Goal: Information Seeking & Learning: Learn about a topic

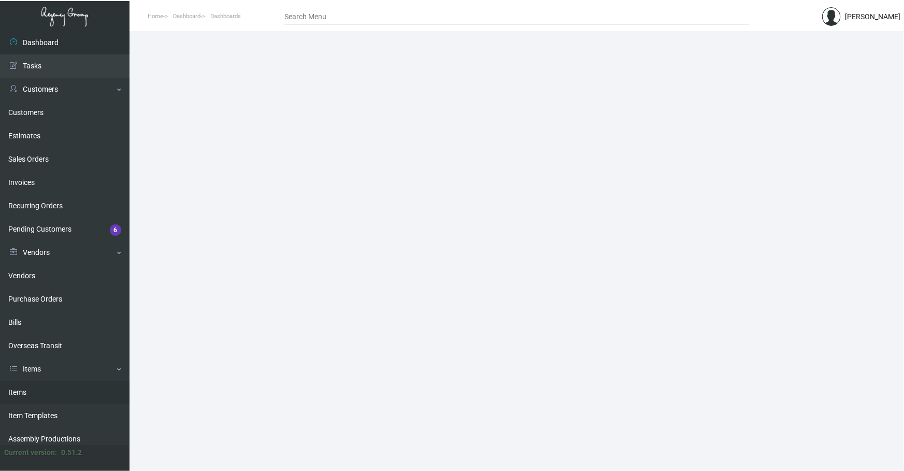
click at [32, 395] on link "Items" at bounding box center [64, 392] width 129 height 23
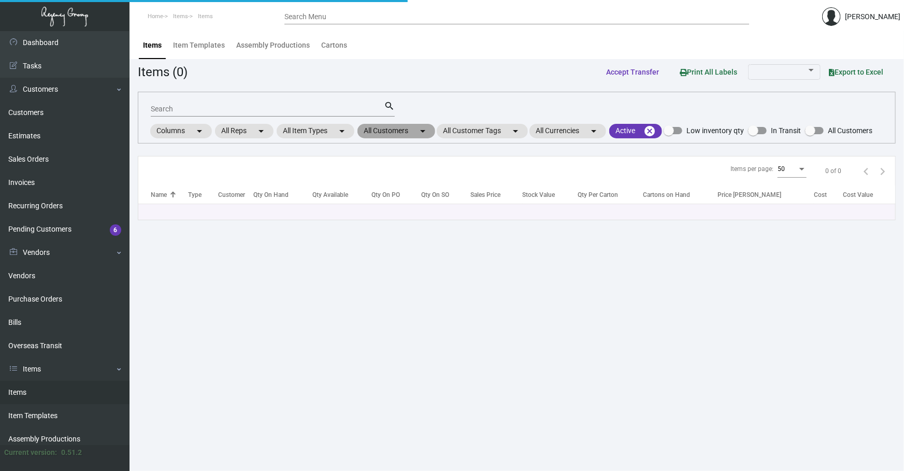
click at [376, 130] on mat-chip "All Customers arrow_drop_down" at bounding box center [396, 131] width 78 height 14
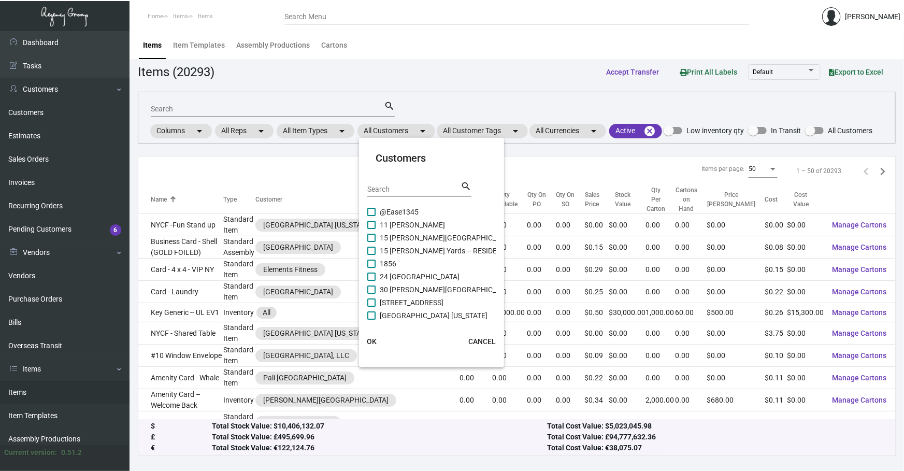
click at [420, 190] on input "Search" at bounding box center [413, 189] width 93 height 8
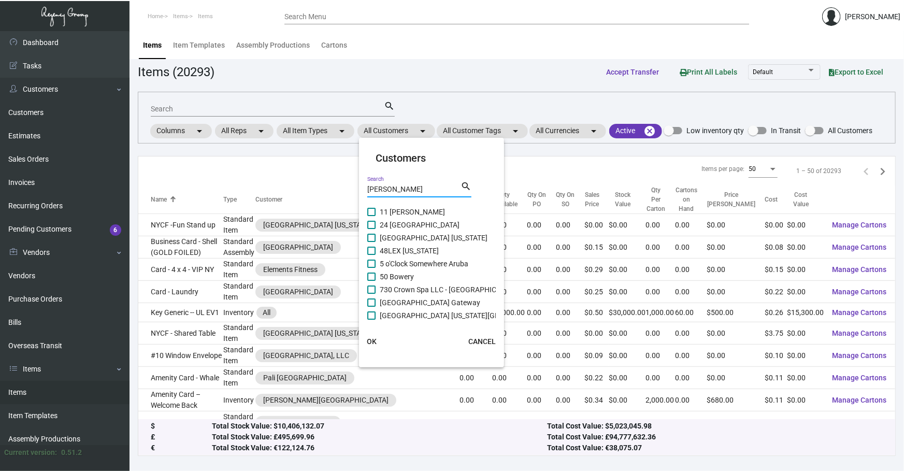
type input "[PERSON_NAME]"
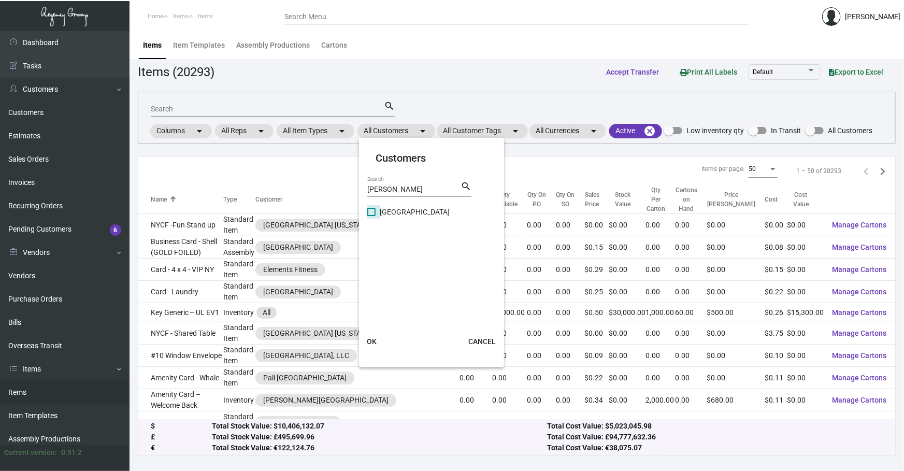
click at [385, 208] on span "[GEOGRAPHIC_DATA]" at bounding box center [415, 212] width 70 height 12
click at [371, 216] on input "[GEOGRAPHIC_DATA]" at bounding box center [371, 216] width 1 height 1
checkbox input "true"
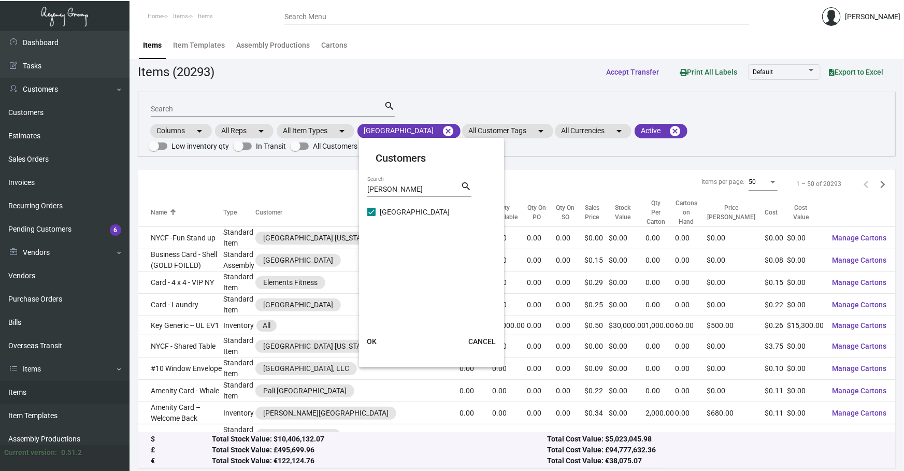
click at [377, 335] on button "OK" at bounding box center [371, 341] width 33 height 19
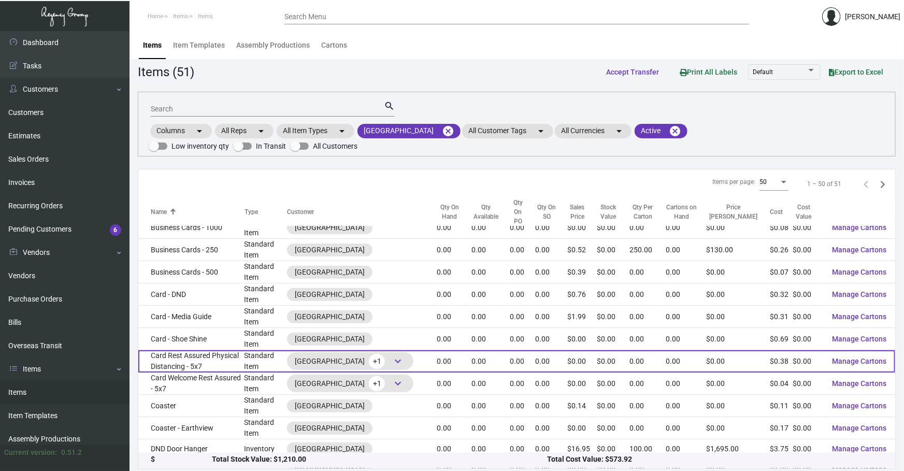
scroll to position [31, 0]
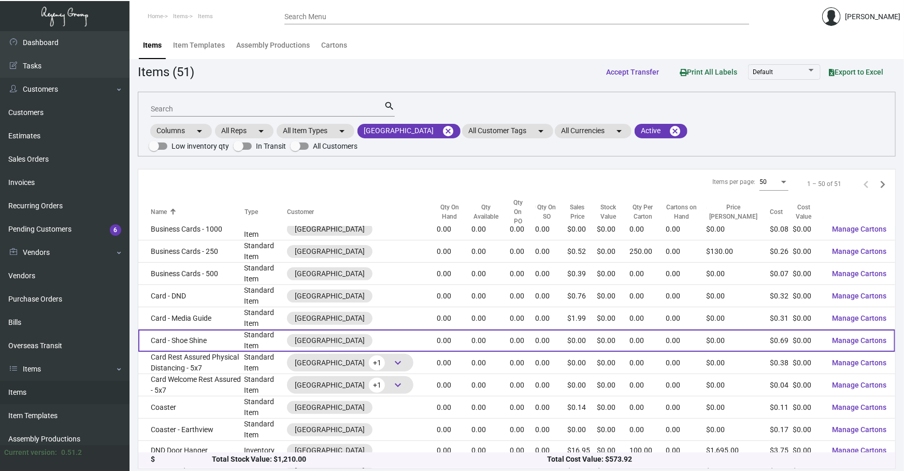
click at [227, 329] on td "Card - Shoe Shine" at bounding box center [191, 340] width 106 height 22
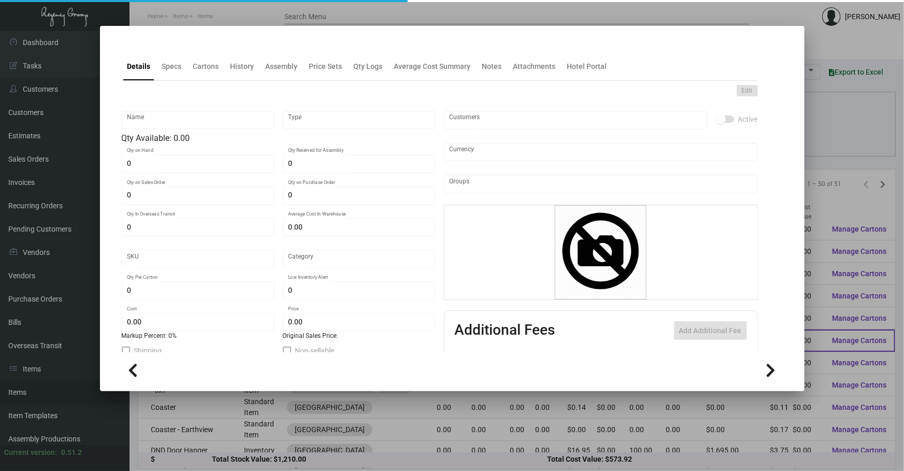
type input "Card - Shoe Shine"
type input "Standard Item"
type input "$ 0.00"
type input "HHM-WHI-Card-16"
type input "Standard"
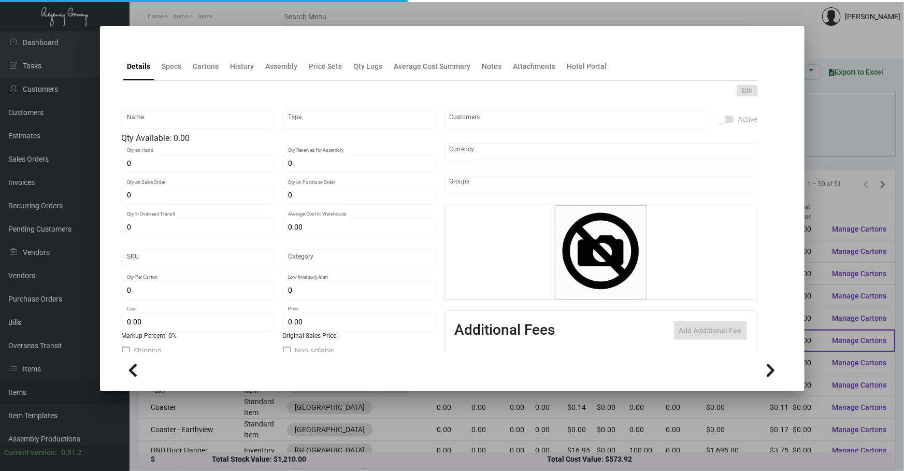
type input "$ 0.688"
type input "$ 0.00"
checkbox input "true"
type input "United States Dollar $"
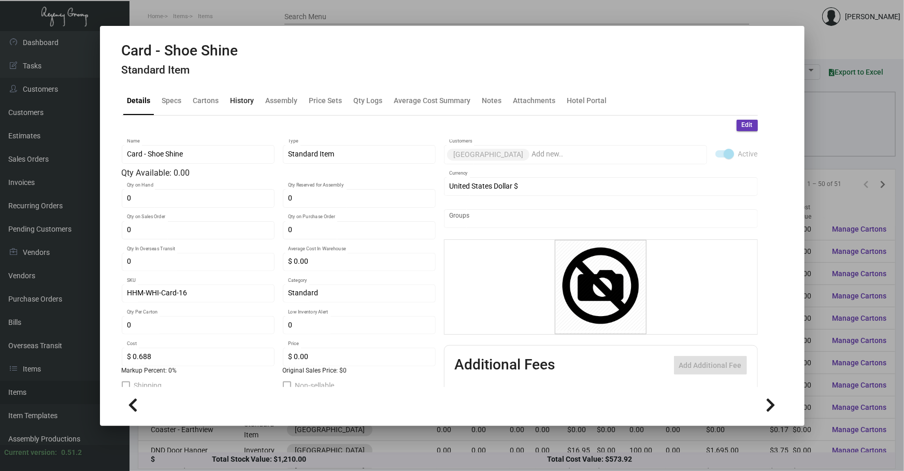
click at [246, 108] on div "History" at bounding box center [242, 101] width 32 height 25
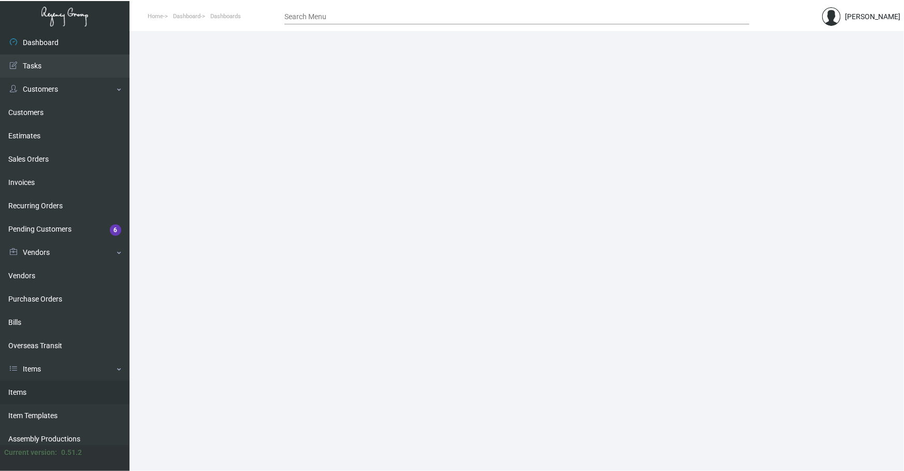
click at [47, 383] on link "Items" at bounding box center [64, 392] width 129 height 23
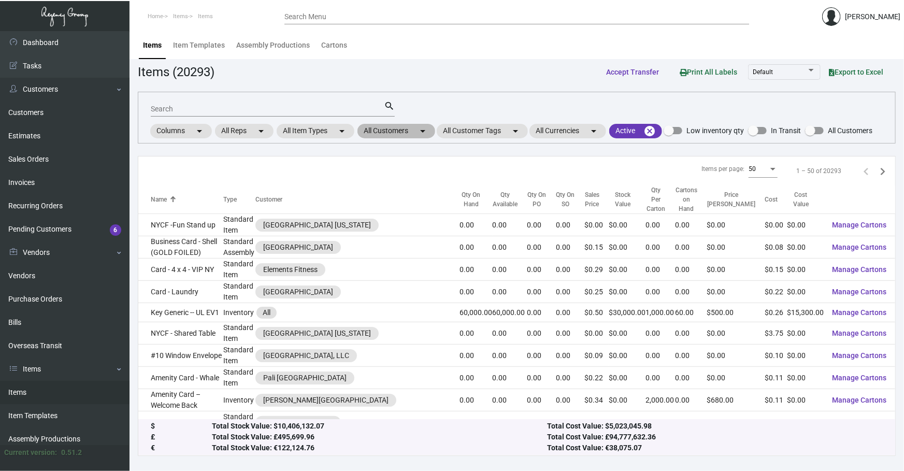
click at [398, 131] on mat-chip "All Customers arrow_drop_down" at bounding box center [396, 131] width 78 height 14
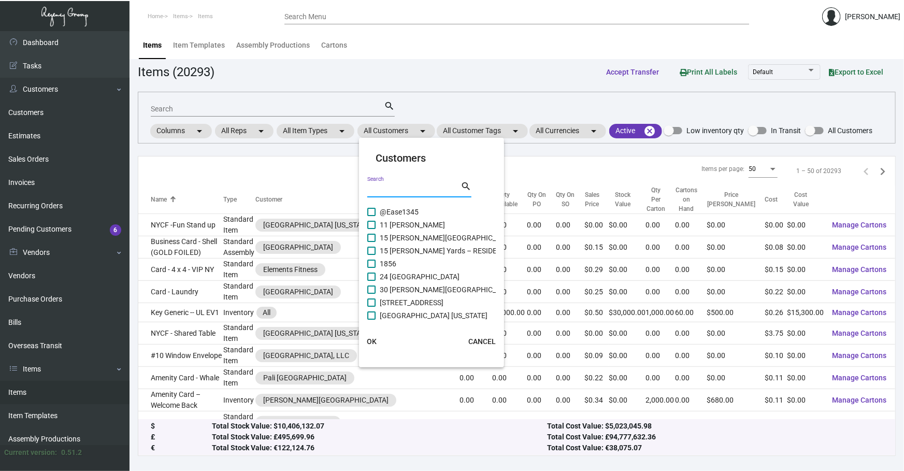
click at [394, 186] on input "Search" at bounding box center [413, 189] width 93 height 8
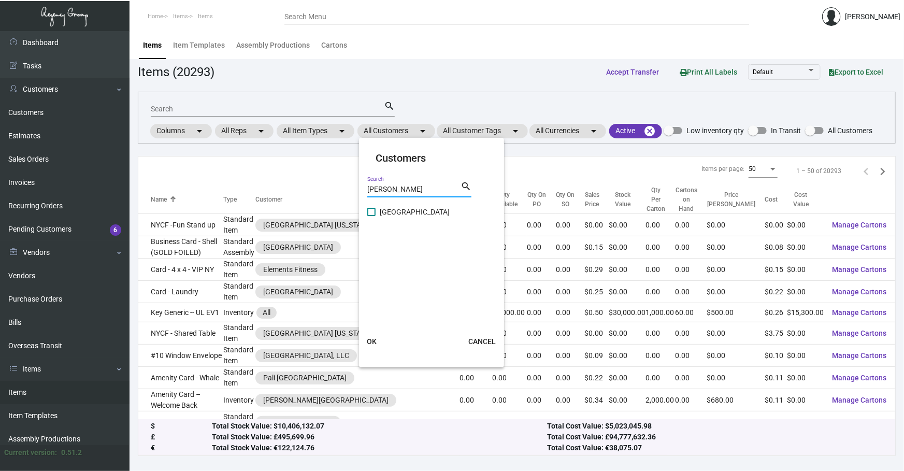
type input "[PERSON_NAME]"
click at [408, 210] on span "[GEOGRAPHIC_DATA]" at bounding box center [415, 212] width 70 height 12
click at [371, 216] on input "[GEOGRAPHIC_DATA]" at bounding box center [371, 216] width 1 height 1
checkbox input "true"
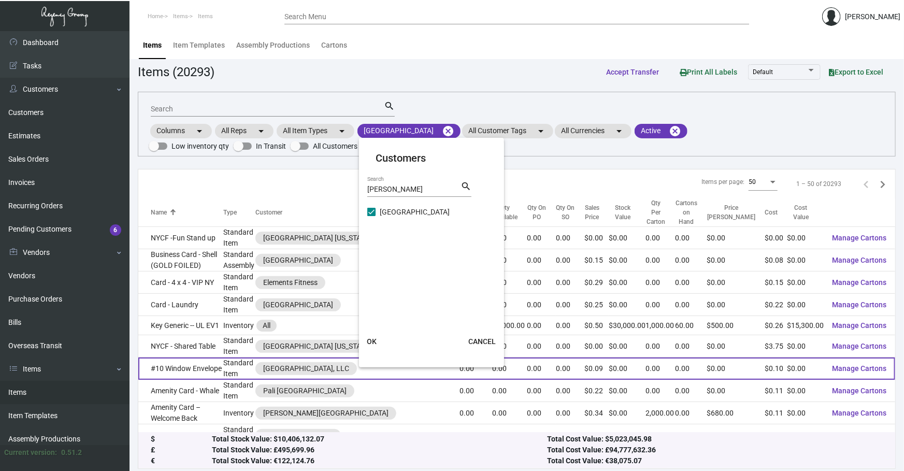
click at [384, 338] on button "OK" at bounding box center [371, 341] width 33 height 19
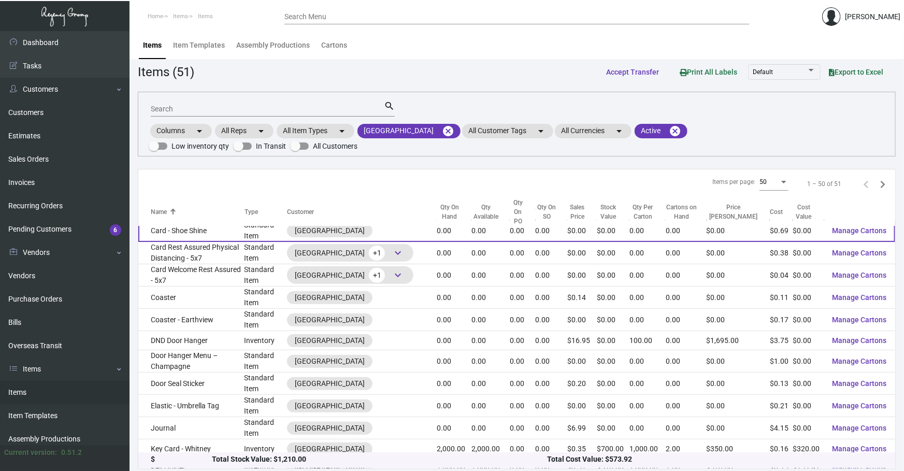
scroll to position [62, 0]
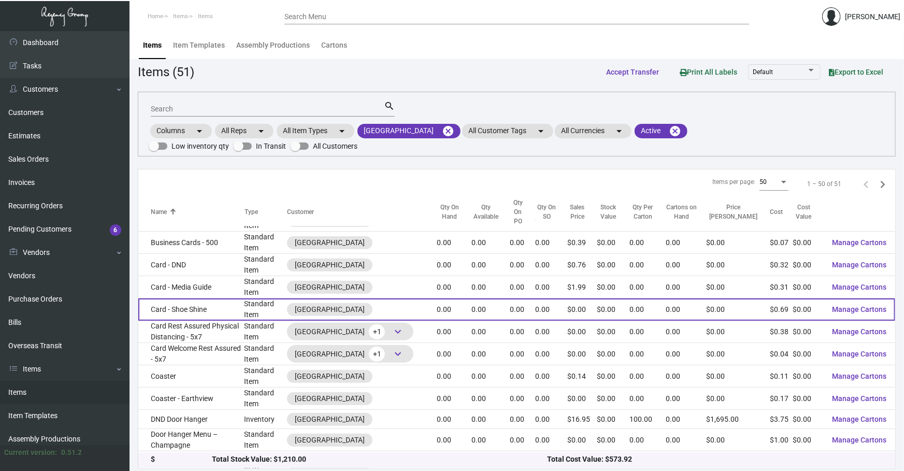
click at [217, 298] on td "Card - Shoe Shine" at bounding box center [191, 309] width 106 height 22
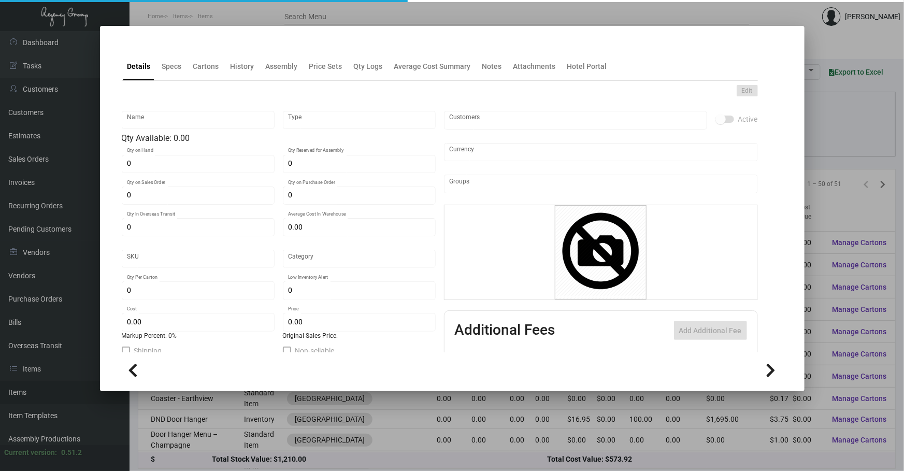
type input "Card - Shoe Shine"
type input "Standard Item"
type input "$ 0.00"
type input "HHM-WHI-Card-16"
type input "Standard"
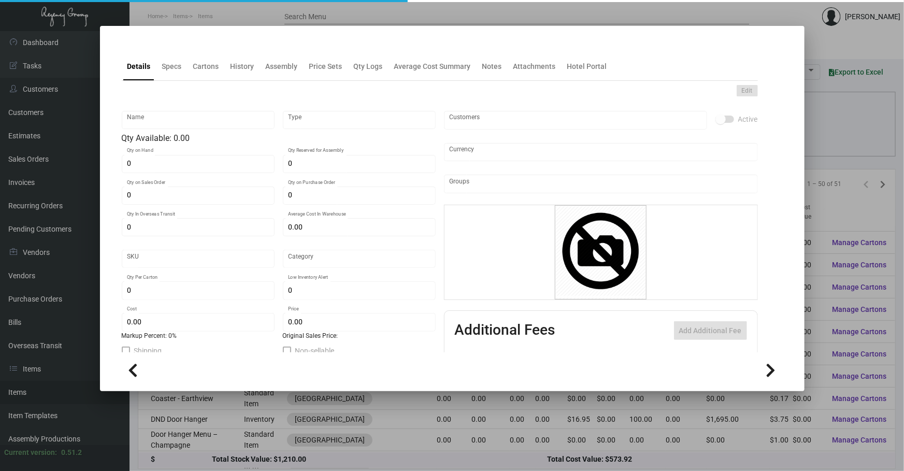
type input "$ 0.688"
type input "$ 0.00"
checkbox input "true"
type input "United States Dollar $"
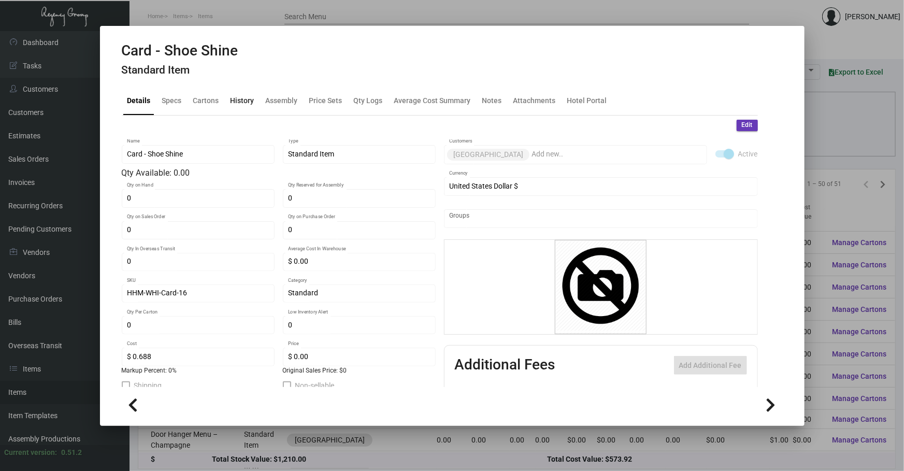
click at [242, 95] on div "History" at bounding box center [242, 100] width 24 height 11
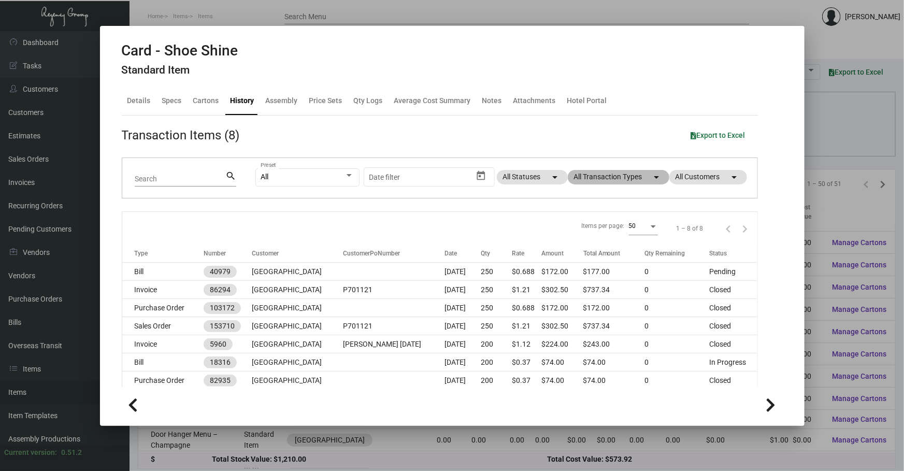
click at [597, 181] on mat-chip "All Transaction Types arrow_drop_down" at bounding box center [618, 177] width 101 height 14
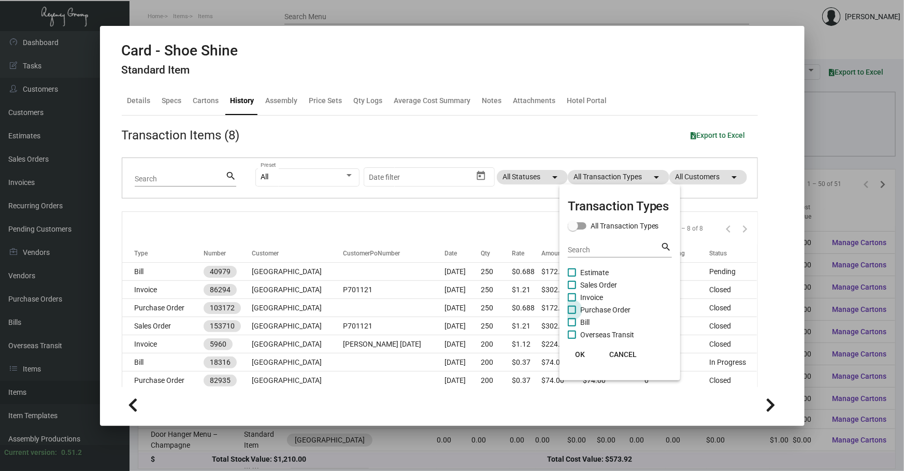
click at [589, 309] on span "Purchase Order" at bounding box center [605, 309] width 50 height 12
click at [572, 314] on input "Purchase Order" at bounding box center [571, 314] width 1 height 1
checkbox input "true"
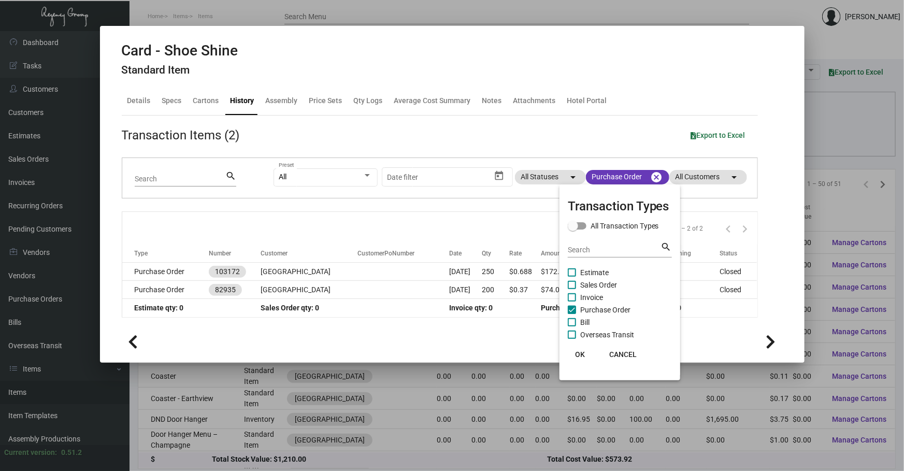
click at [258, 262] on div at bounding box center [452, 235] width 904 height 471
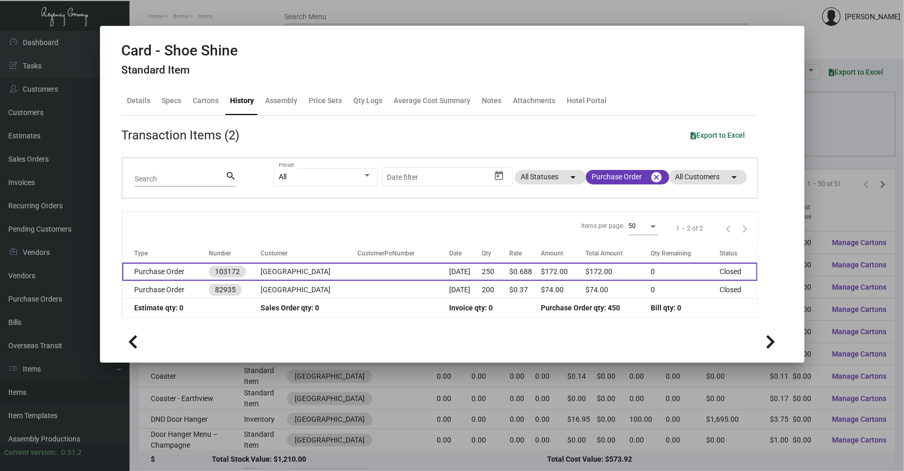
click at [262, 265] on td "[GEOGRAPHIC_DATA]" at bounding box center [308, 272] width 97 height 18
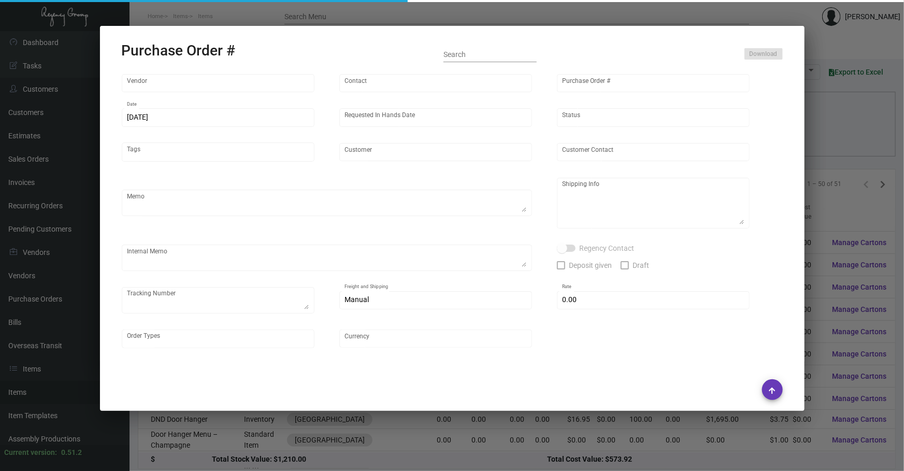
type input "[PERSON_NAME] Printing"
type input "[PERSON_NAME]"
type input "103172"
type input "[DATE]"
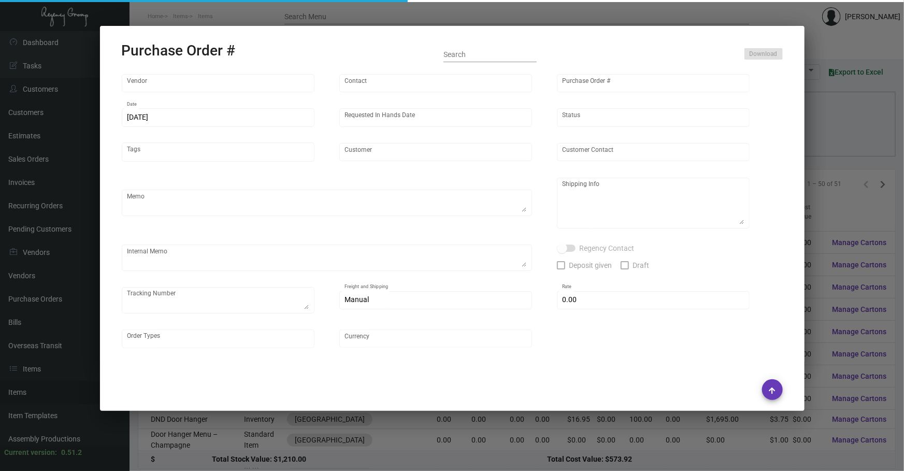
type input "[GEOGRAPHIC_DATA]"
type input "[PERSON_NAME]"
type textarea "Please reach out to SH for UPS labels once ready."
type textarea "[GEOGRAPHIC_DATA] - [PERSON_NAME] [STREET_ADDRESS][PERSON_NAME]"
type textarea "1/16 - Proofs approved. Followed up for an ESD. 1/17 - Followed up for an ESD. …"
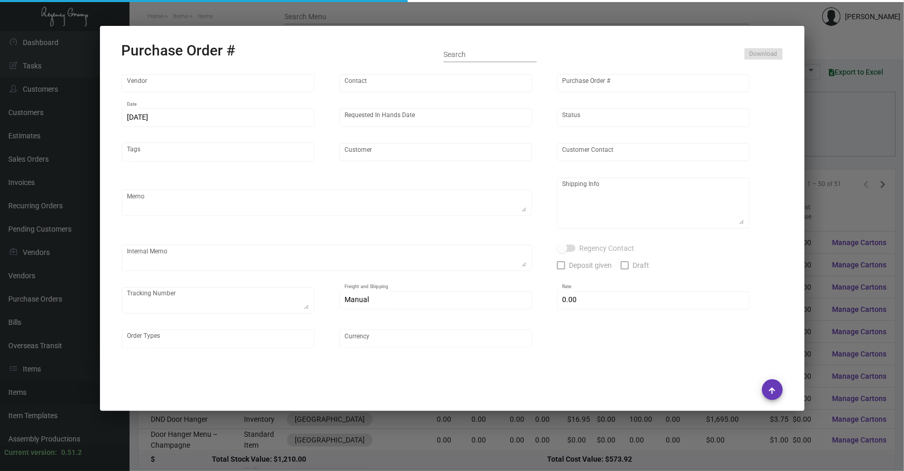
type input "$ 0.00"
type input "United States Dollar $"
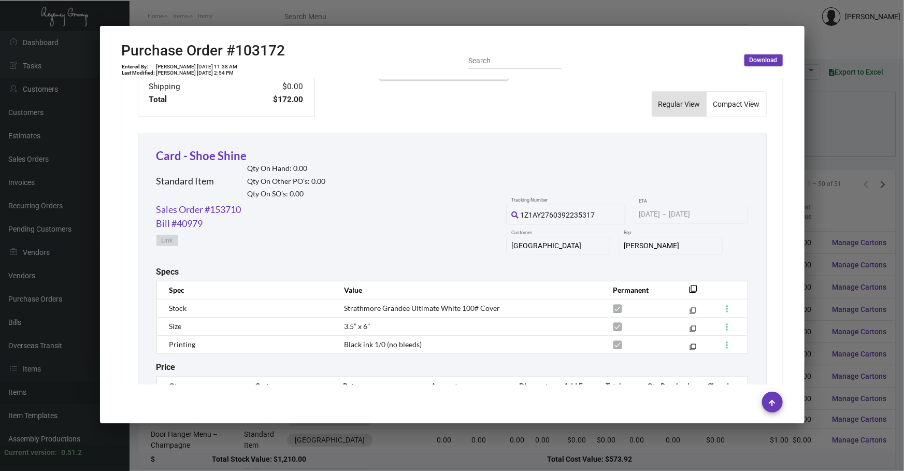
scroll to position [490, 0]
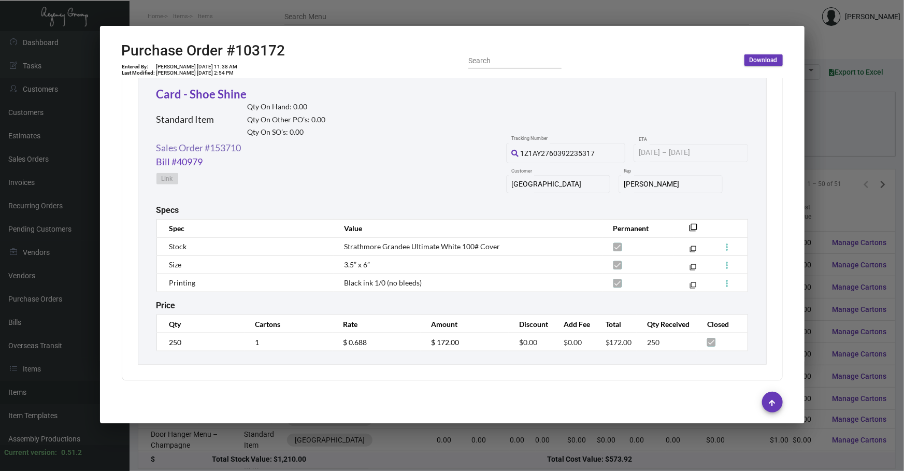
click at [225, 142] on link "Sales Order #153710" at bounding box center [198, 148] width 85 height 14
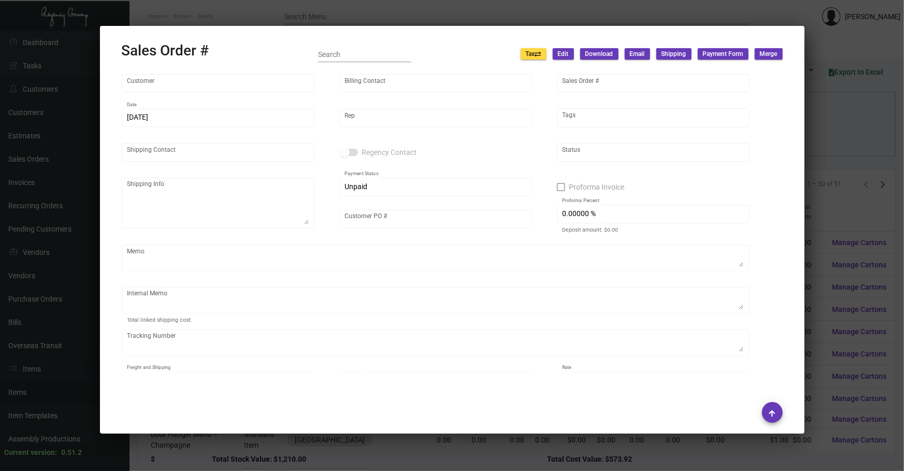
type input "[GEOGRAPHIC_DATA]"
type input "Accounts Payable"
type input "153710"
type input "[DATE]"
type input "[PERSON_NAME]"
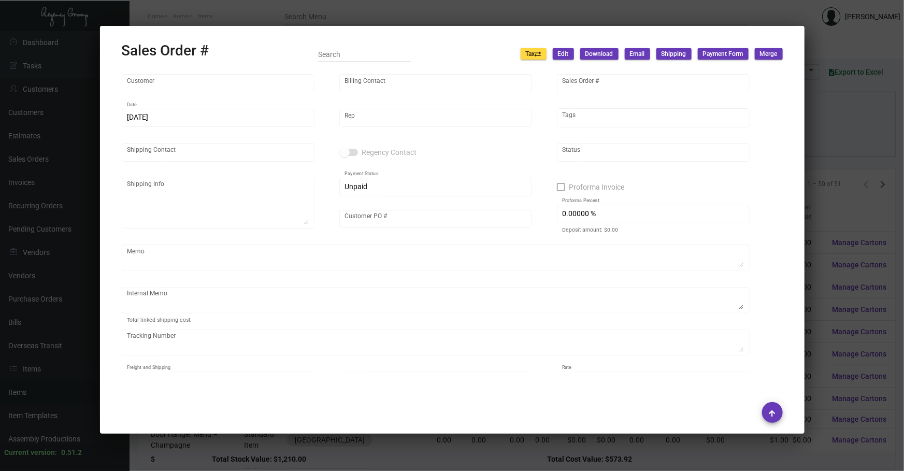
type input "[PERSON_NAME]"
type textarea "[GEOGRAPHIC_DATA] - [PERSON_NAME] [STREET_ADDRESS][PERSON_NAME]"
type input "P701121"
type textarea "[DATE] Shipped from Flyinkkolors by UPS Ground TK#1Z1AY2760395680456 Cost $15.0…"
type input "United States Dollar $"
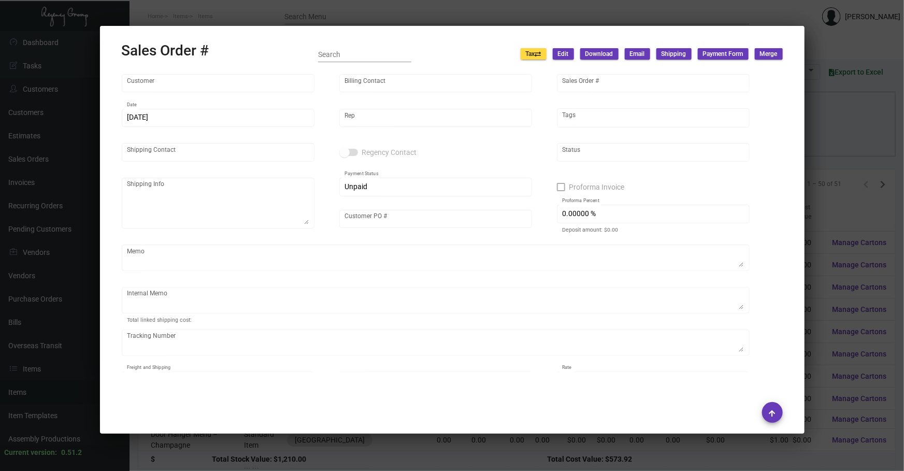
type input "$ 59.84"
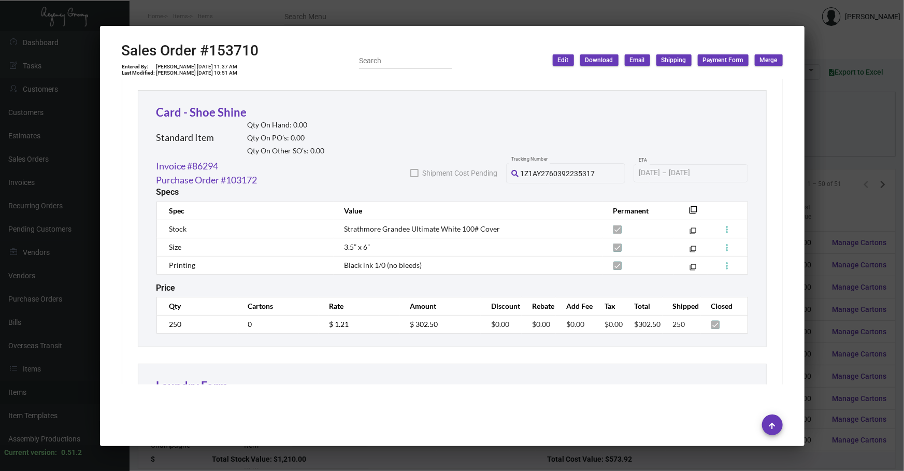
scroll to position [580, 0]
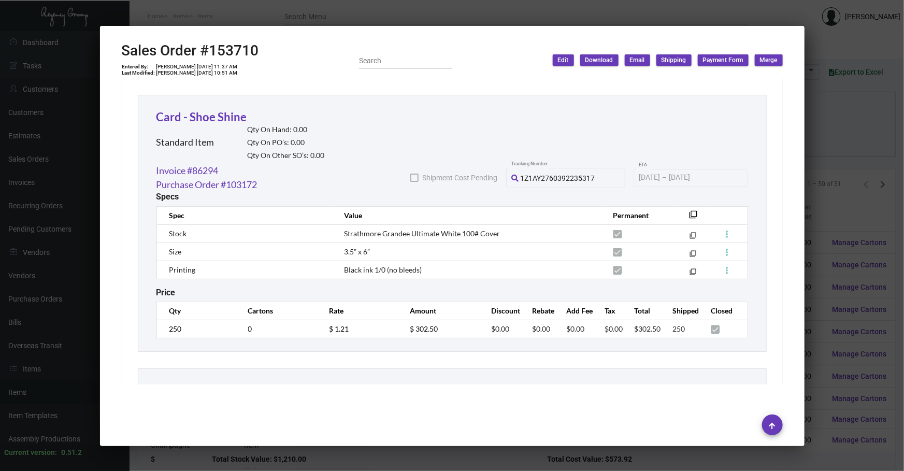
click at [828, 181] on div at bounding box center [452, 235] width 904 height 471
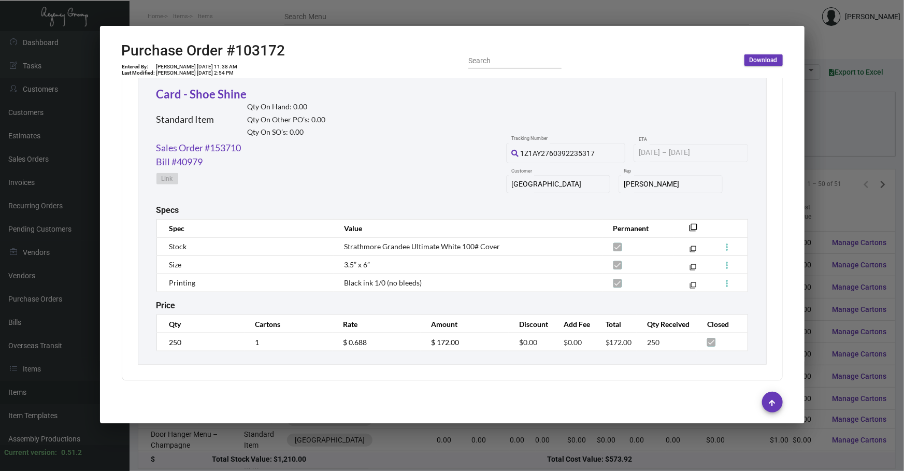
click at [680, 224] on th "filter_none" at bounding box center [691, 228] width 34 height 18
click at [689, 226] on mat-icon "filter_none" at bounding box center [693, 230] width 8 height 8
click at [832, 192] on div at bounding box center [452, 235] width 904 height 471
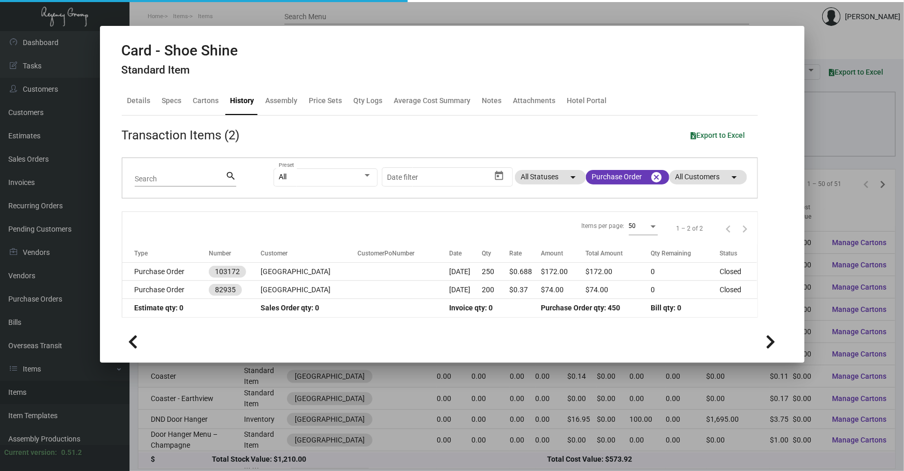
click at [819, 184] on div at bounding box center [452, 235] width 904 height 471
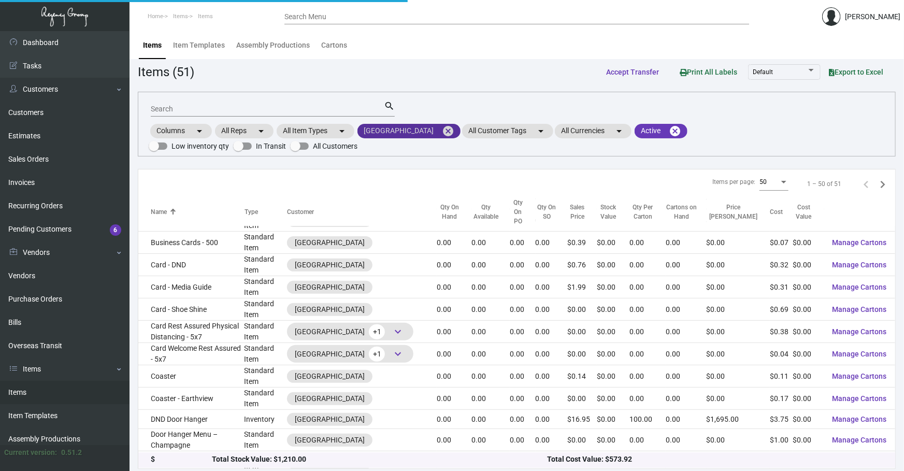
click at [442, 130] on mat-icon "cancel" at bounding box center [448, 131] width 12 height 12
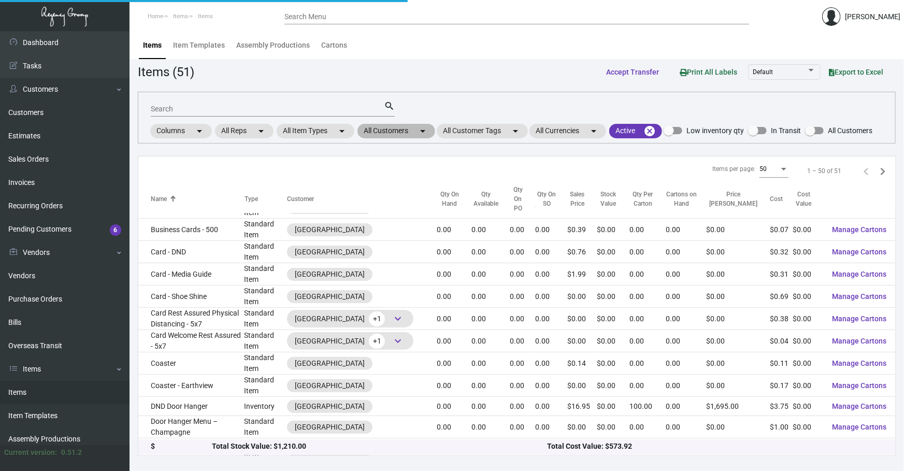
click at [414, 136] on mat-chip "All Customers arrow_drop_down" at bounding box center [396, 131] width 78 height 14
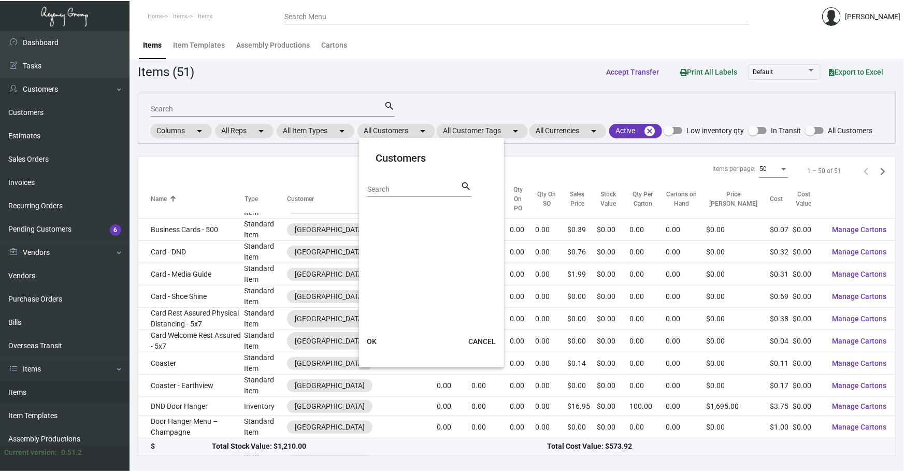
click at [391, 181] on div "Search" at bounding box center [413, 189] width 93 height 16
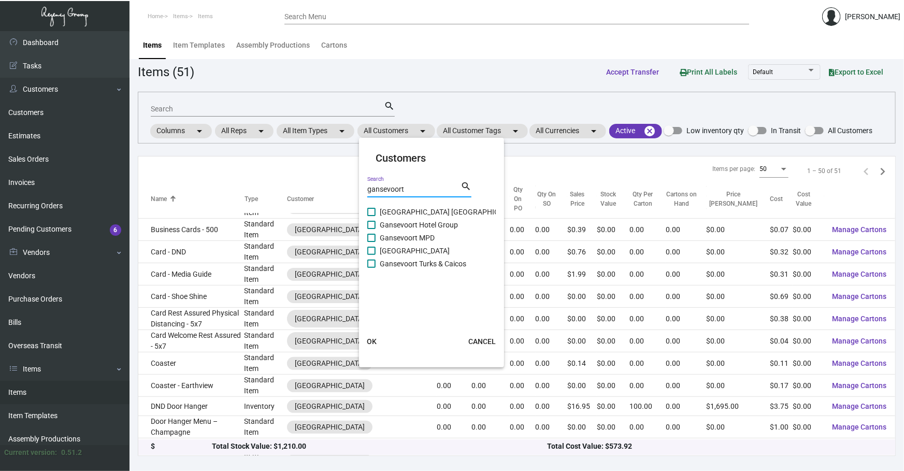
type input "gansevoort"
click at [418, 231] on span "Gansevoort MPD" at bounding box center [407, 237] width 55 height 12
click at [371, 242] on input "Gansevoort MPD" at bounding box center [371, 242] width 1 height 1
checkbox input "true"
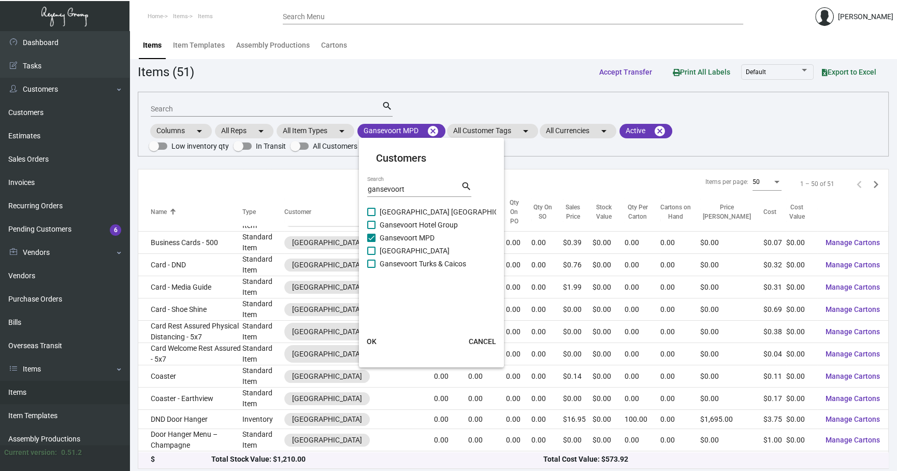
click at [375, 340] on span "OK" at bounding box center [372, 341] width 10 height 8
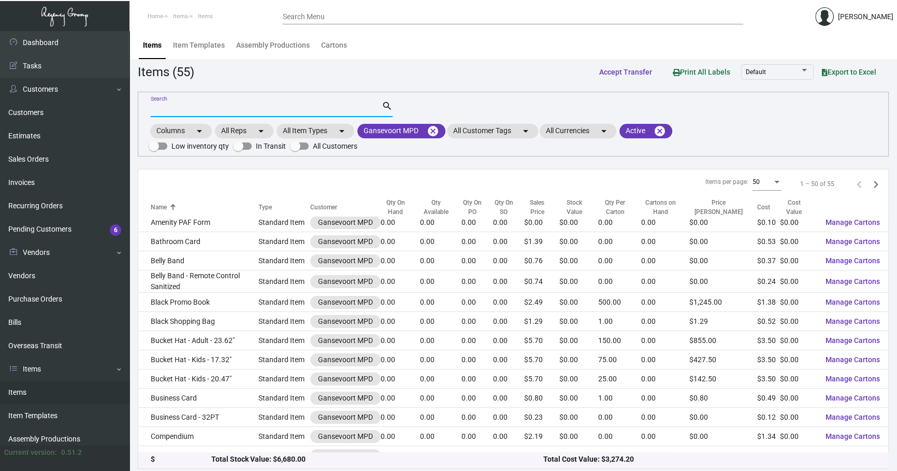
click at [222, 107] on input "Search" at bounding box center [266, 109] width 231 height 8
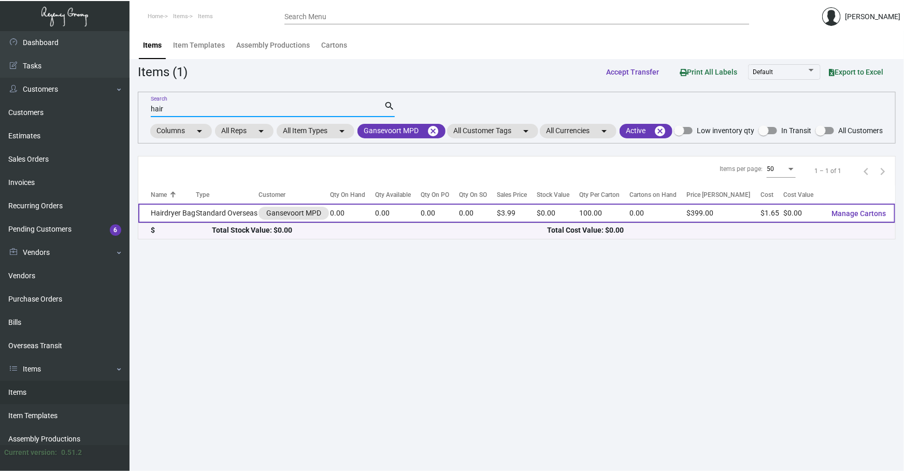
type input "hair"
click at [209, 218] on td "Standard Overseas" at bounding box center [227, 213] width 63 height 19
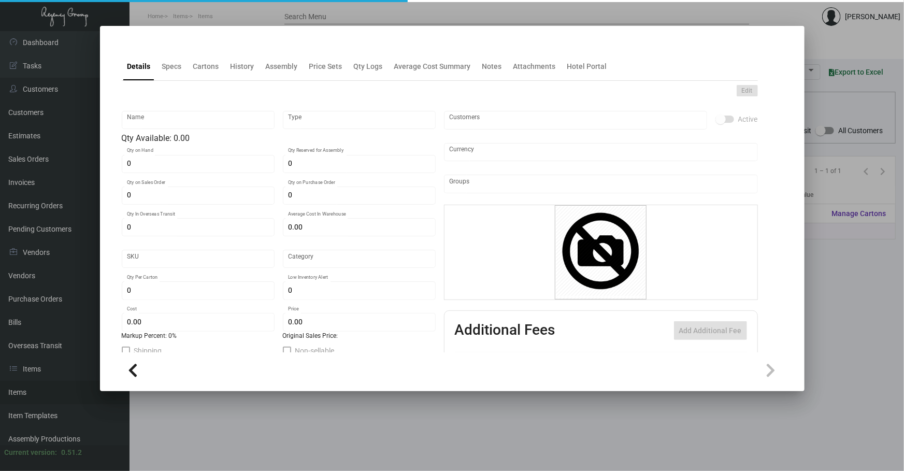
type input "Hairdryer Bag"
type input "Standard Overseas"
type input "$ 1.54286"
type input "Overseas"
type input "100"
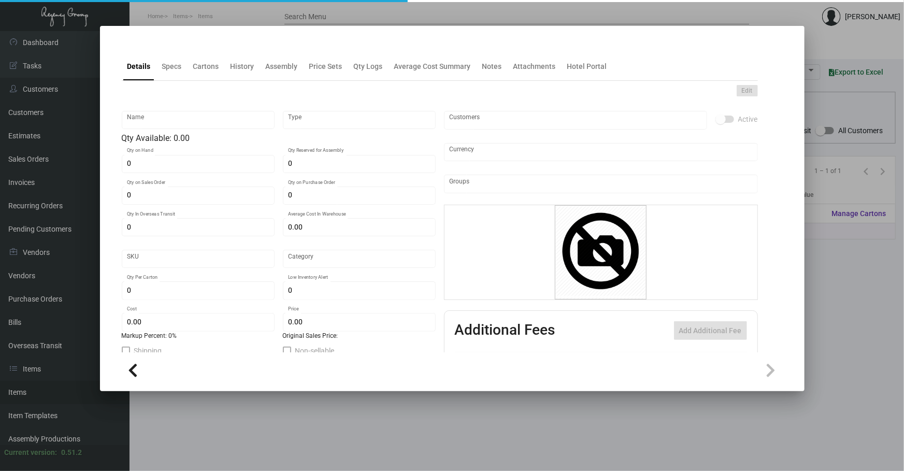
type input "$ 1.65"
type input "$ 3.99"
checkbox input "true"
type input "United States Dollar $"
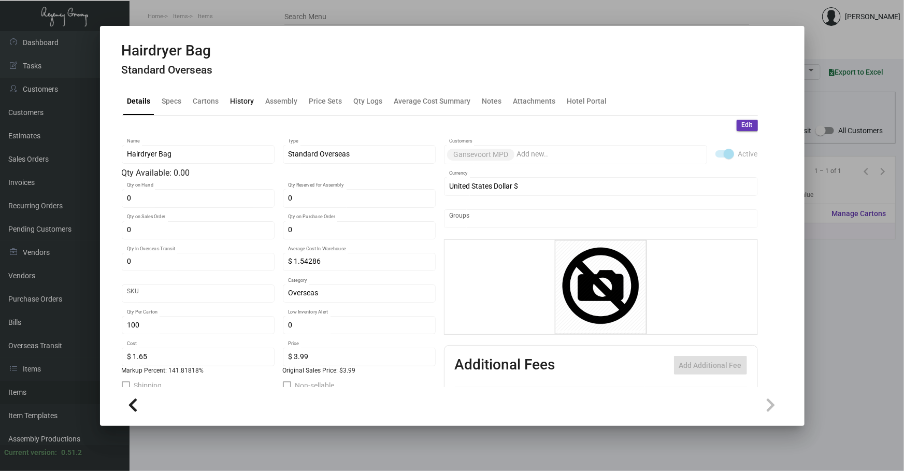
click at [241, 102] on div "History" at bounding box center [242, 100] width 24 height 11
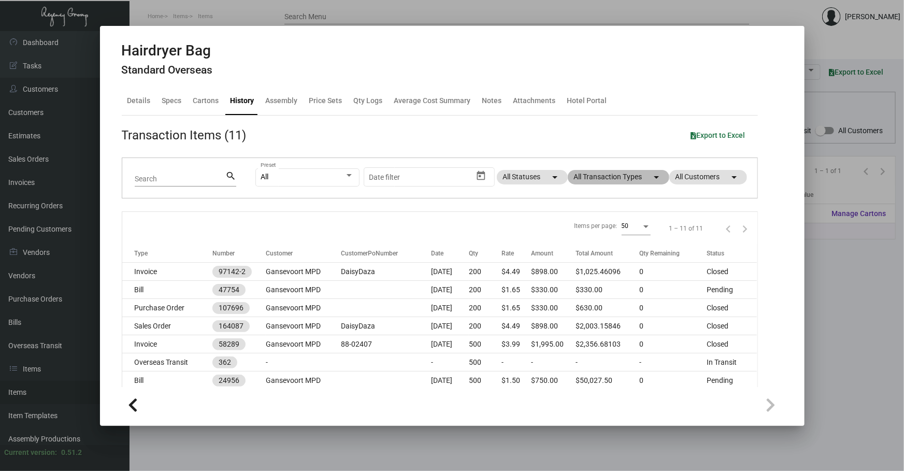
click at [617, 171] on mat-chip "All Transaction Types arrow_drop_down" at bounding box center [618, 177] width 101 height 14
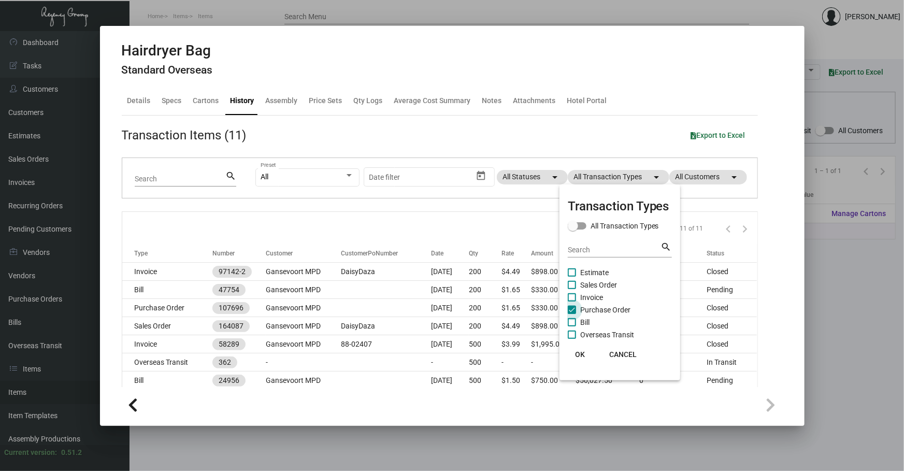
click at [603, 307] on span "Purchase Order" at bounding box center [605, 309] width 50 height 12
click at [572, 314] on input "Purchase Order" at bounding box center [571, 314] width 1 height 1
click at [603, 307] on span "Purchase Order" at bounding box center [605, 309] width 50 height 12
click at [572, 314] on input "Purchase Order" at bounding box center [571, 314] width 1 height 1
checkbox input "true"
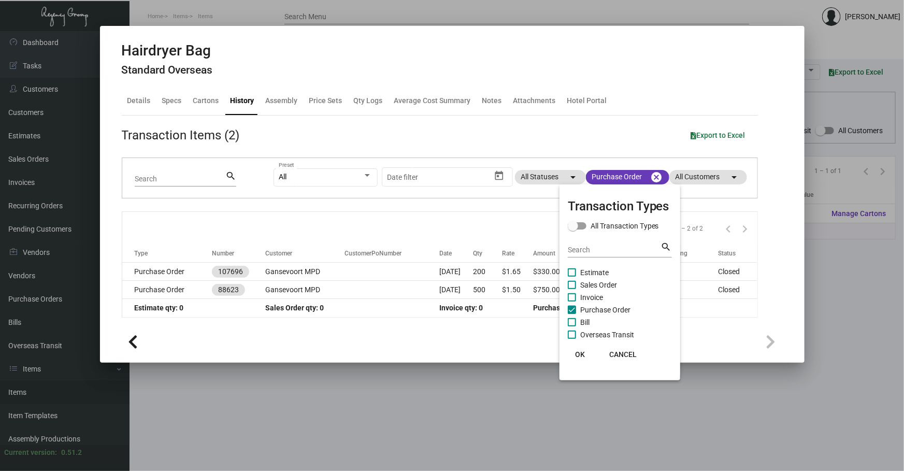
click at [356, 274] on div at bounding box center [452, 235] width 904 height 471
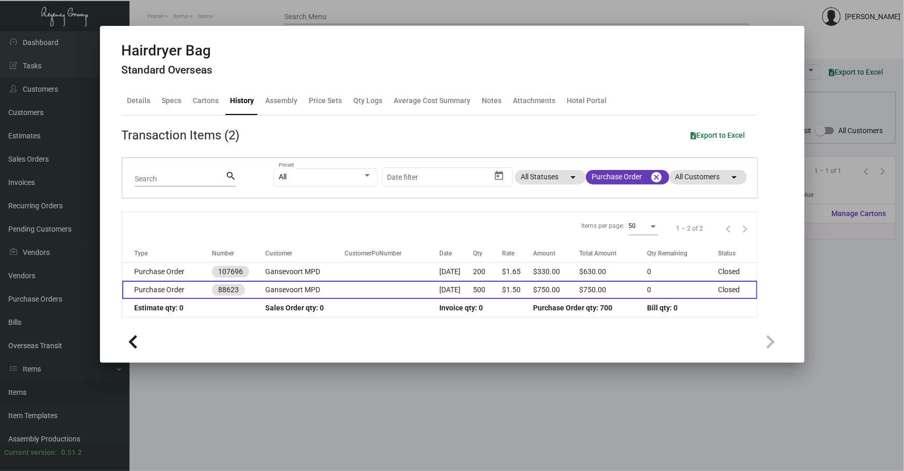
click at [357, 295] on td at bounding box center [391, 290] width 95 height 18
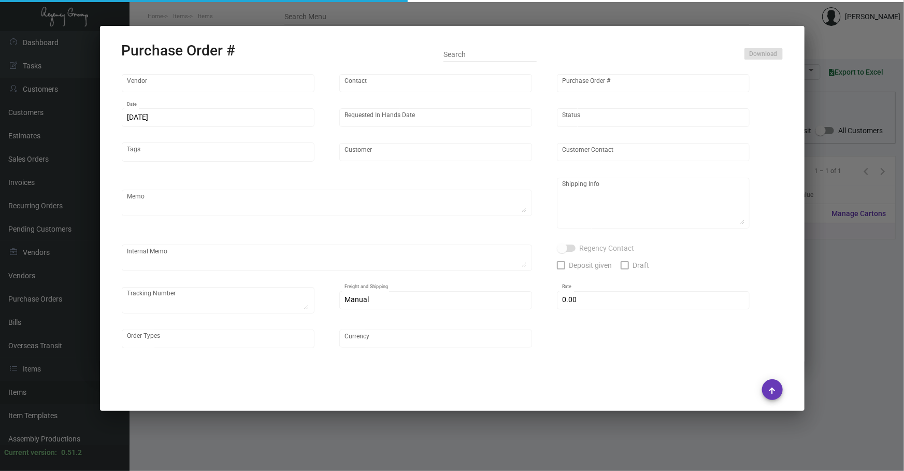
type input "Hangzhou [PERSON_NAME] Leisure Product Co. LTD"
type input "[PERSON_NAME]"
type input "88623"
type input "[DATE]"
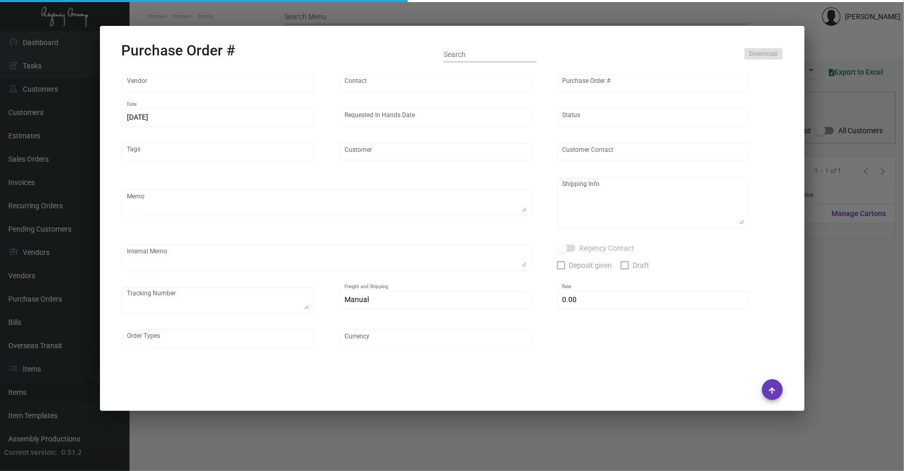
type input "Gansevoort MPD"
type textarea "Regency Group NJ [PERSON_NAME] [STREET_ADDRESS]"
checkbox input "true"
type input "$ 0.00"
type input "United States Dollar $"
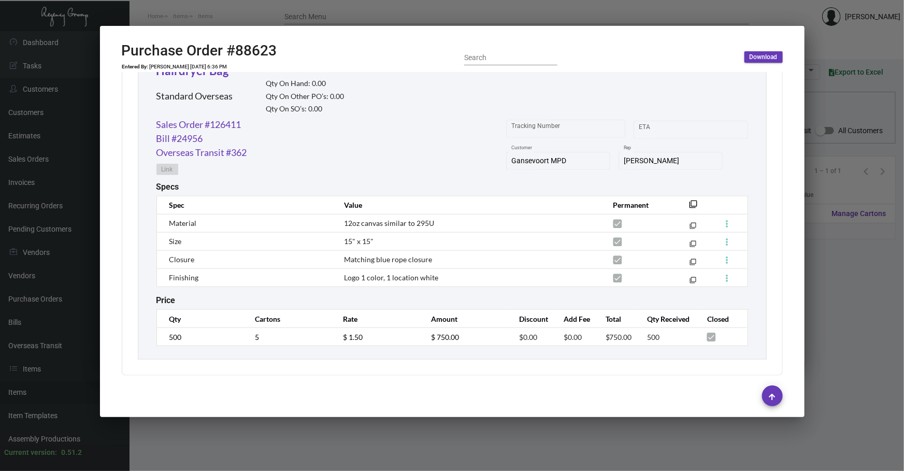
scroll to position [508, 0]
click at [866, 321] on div at bounding box center [452, 235] width 904 height 471
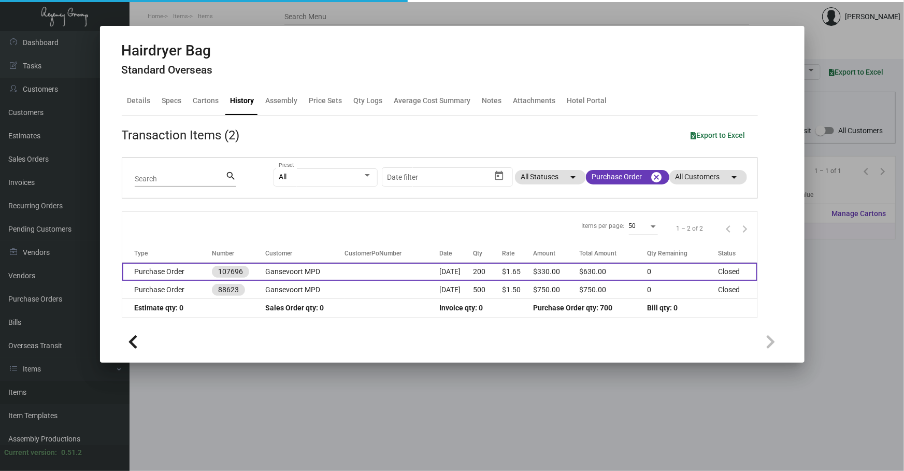
click at [307, 275] on td "Gansevoort MPD" at bounding box center [305, 272] width 79 height 18
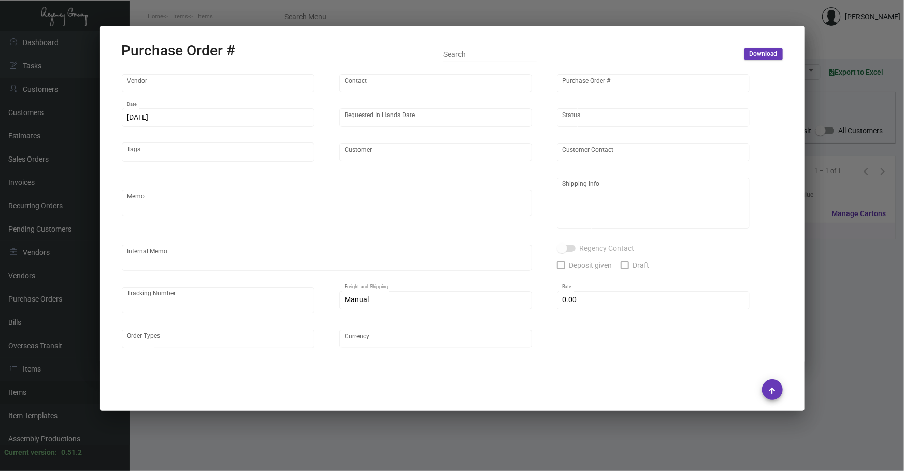
type input "Hangzhou [PERSON_NAME] Leisure Product Co. LTD"
type input "[PERSON_NAME]"
type input "107696"
type input "[DATE]"
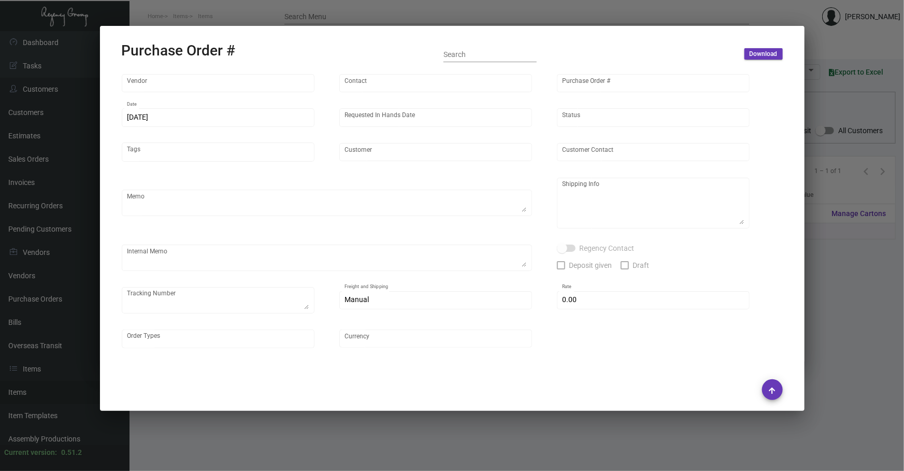
type input "Gansevoort MPD"
type textarea "Please ship the hair-dryer bags by boat and the TP bags by air to our NJ wareho…"
type textarea "Regency Group NJ - [PERSON_NAME] [STREET_ADDRESS]"
checkbox input "true"
type input "$ 0.00"
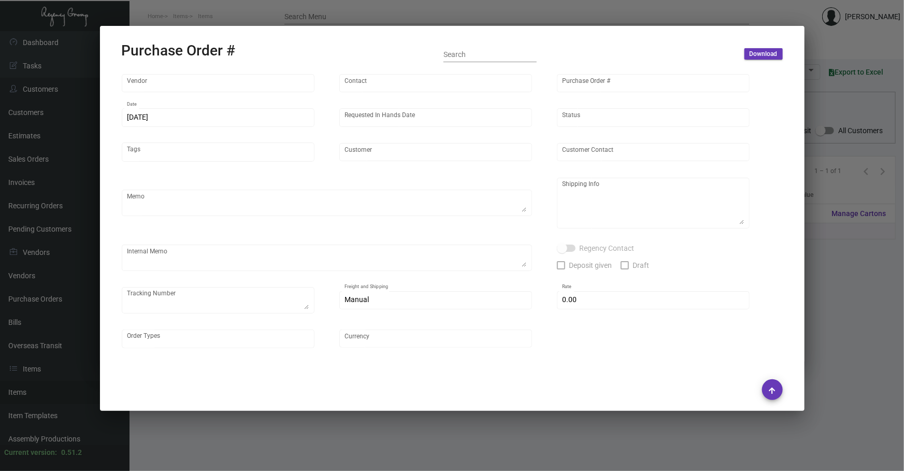
type input "United States Dollar $"
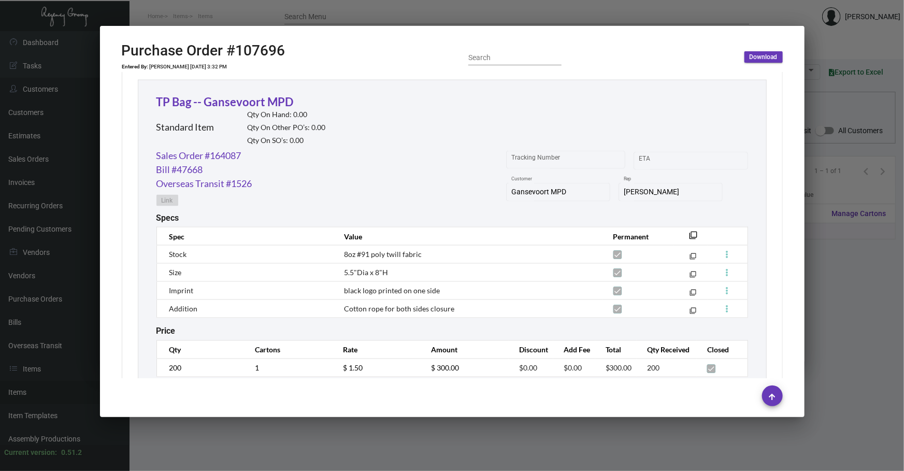
scroll to position [823, 0]
click at [823, 304] on div at bounding box center [452, 235] width 904 height 471
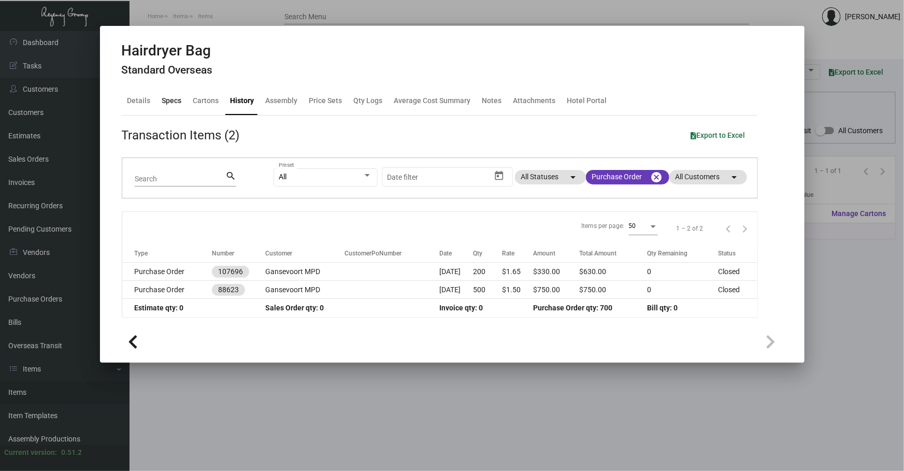
click at [166, 109] on div "Specs" at bounding box center [172, 101] width 28 height 25
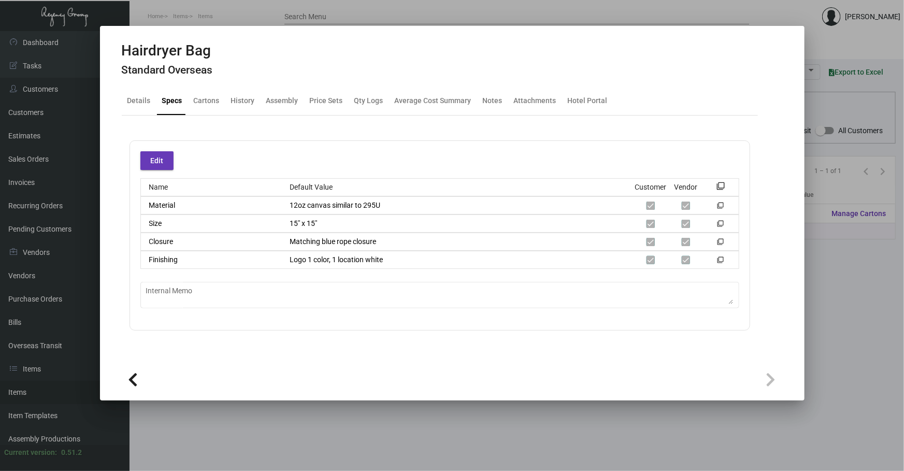
click at [852, 316] on div at bounding box center [452, 235] width 904 height 471
click at [852, 316] on main "Items Item Templates Assembly Productions Cartons Items (1) Accept Transfer Pri…" at bounding box center [516, 251] width 774 height 440
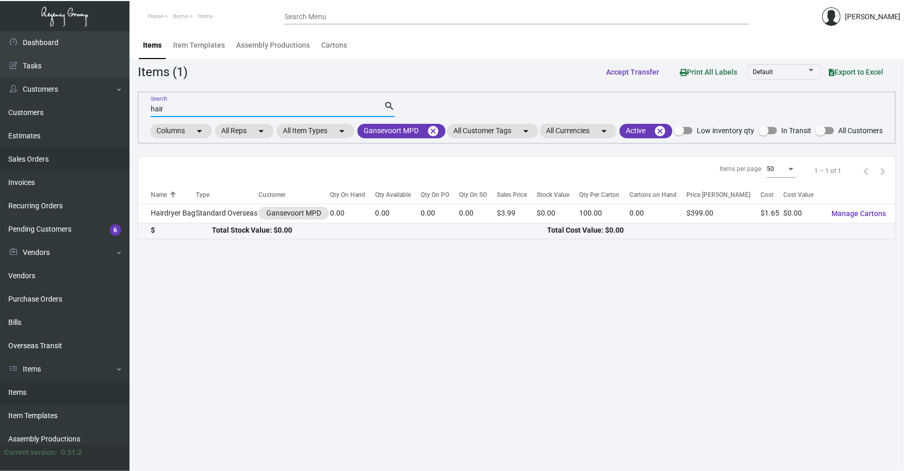
drag, startPoint x: 227, startPoint y: 110, endPoint x: 0, endPoint y: 168, distance: 234.7
click at [0, 194] on div "Dashboard Dashboard Tasks Customers Customers Estimates Sales Orders Invoices R…" at bounding box center [452, 251] width 904 height 440
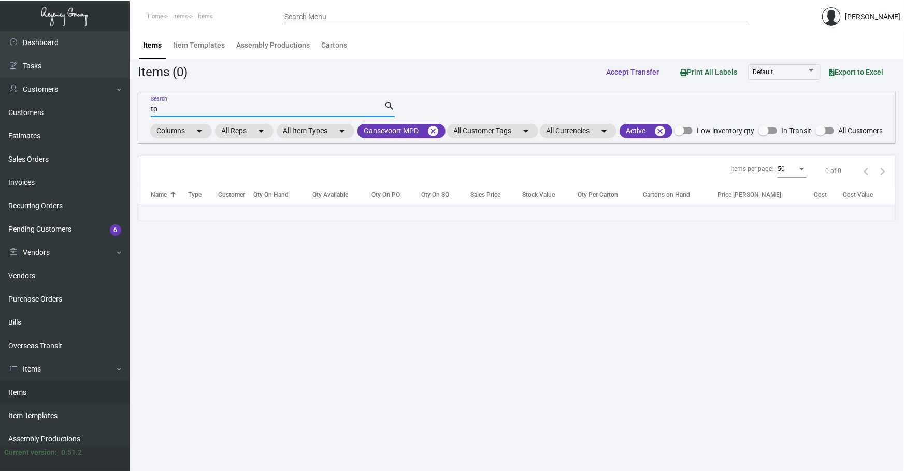
type input "t"
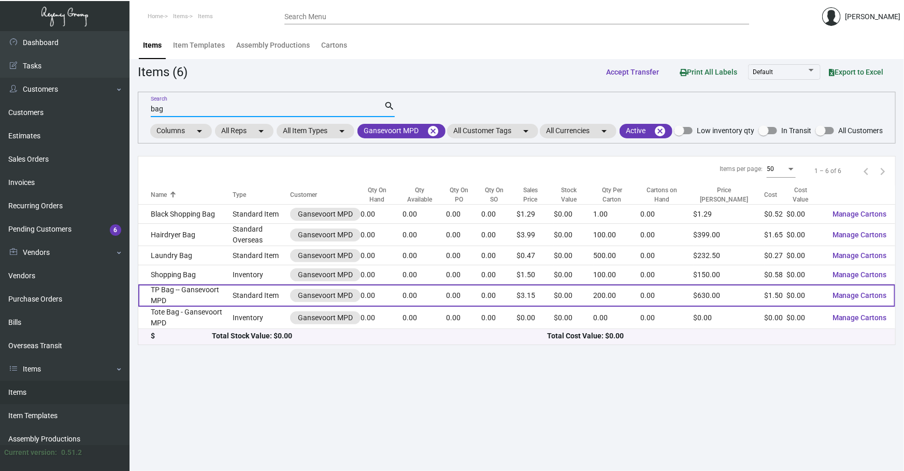
type input "bag"
click at [210, 306] on td "TP Bag -- Gansevoort MPD" at bounding box center [185, 295] width 94 height 22
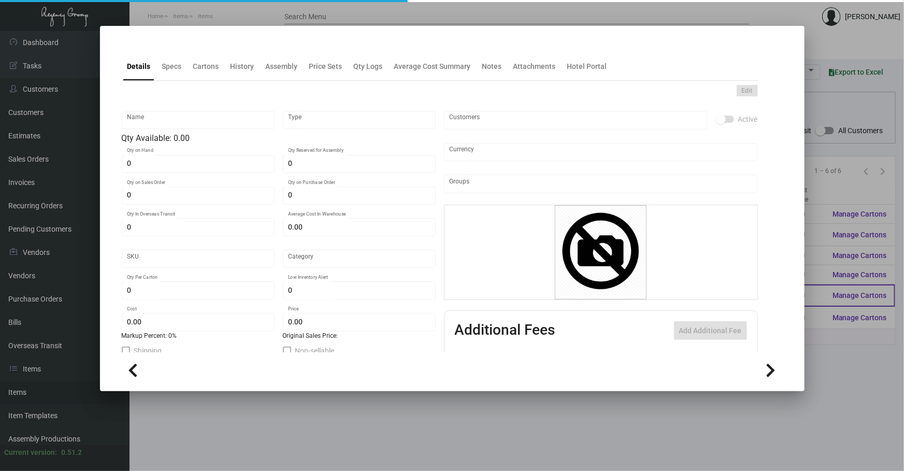
type input "TP Bag -- Gansevoort MPD"
type input "Standard Item"
type input "$ 1.50"
type input "Overseas"
type input "200"
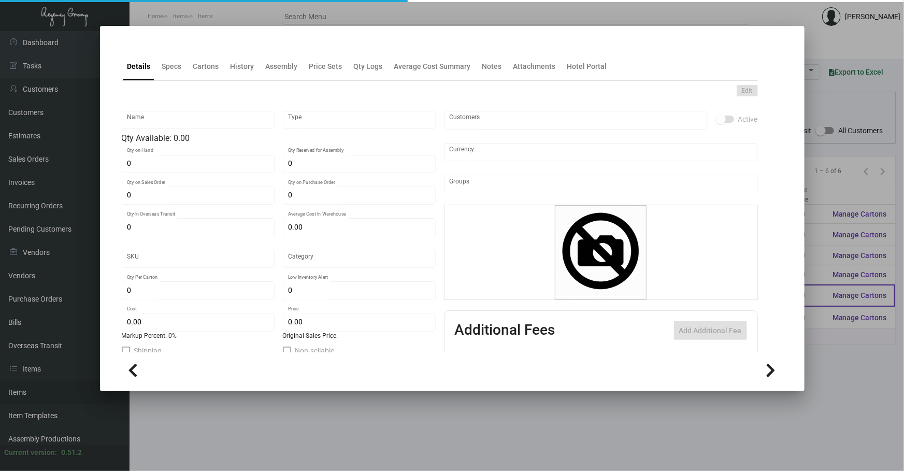
type input "$ 1.50"
type input "$ 3.15"
checkbox input "true"
type input "United States Dollar $"
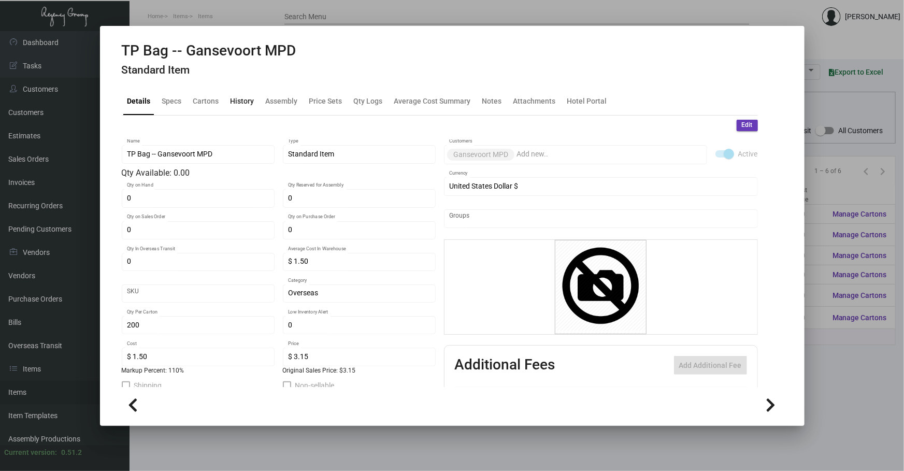
click at [235, 107] on div "History" at bounding box center [242, 101] width 32 height 25
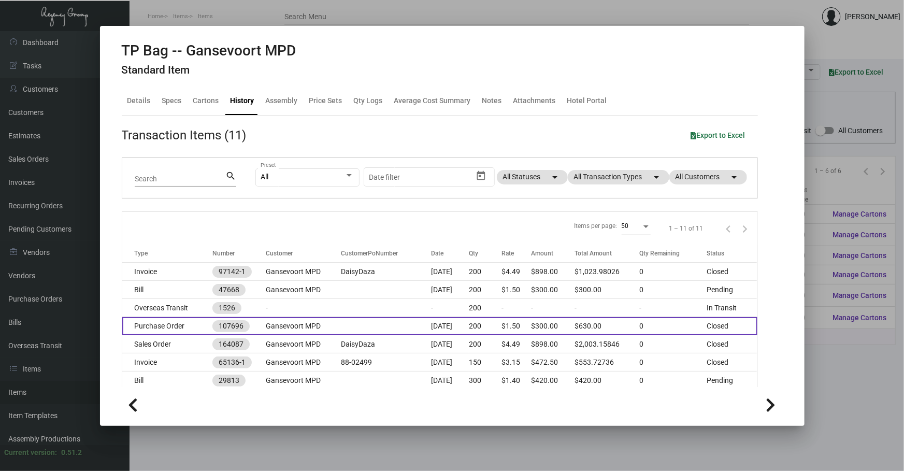
click at [446, 331] on td "[DATE]" at bounding box center [450, 326] width 38 height 18
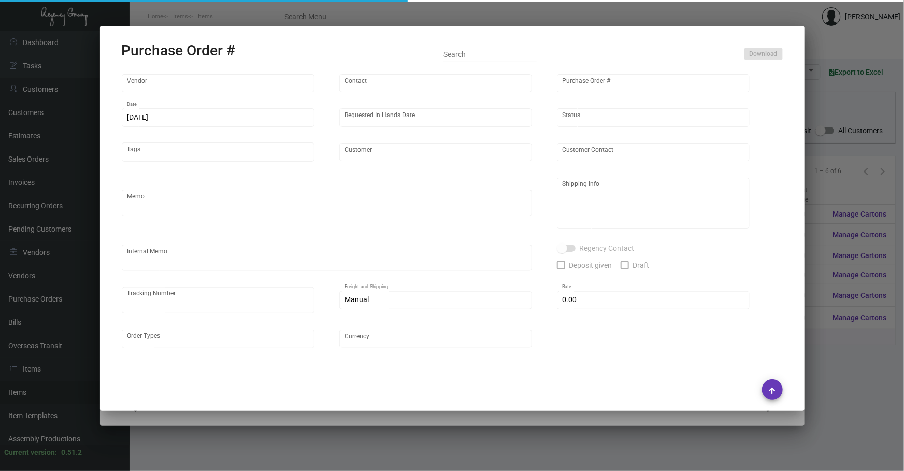
type input "Hangzhou [PERSON_NAME] Leisure Product Co. LTD"
type input "[PERSON_NAME]"
type input "107696"
type input "[DATE]"
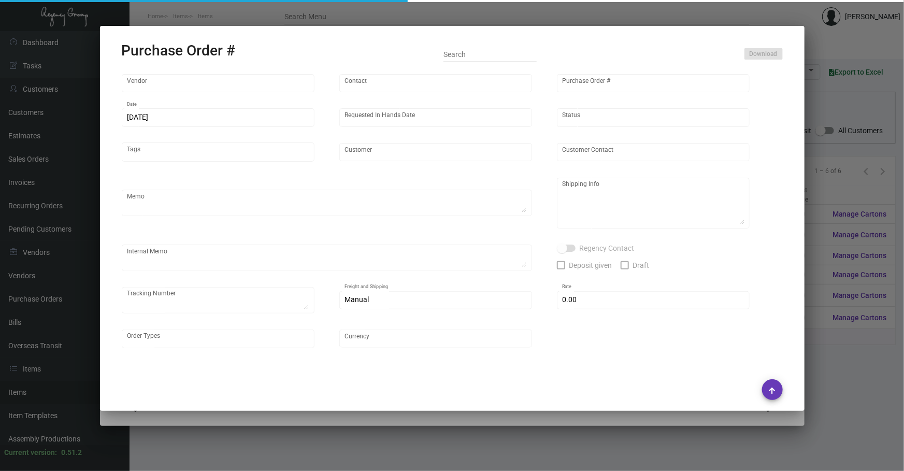
type input "Gansevoort MPD"
type textarea "Please ship the hair-dryer bags by boat and the TP bags by air to our NJ wareho…"
type textarea "Regency Group NJ - [PERSON_NAME] [STREET_ADDRESS]"
checkbox input "true"
type input "$ 0.00"
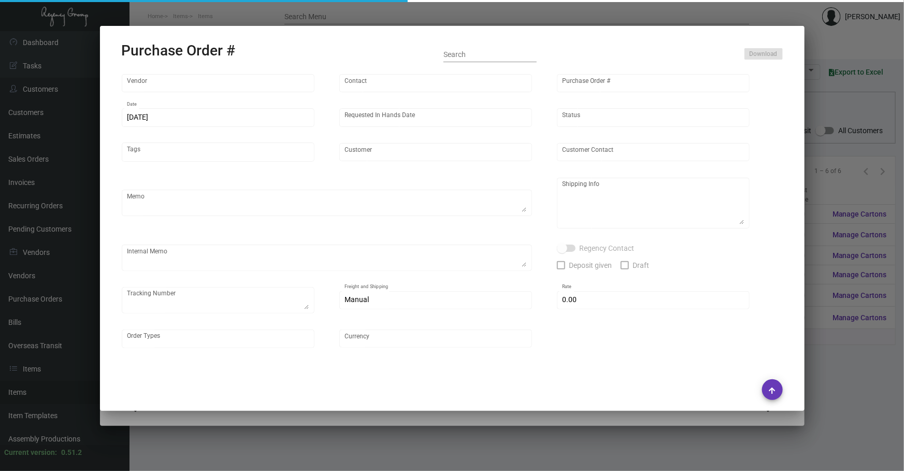
type input "United States Dollar $"
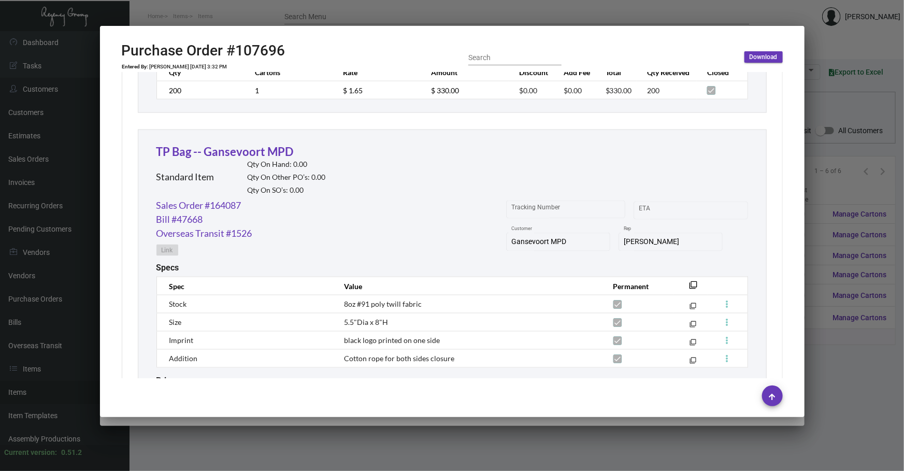
scroll to position [785, 0]
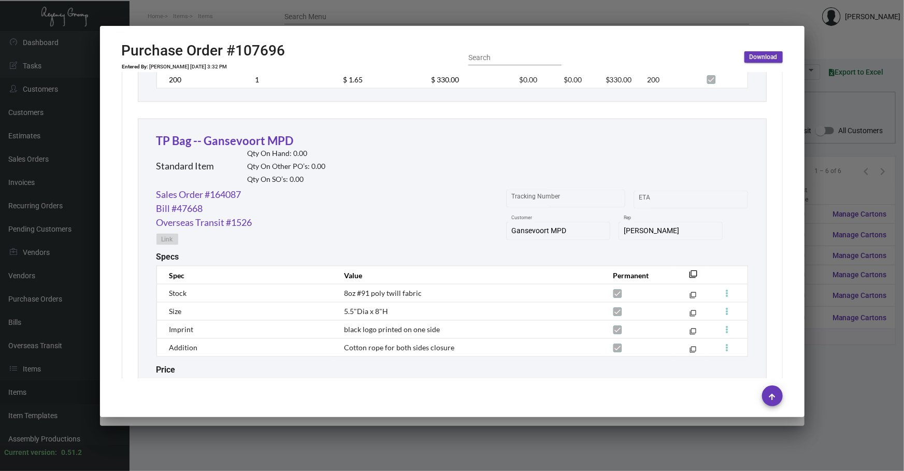
click at [417, 436] on div at bounding box center [452, 235] width 904 height 471
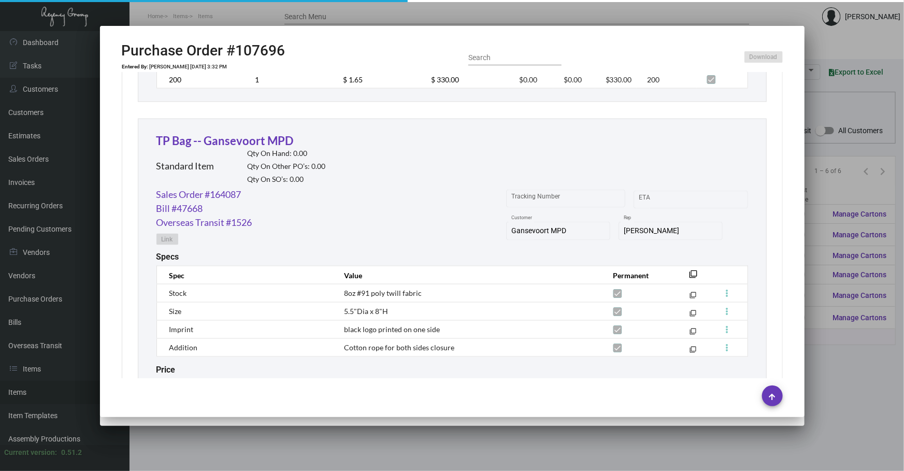
click at [417, 436] on div at bounding box center [452, 235] width 904 height 471
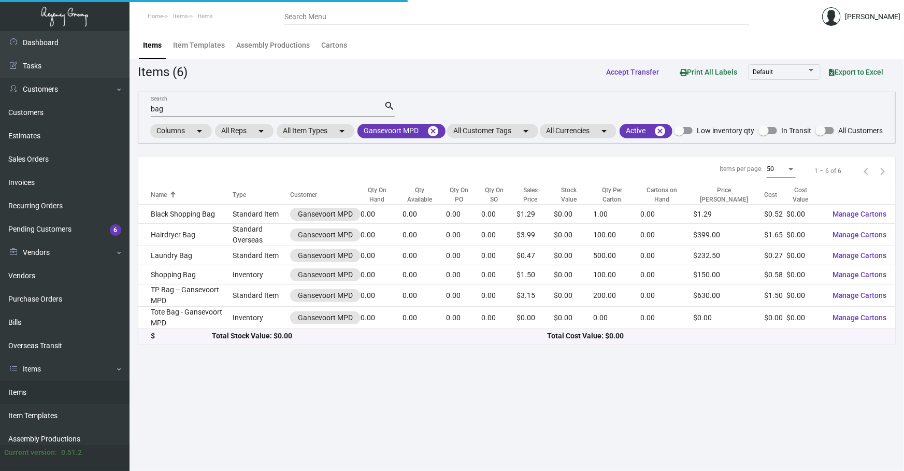
click at [417, 436] on main "Items Item Templates Assembly Productions Cartons Items (6) Accept Transfer Pri…" at bounding box center [516, 251] width 774 height 440
click at [369, 109] on input "bag" at bounding box center [267, 109] width 233 height 8
type input "b"
click at [429, 126] on mat-icon "cancel" at bounding box center [433, 131] width 12 height 12
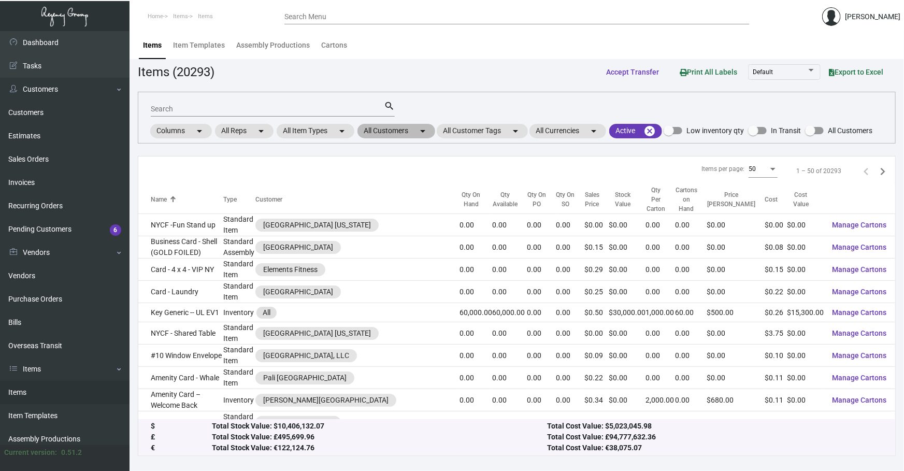
click at [409, 136] on mat-chip "All Customers arrow_drop_down" at bounding box center [396, 131] width 78 height 14
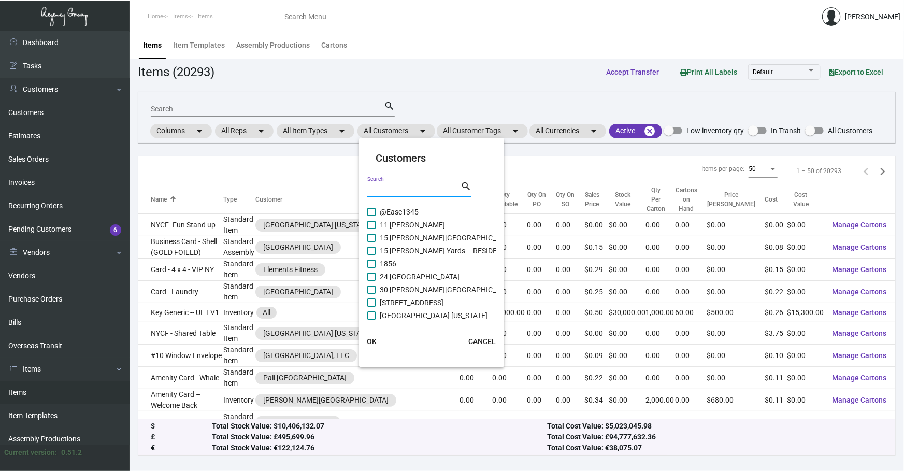
click at [414, 188] on input "Search" at bounding box center [413, 189] width 93 height 8
click at [324, 110] on div at bounding box center [452, 235] width 904 height 471
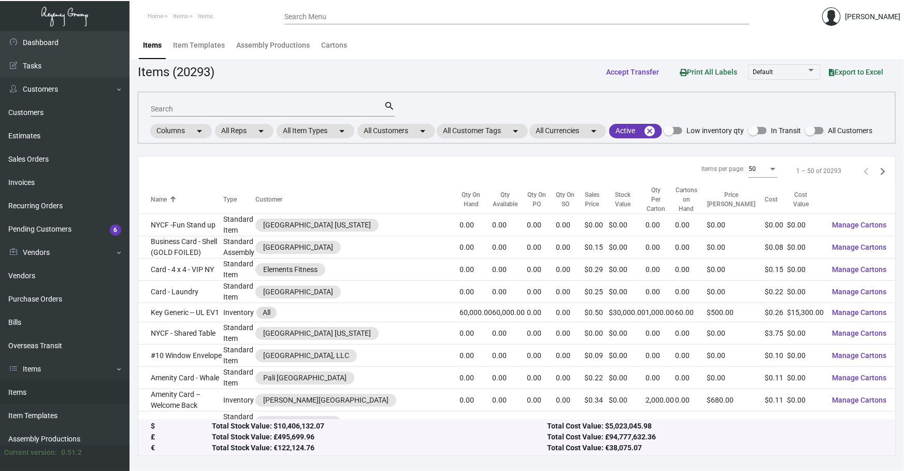
click at [324, 110] on input "Search" at bounding box center [267, 109] width 233 height 8
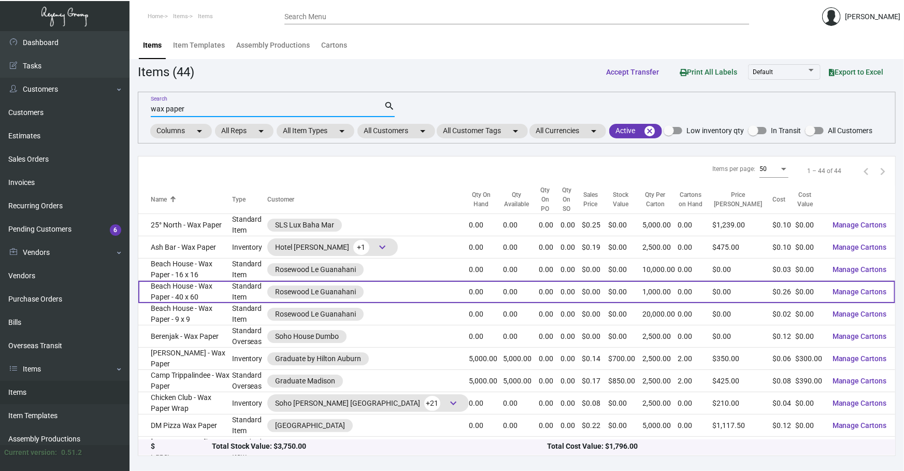
type input "wax paper"
click at [207, 288] on td "Beach House - Wax Paper - 40 x 60" at bounding box center [185, 292] width 94 height 22
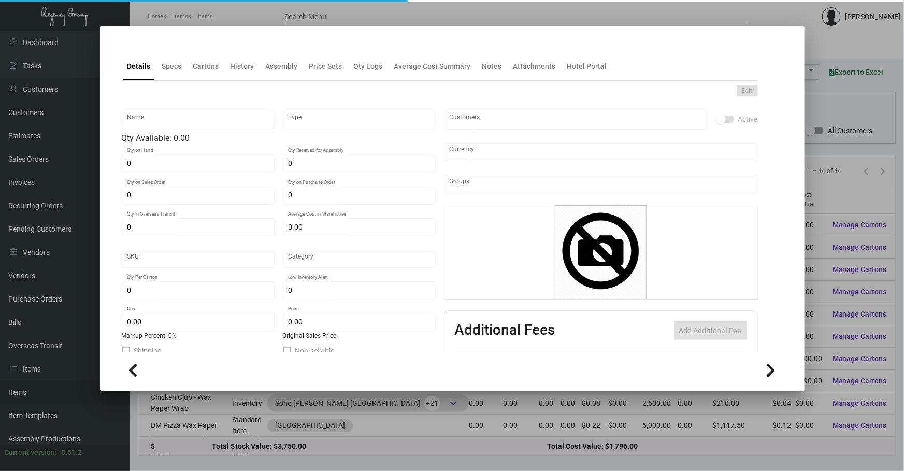
type input "Beach House - Wax Paper - 40 x 60"
type input "Standard Item"
type input "$ 0.00"
type input "Standard"
type input "1,000"
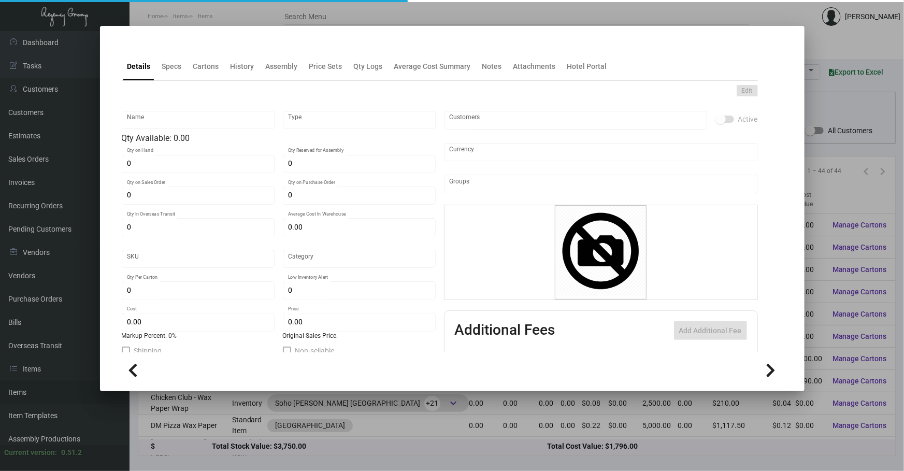
type input "$ 0.26"
type input "$ 0.00"
checkbox input "true"
type input "United States Dollar $"
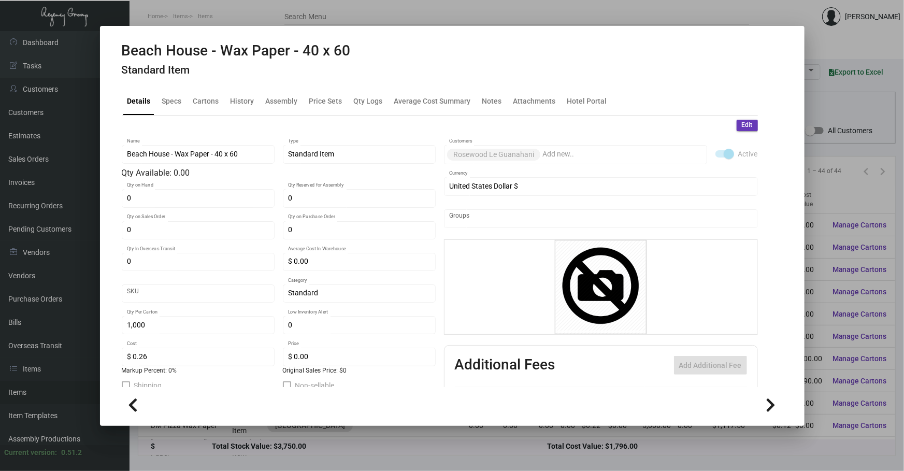
drag, startPoint x: 243, startPoint y: 84, endPoint x: 239, endPoint y: 101, distance: 17.5
click at [239, 101] on mat-tab-group "Details Specs Cartons History Assembly Price Sets Qty Logs Average Cost Summary…" at bounding box center [439, 234] width 661 height 306
drag, startPoint x: 239, startPoint y: 101, endPoint x: 236, endPoint y: 116, distance: 14.8
click at [236, 116] on div "Edit Beach House - Wax Paper - 40 x 60 Name Standard Item Type Qty Available: 0…" at bounding box center [440, 313] width 636 height 396
click at [247, 93] on div "History" at bounding box center [242, 101] width 32 height 25
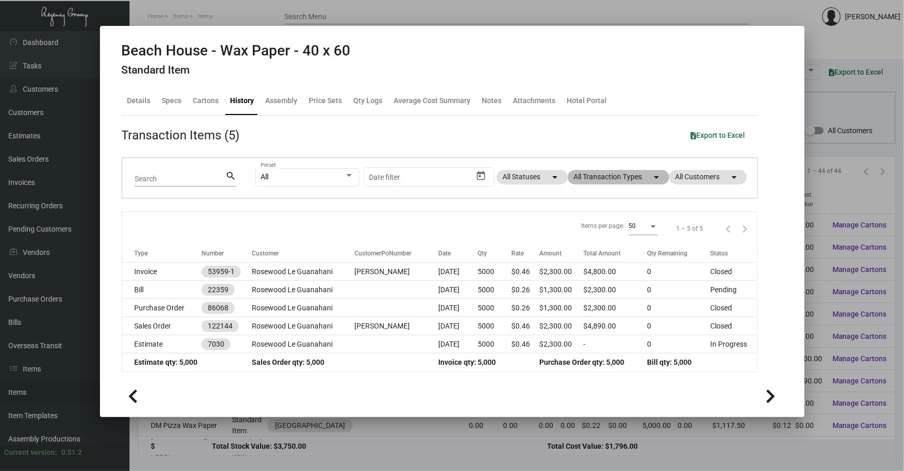
click at [615, 180] on mat-chip "All Transaction Types arrow_drop_down" at bounding box center [618, 177] width 101 height 14
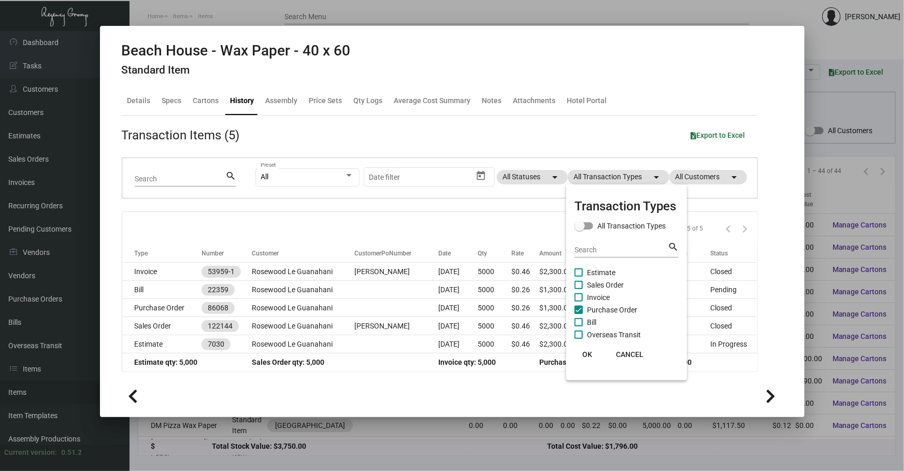
click at [816, 117] on div at bounding box center [452, 235] width 904 height 471
click at [822, 112] on div at bounding box center [452, 235] width 904 height 471
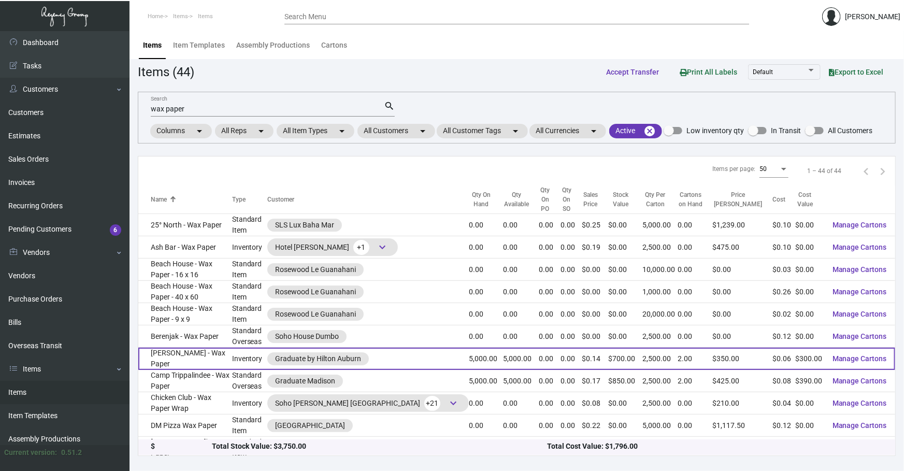
click at [235, 347] on td "Inventory" at bounding box center [249, 358] width 35 height 22
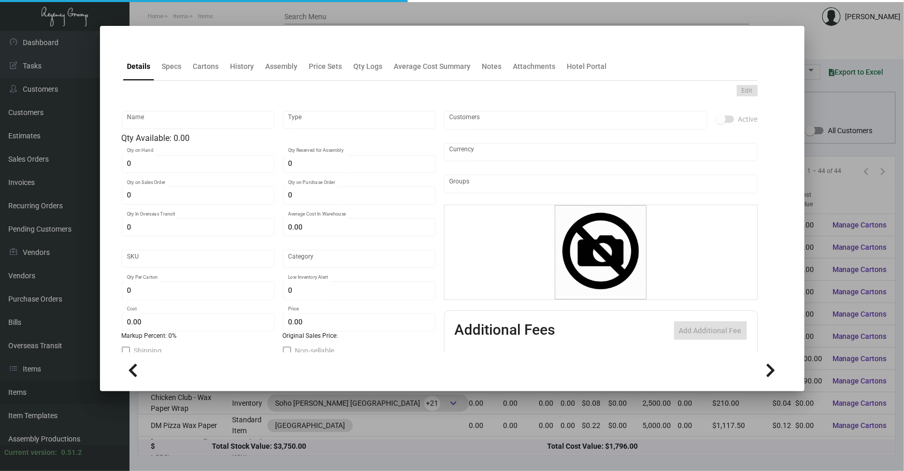
type input "[PERSON_NAME] - Wax Paper"
type input "Inventory"
type input "5,000"
type input "$ 0.00"
type input "Inventory"
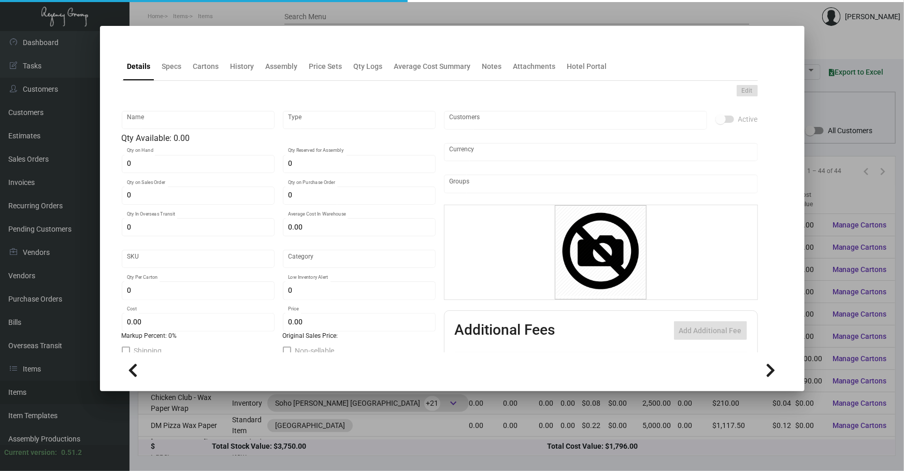
type input "2,500"
type input "$ 0.06"
type input "$ 0.14"
checkbox input "true"
type input "United States Dollar $"
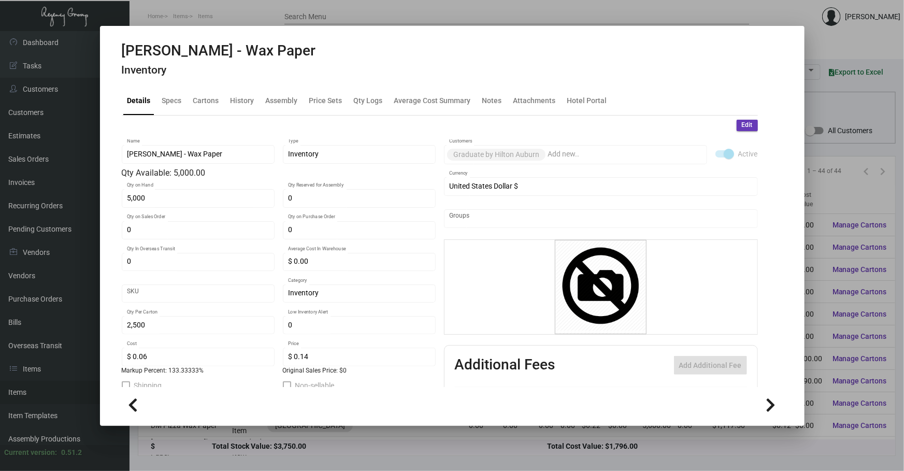
click at [835, 187] on div at bounding box center [452, 235] width 904 height 471
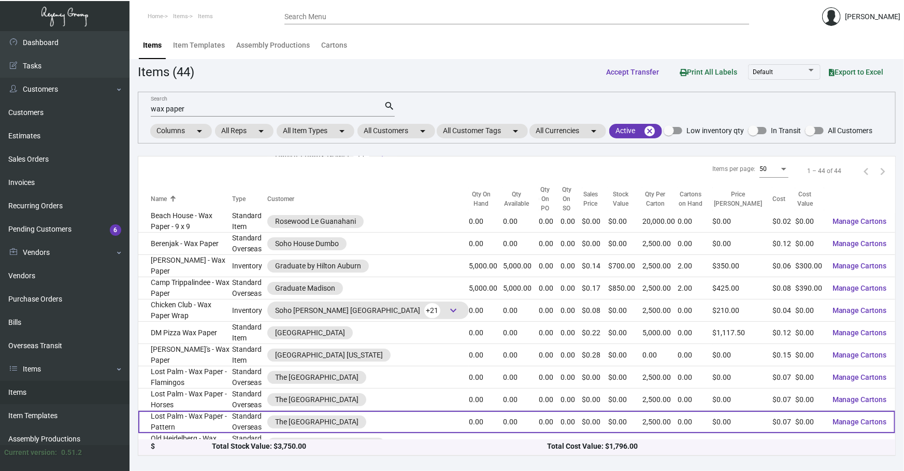
scroll to position [94, 0]
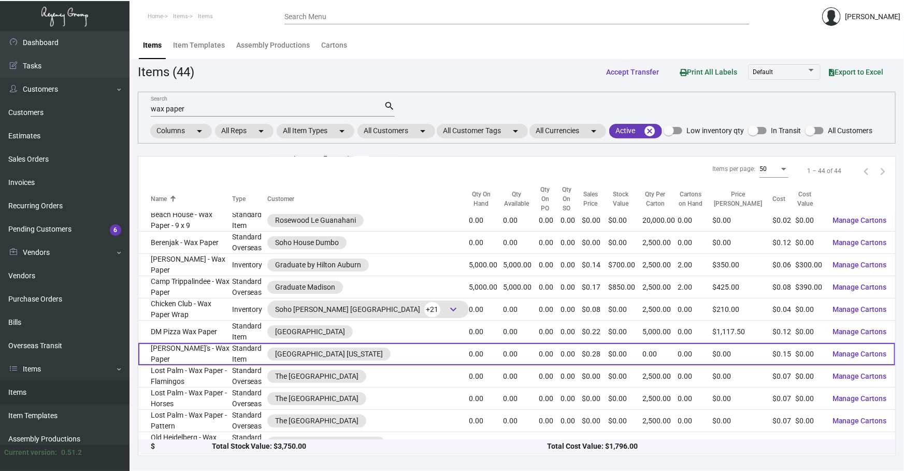
click at [197, 343] on td "[PERSON_NAME]'s - Wax Paper" at bounding box center [185, 354] width 94 height 22
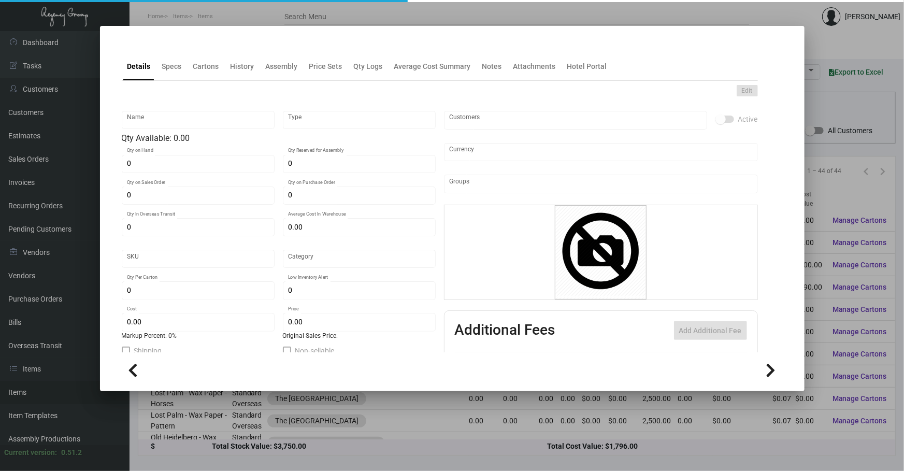
type input "[PERSON_NAME]'s - Wax Paper"
type input "Standard Item"
type input "$ 0.00"
type input "Standard"
type input "$ 0.145"
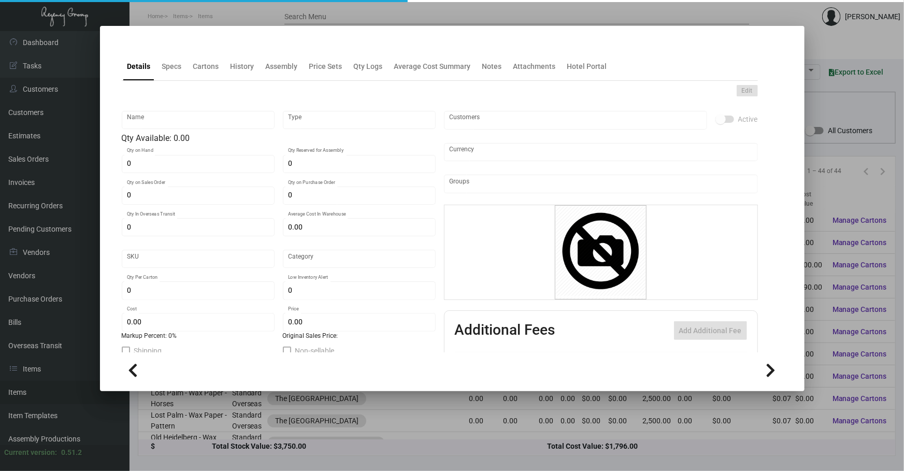
type input "$ 0.28"
checkbox input "true"
type input "United States Dollar $"
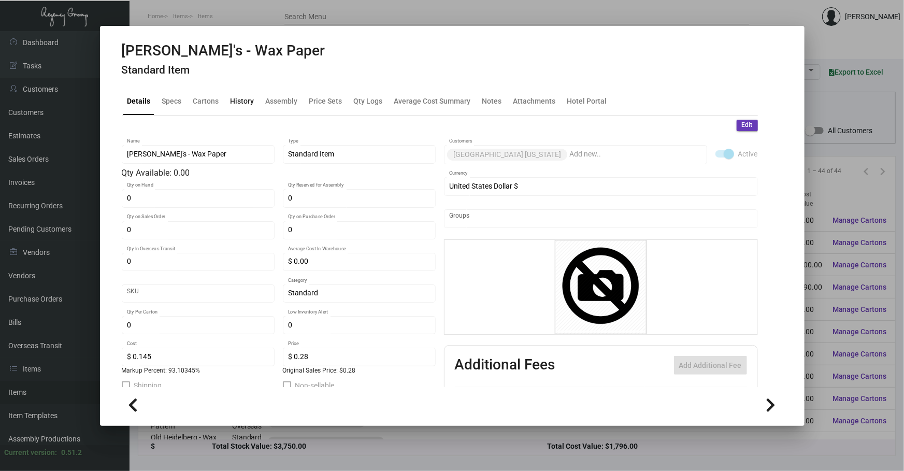
click at [241, 104] on div "History" at bounding box center [242, 100] width 24 height 11
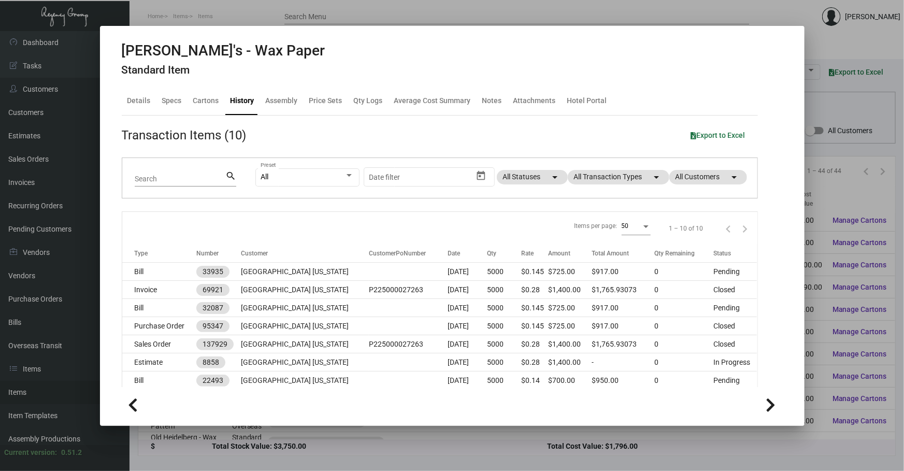
click at [345, 448] on div at bounding box center [452, 235] width 904 height 471
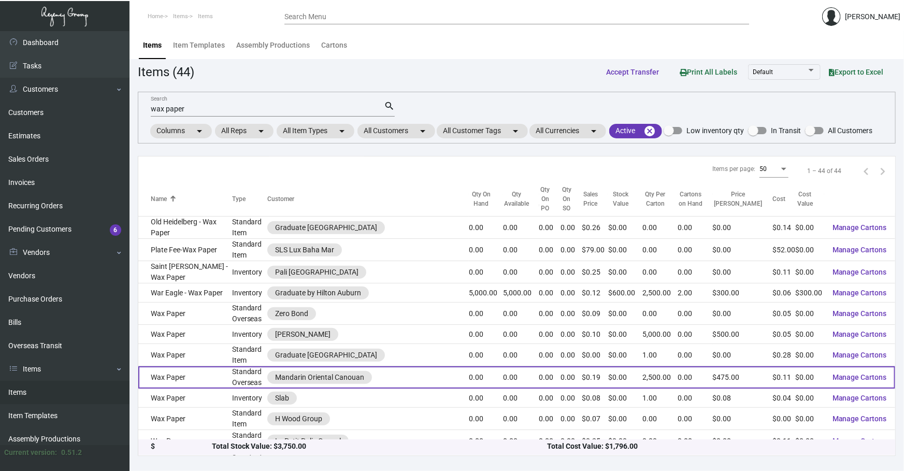
scroll to position [314, 0]
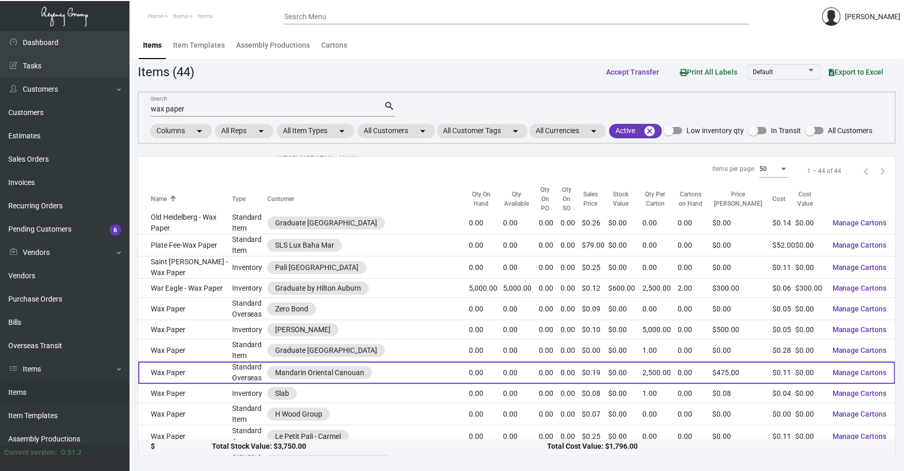
click at [202, 361] on td "Wax Paper" at bounding box center [185, 372] width 94 height 22
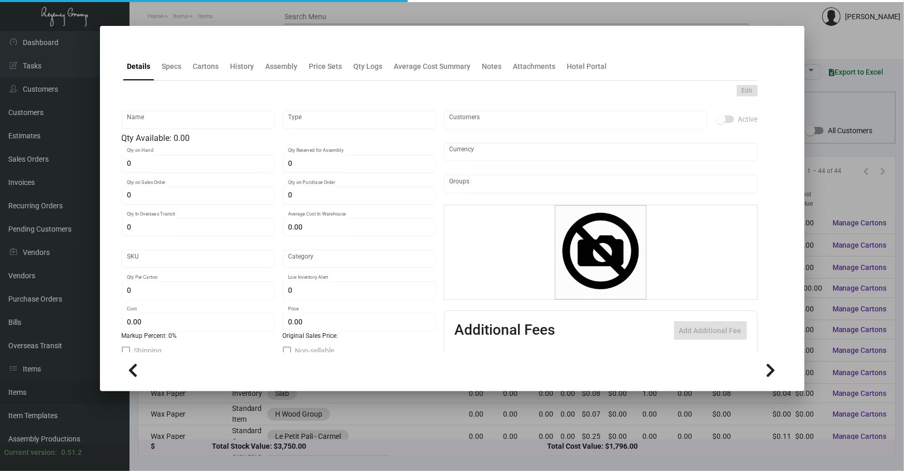
type input "Wax Paper"
type input "Standard Overseas"
type input "$ 0.11"
type input "Overseas"
type input "2,500"
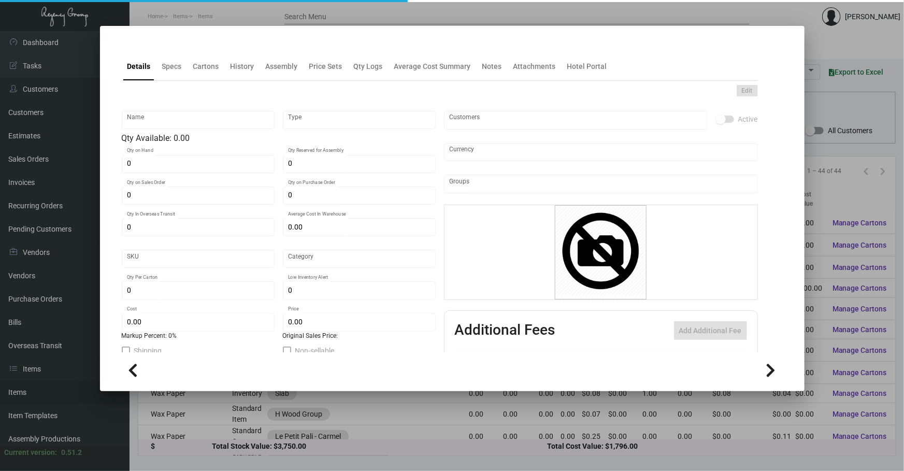
type input "$ 0.11"
type input "$ 0.19"
checkbox input "true"
type input "United States Dollar $"
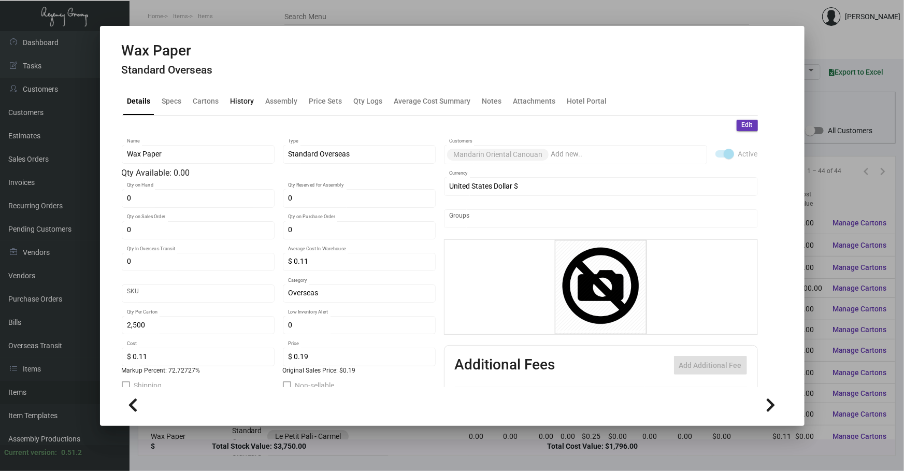
click at [237, 108] on div "History" at bounding box center [242, 101] width 32 height 25
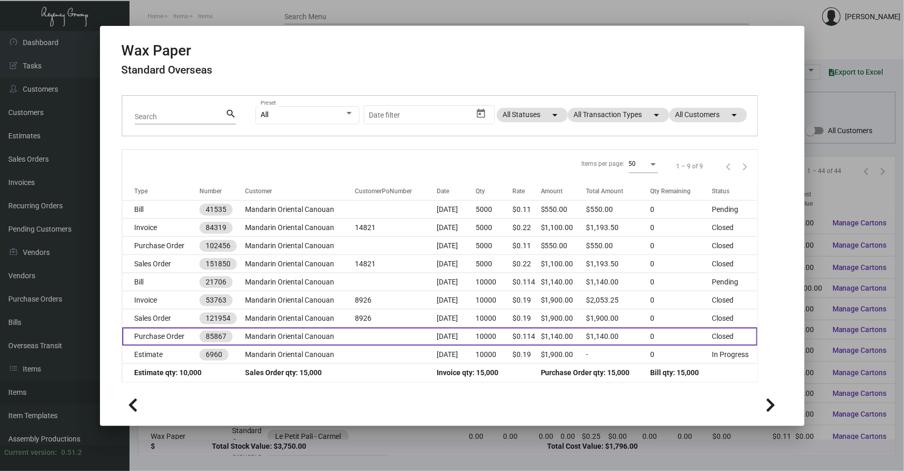
scroll to position [63, 0]
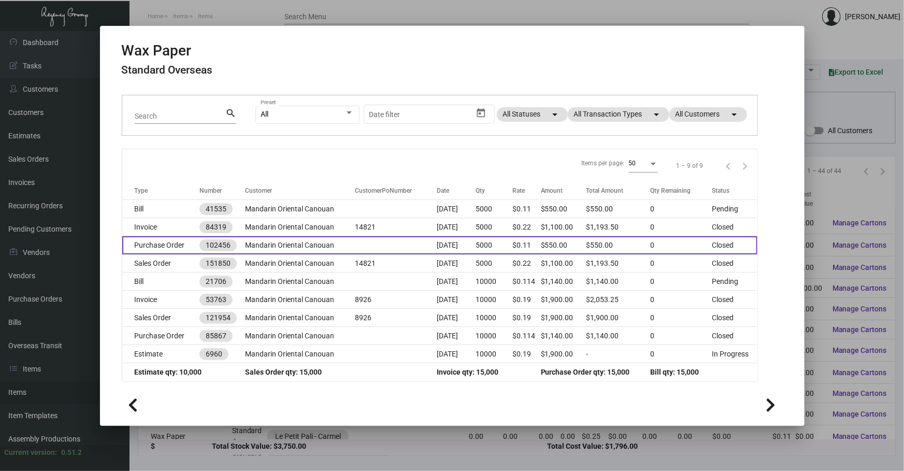
click at [365, 242] on td at bounding box center [396, 245] width 82 height 18
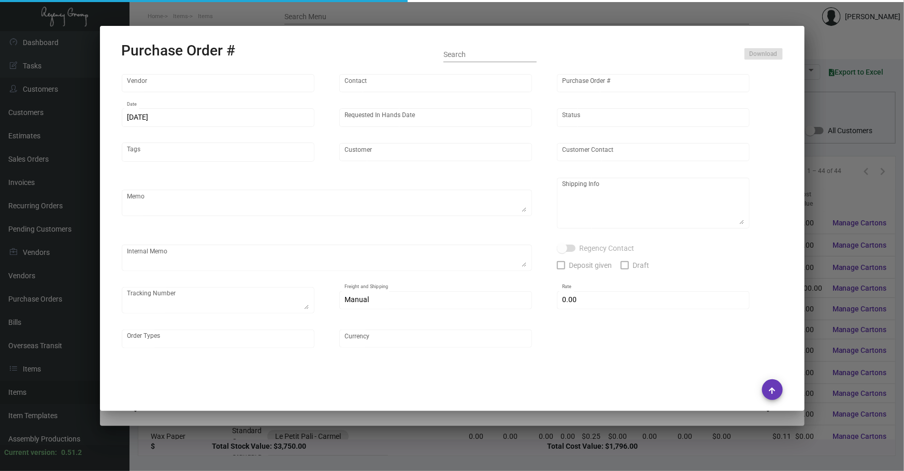
type input "L and L Promos"
type input "[PERSON_NAME]"
type input "102456"
type input "[DATE]"
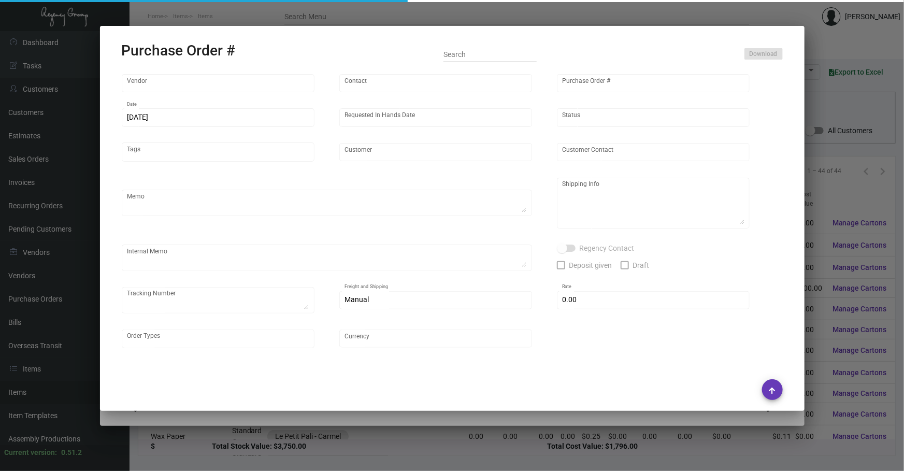
type input "Mandarin Oriental Canouan"
type textarea "Repeat Previous PO 85867. Ship via Air."
type textarea "Regency Group NJ - [PERSON_NAME] [STREET_ADDRESS]"
checkbox input "true"
type input "$ 0.00"
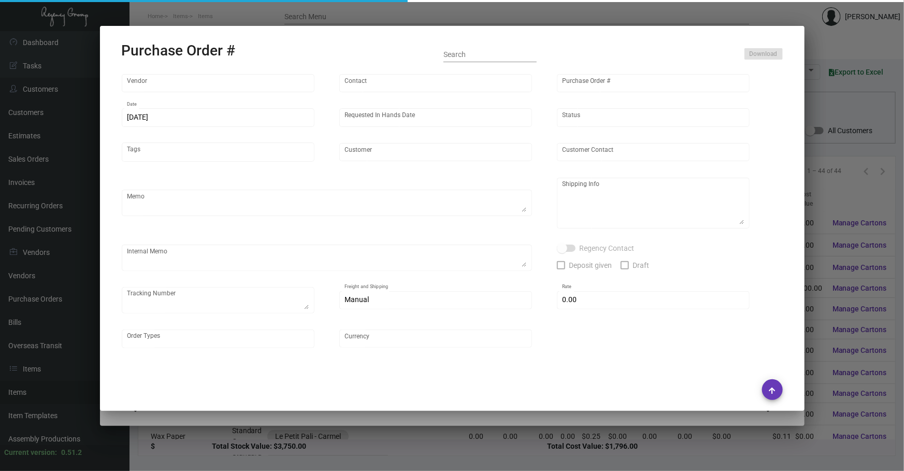
type input "United States Dollar $"
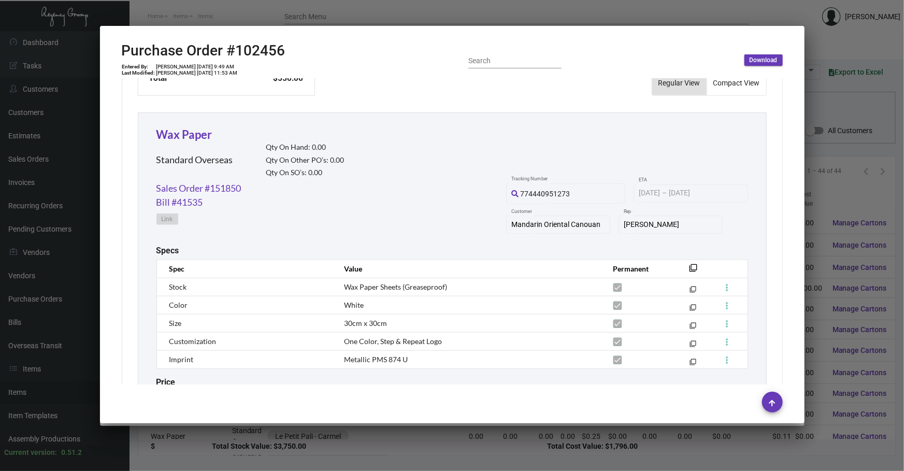
scroll to position [455, 0]
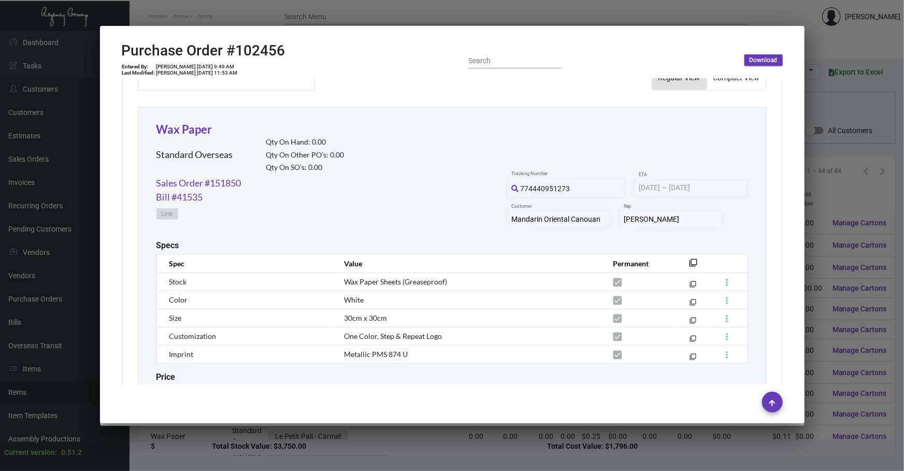
click at [833, 111] on div at bounding box center [452, 235] width 904 height 471
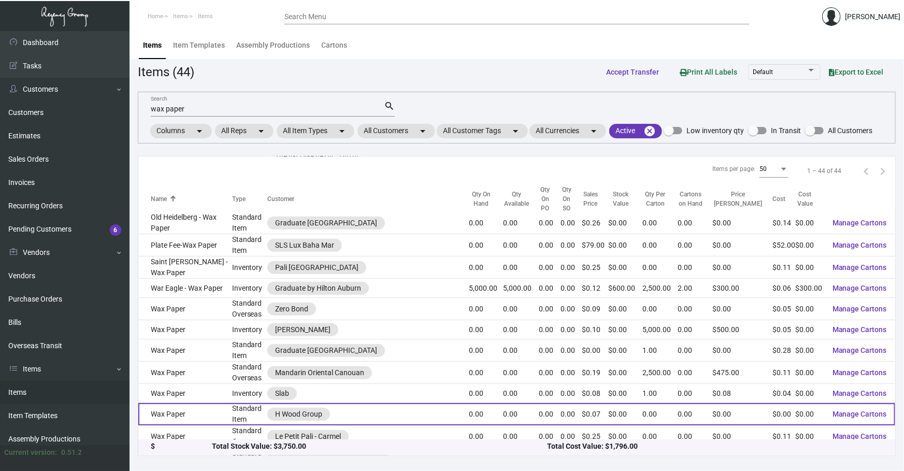
click at [202, 403] on td "Wax Paper" at bounding box center [185, 414] width 94 height 22
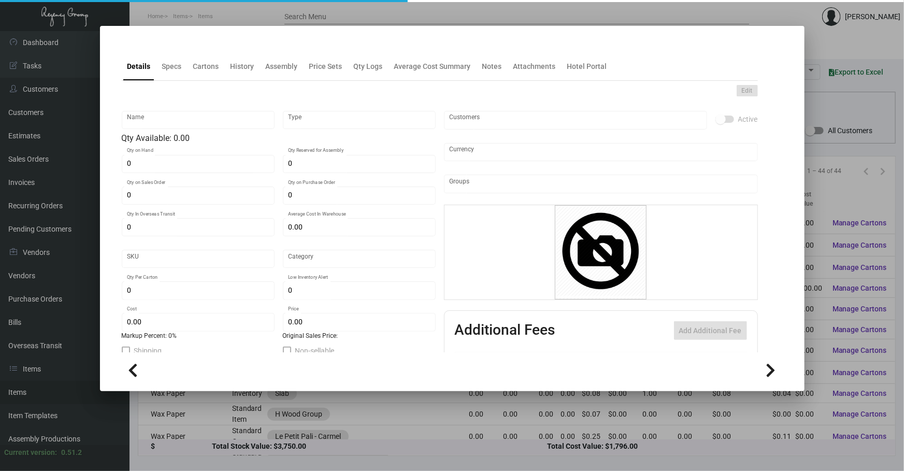
type input "Wax Paper"
type input "Standard Item"
type input "$ 0.00"
type input "698-Wax Paper-54"
type input "Standard"
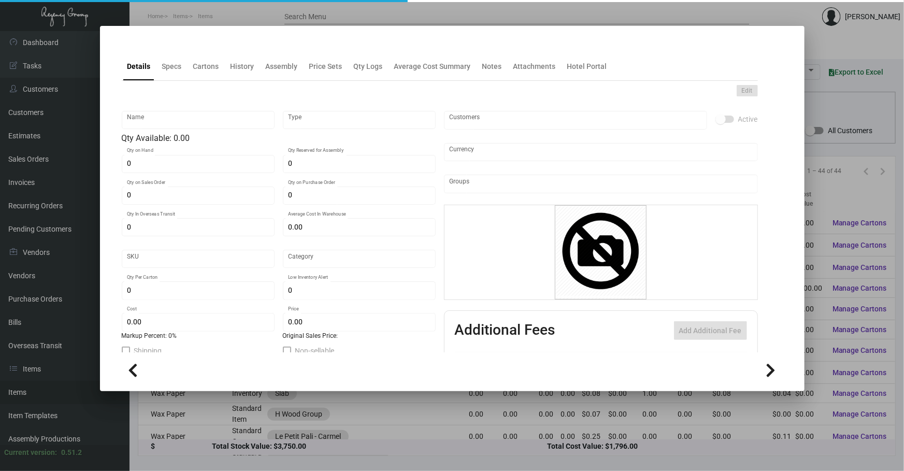
type input "$ 0.00"
type input "$ 0.07"
checkbox input "true"
type input "United States Dollar $"
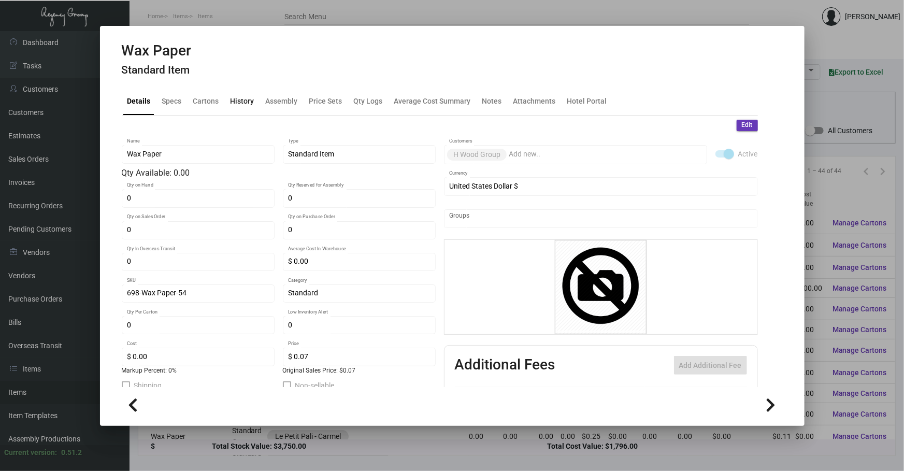
click at [230, 91] on div "History" at bounding box center [242, 101] width 32 height 25
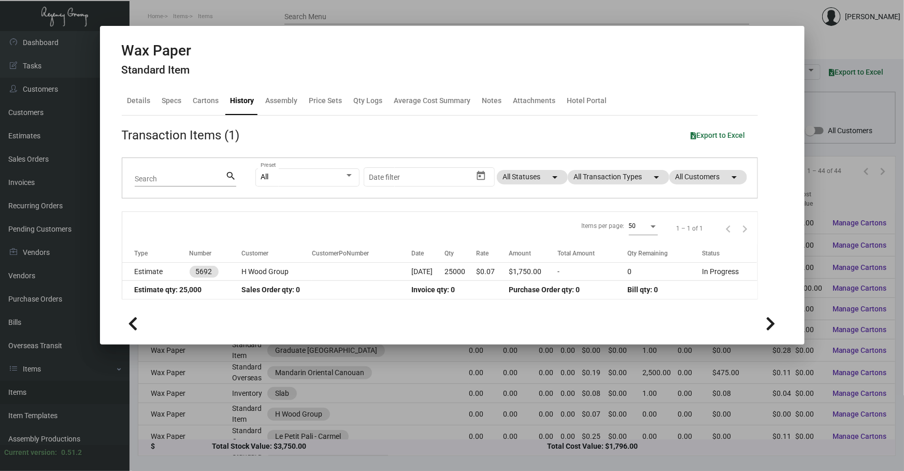
click at [828, 105] on div at bounding box center [452, 235] width 904 height 471
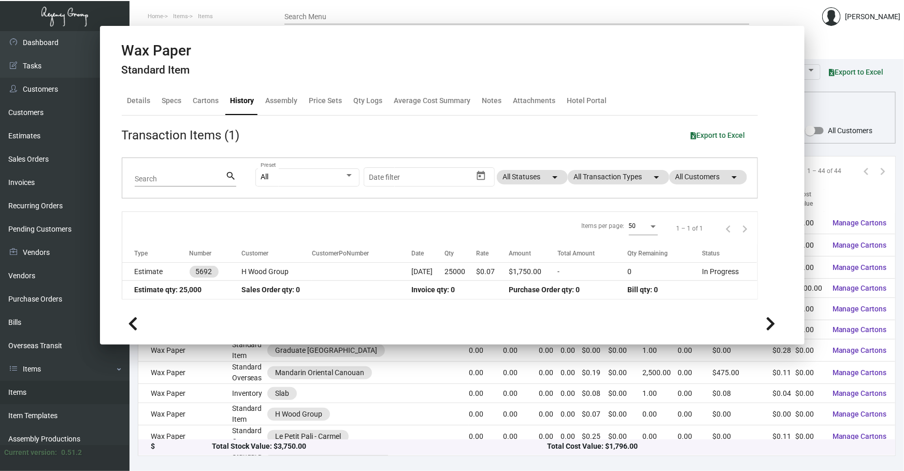
click at [828, 105] on div "wax paper Search search Columns arrow_drop_down All Reps arrow_drop_down All It…" at bounding box center [517, 118] width 758 height 52
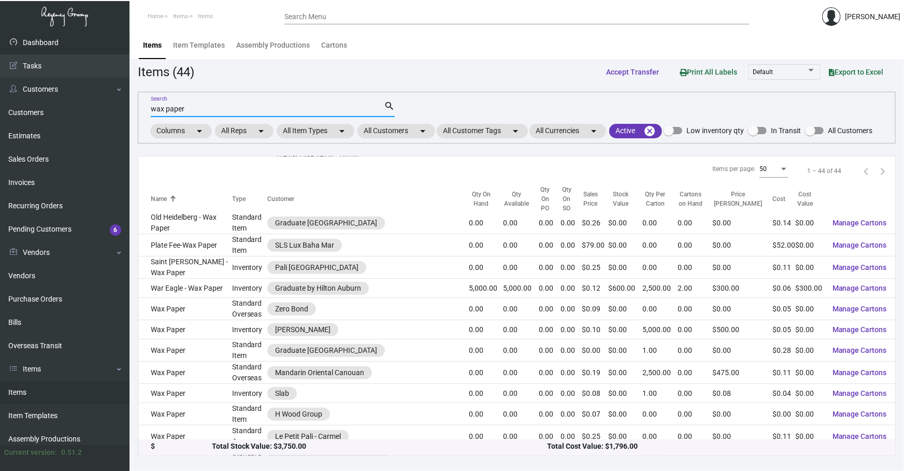
drag, startPoint x: 280, startPoint y: 106, endPoint x: 0, endPoint y: 53, distance: 285.0
click at [0, 135] on div "Dashboard Dashboard Tasks Customers Customers Estimates Sales Orders Invoices R…" at bounding box center [452, 251] width 904 height 440
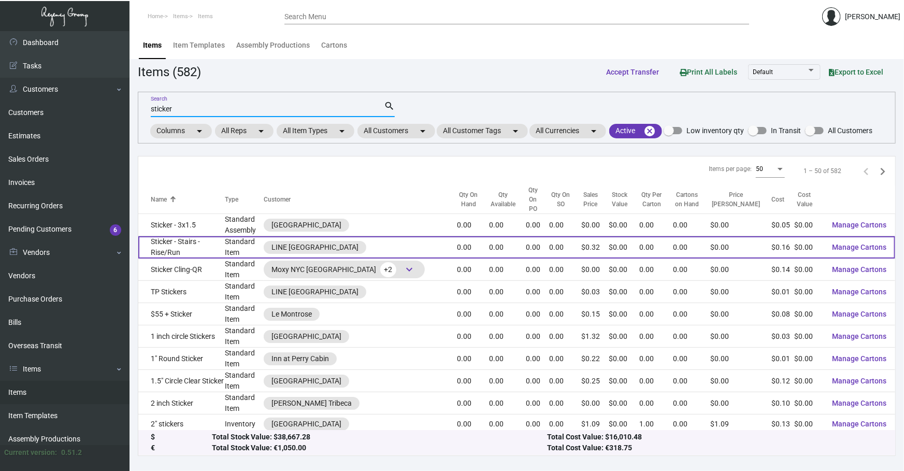
type input "sticker"
click at [198, 243] on td "Sticker - Stairs - Rise/Run" at bounding box center [181, 247] width 86 height 22
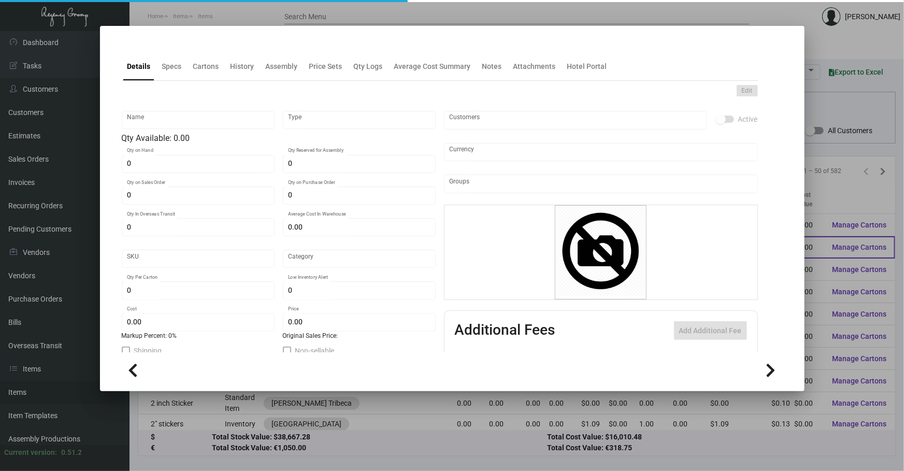
type input "Sticker - Stairs - Rise/Run"
type input "Standard Item"
type input "$ 0.00"
type input "Standard"
type input "$ 0.16246"
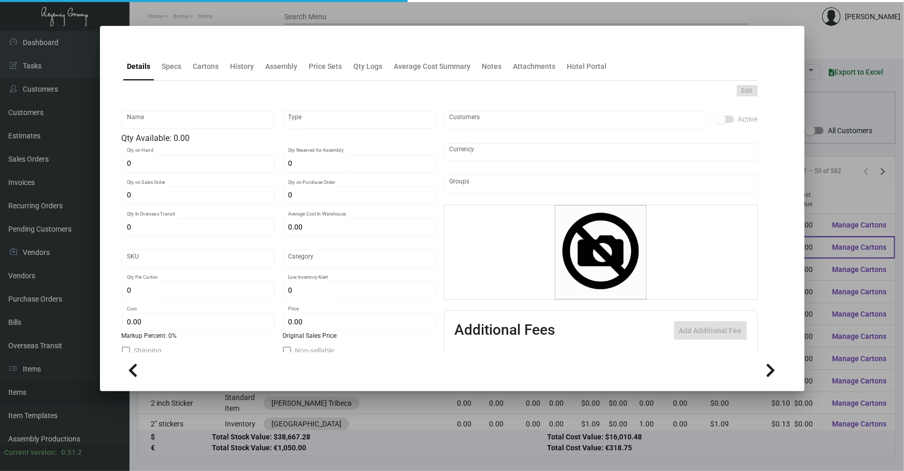
type input "$ 0.32"
checkbox input "true"
type input "United States Dollar $"
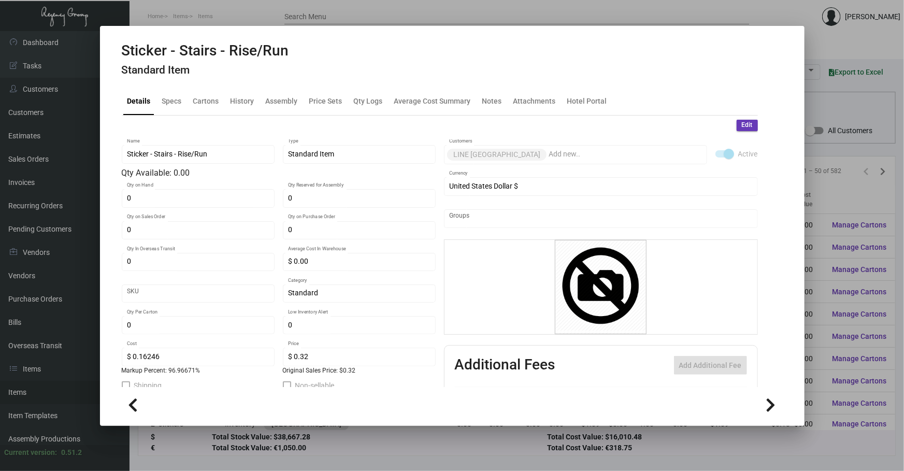
click at [224, 100] on div "Details Specs Cartons History Assembly Price Sets Qty Logs Average Cost Summary…" at bounding box center [440, 101] width 636 height 28
click at [238, 107] on div "History" at bounding box center [242, 101] width 32 height 25
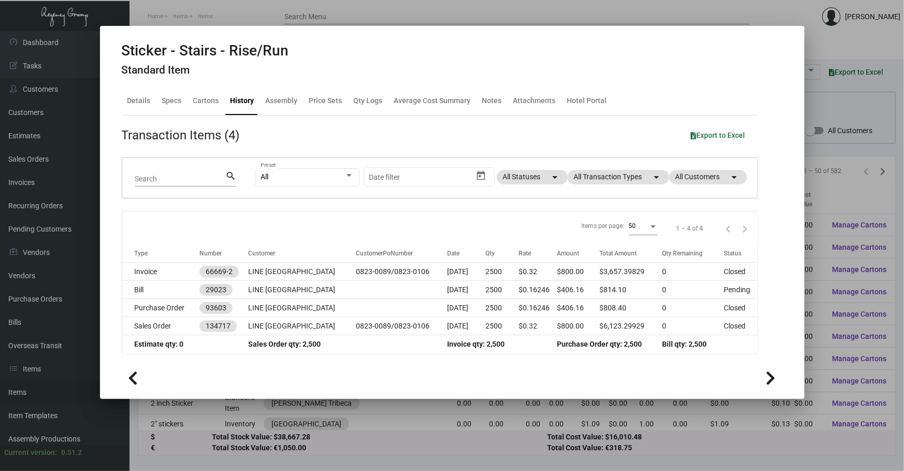
click at [354, 424] on div at bounding box center [452, 235] width 904 height 471
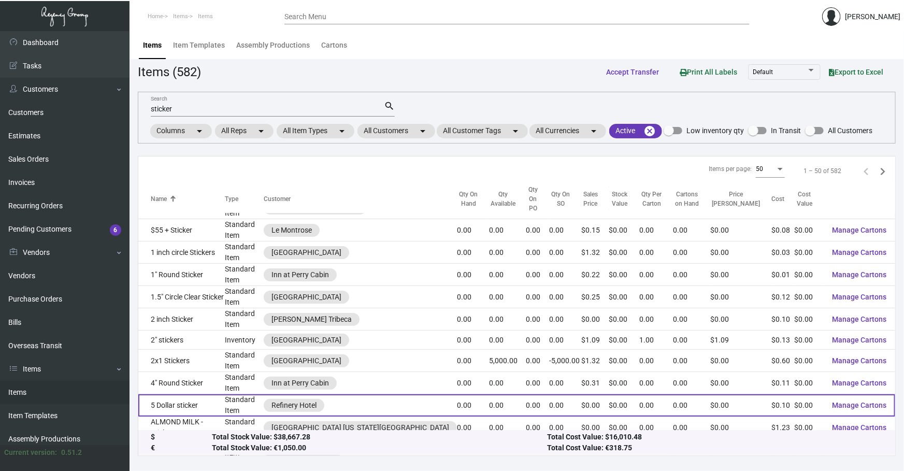
scroll to position [94, 0]
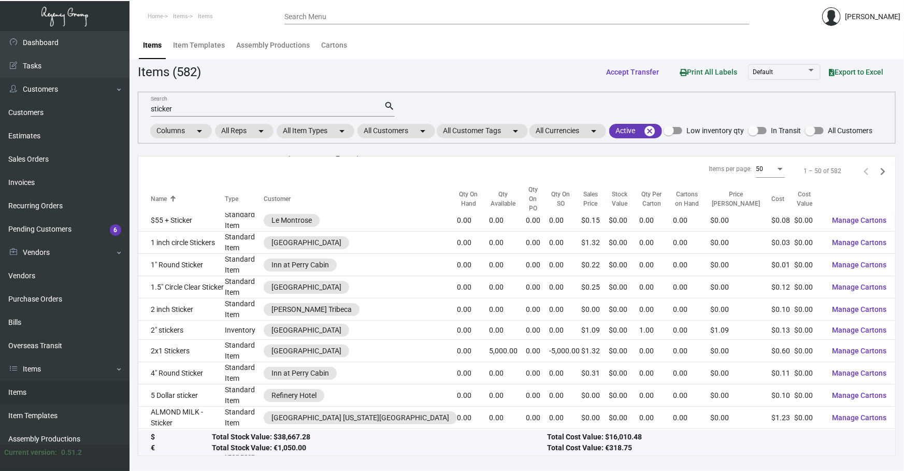
click at [901, 33] on mat-tab-group "Items Item Templates Assembly Productions Cartons" at bounding box center [516, 45] width 774 height 28
drag, startPoint x: 255, startPoint y: 108, endPoint x: 0, endPoint y: 122, distance: 255.1
click at [0, 109] on div "Dashboard Dashboard Tasks Customers Customers Estimates Sales Orders Invoices R…" at bounding box center [452, 251] width 904 height 440
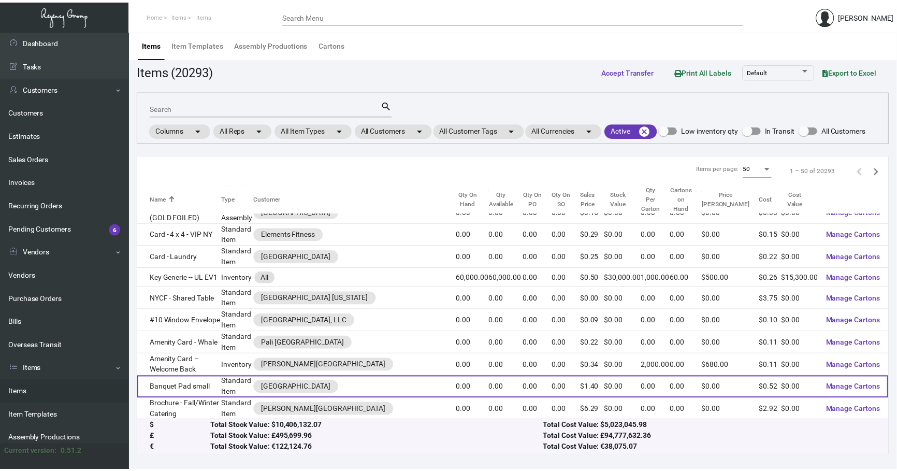
scroll to position [31, 0]
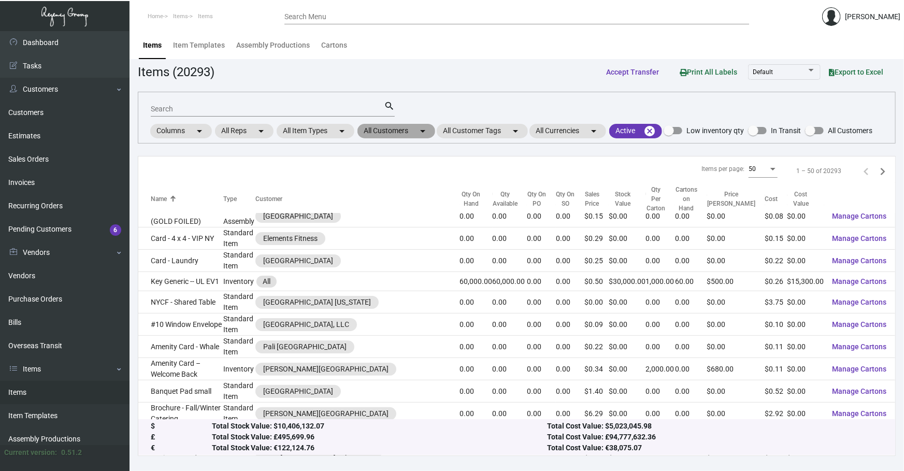
click at [400, 129] on mat-chip "All Customers arrow_drop_down" at bounding box center [396, 131] width 78 height 14
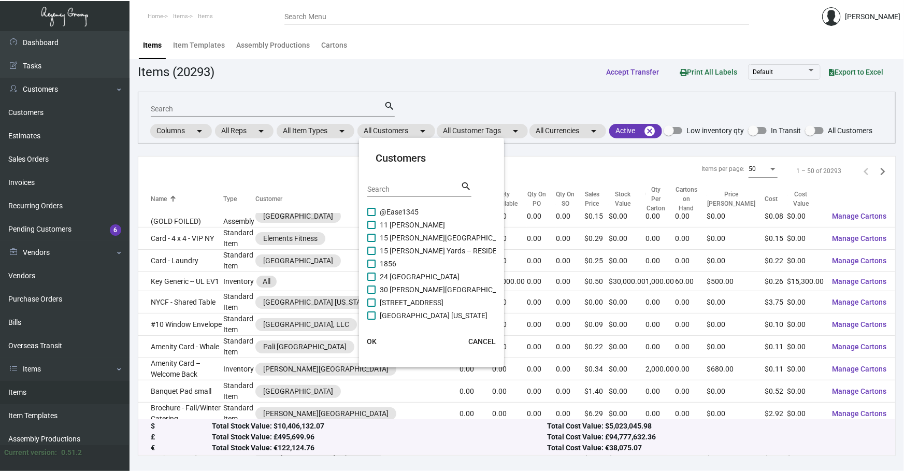
click at [398, 192] on input "Search" at bounding box center [413, 189] width 93 height 8
type input "g"
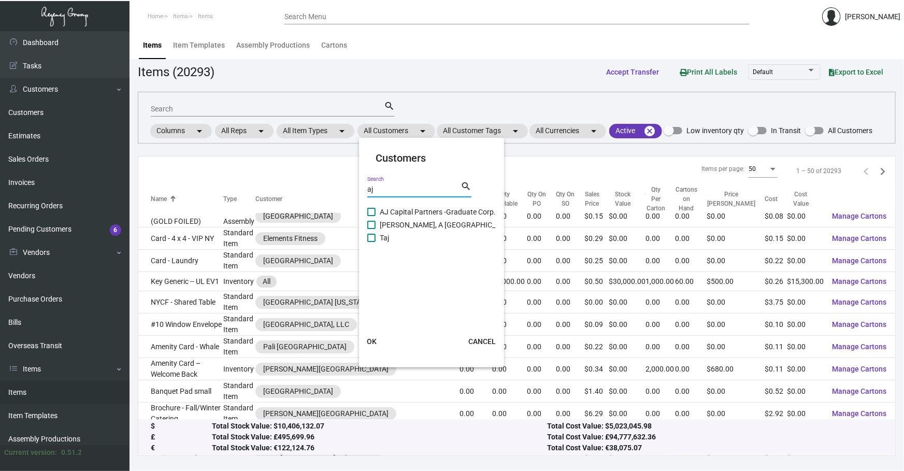
type input "aj"
click at [390, 211] on span "AJ Capital Partners -Graduate Corp." at bounding box center [438, 212] width 116 height 12
click at [371, 216] on input "AJ Capital Partners -Graduate Corp." at bounding box center [371, 216] width 1 height 1
checkbox input "true"
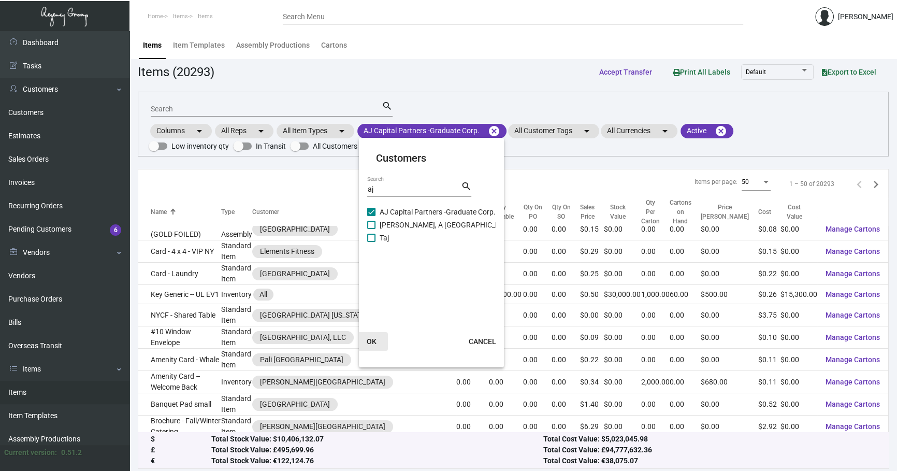
click at [371, 337] on span "OK" at bounding box center [372, 341] width 10 height 8
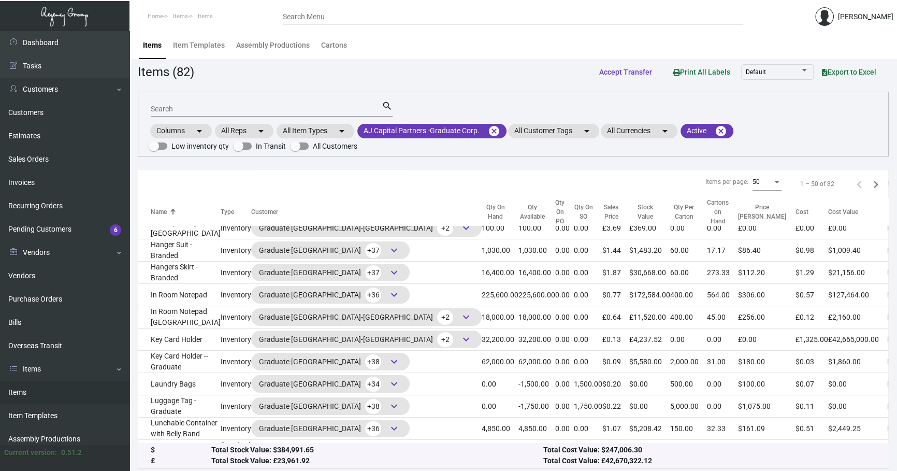
scroll to position [596, 0]
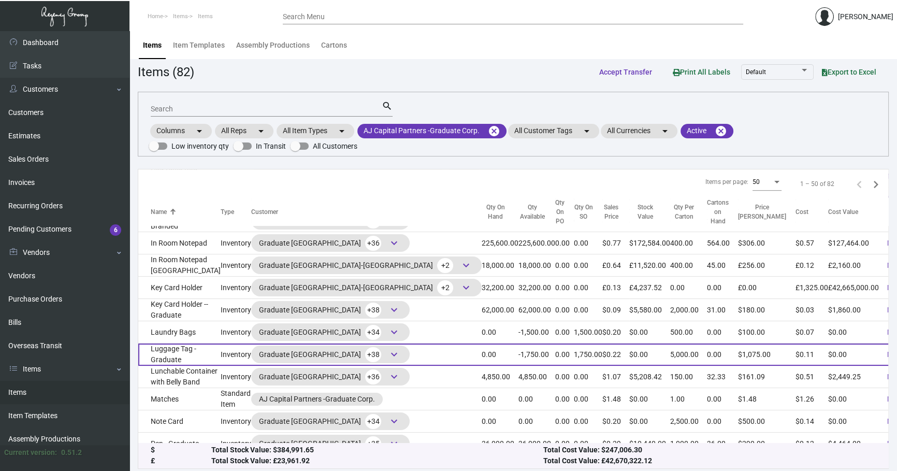
click at [388, 353] on span "keyboard_arrow_down" at bounding box center [394, 354] width 12 height 12
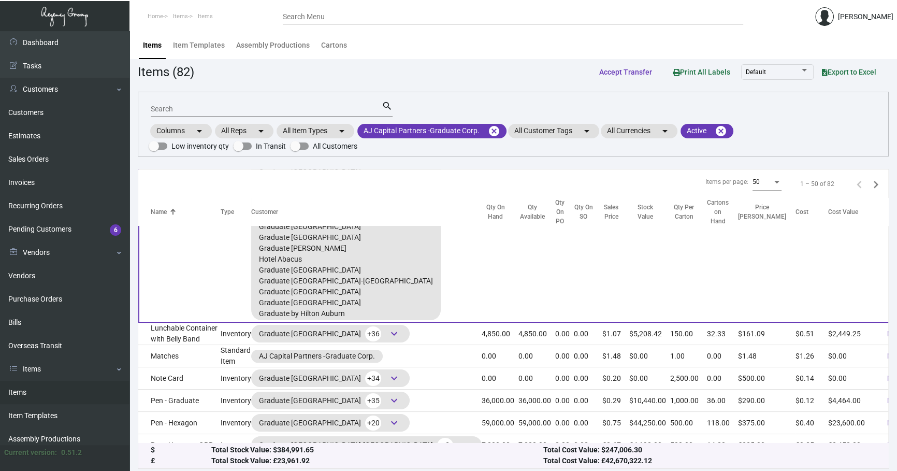
scroll to position [1051, 0]
click at [482, 288] on td "0.00" at bounding box center [500, 106] width 37 height 436
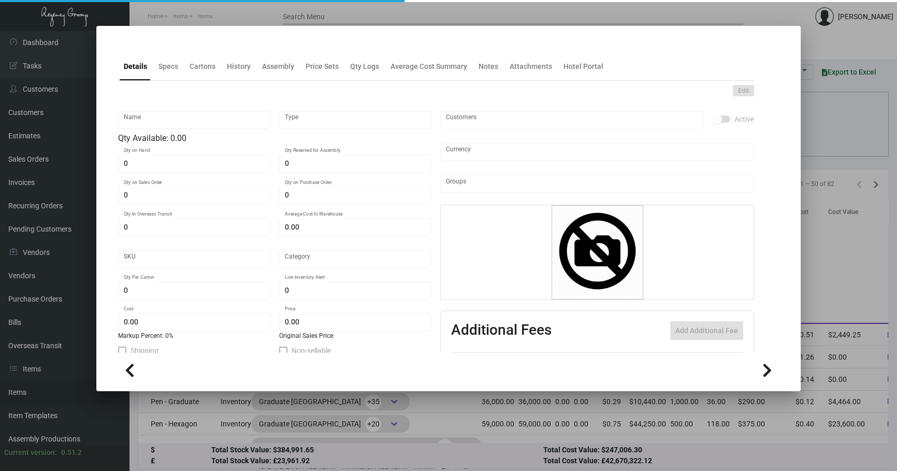
type input "Luggage Tag - Graduate"
type input "Inventory"
type input "1,750"
type input "$ 2.15258"
type input "1348"
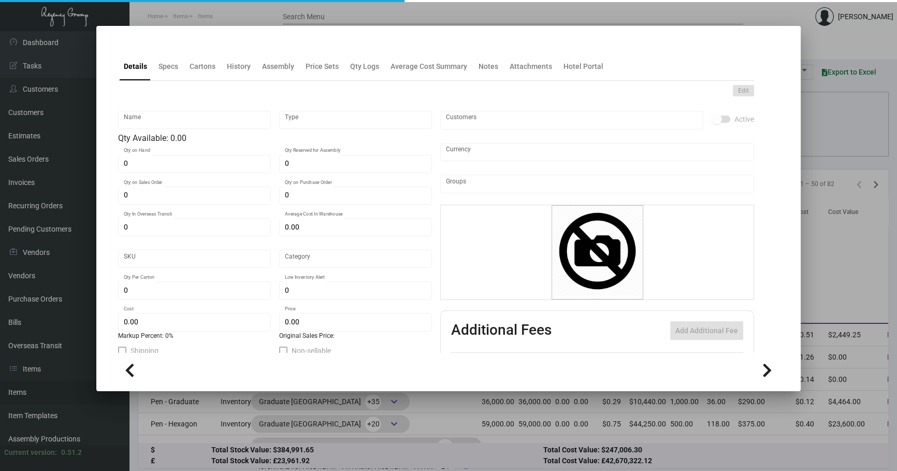
type input "Standard"
type input "5,000"
type input "$ 0.10763"
type input "$ 0.215"
checkbox input "true"
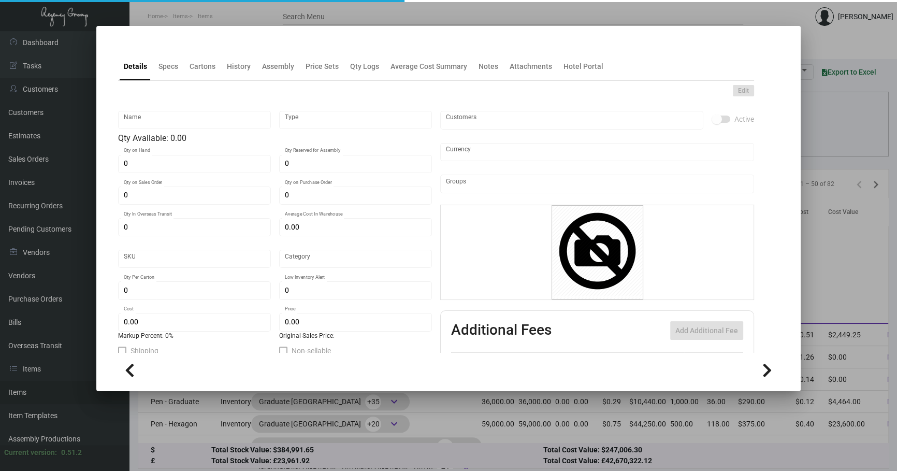
checkbox input "true"
type input "United States Dollar $"
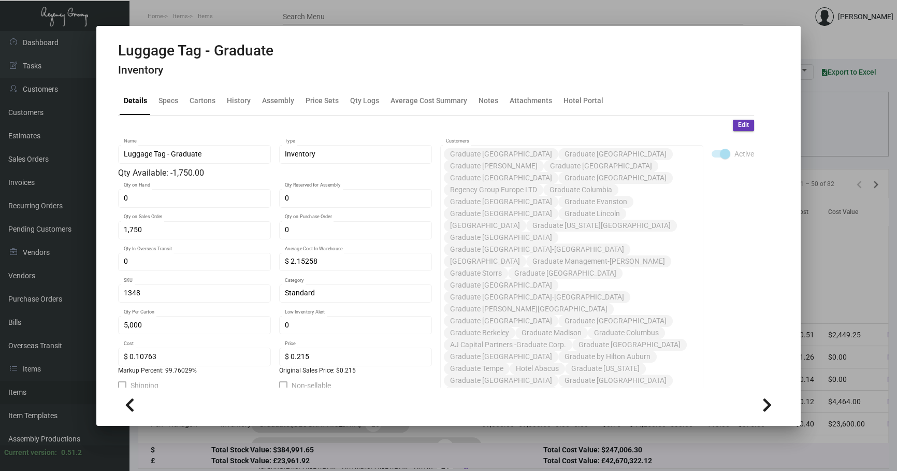
click at [820, 133] on div at bounding box center [448, 235] width 897 height 471
click at [820, 133] on div "Columns arrow_drop_down All Reps arrow_drop_down All Item Types arrow_drop_down…" at bounding box center [513, 137] width 729 height 31
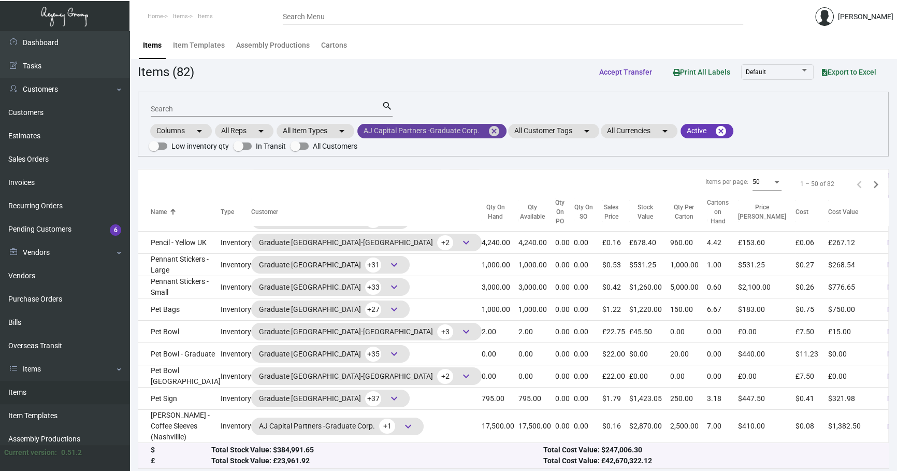
click at [496, 125] on mat-icon "cancel" at bounding box center [494, 131] width 12 height 12
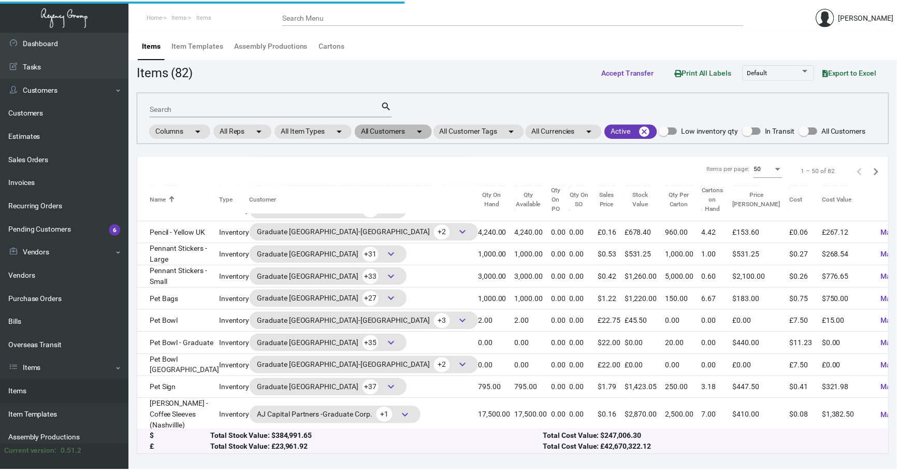
scroll to position [894, 0]
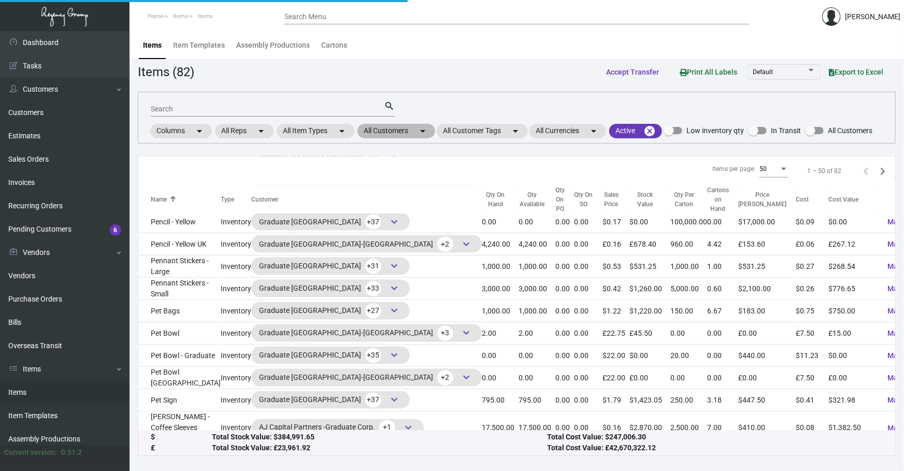
click at [418, 129] on mat-chip "All Customers arrow_drop_down" at bounding box center [396, 131] width 78 height 14
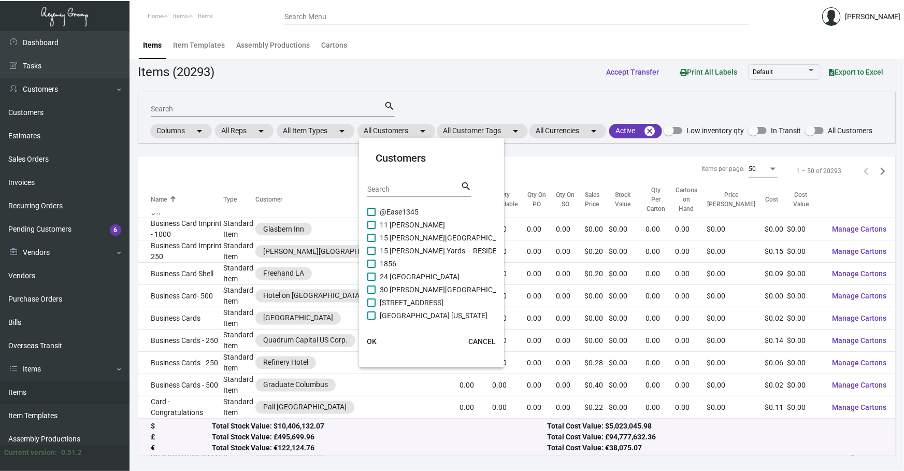
click at [406, 187] on input "Search" at bounding box center [413, 189] width 93 height 8
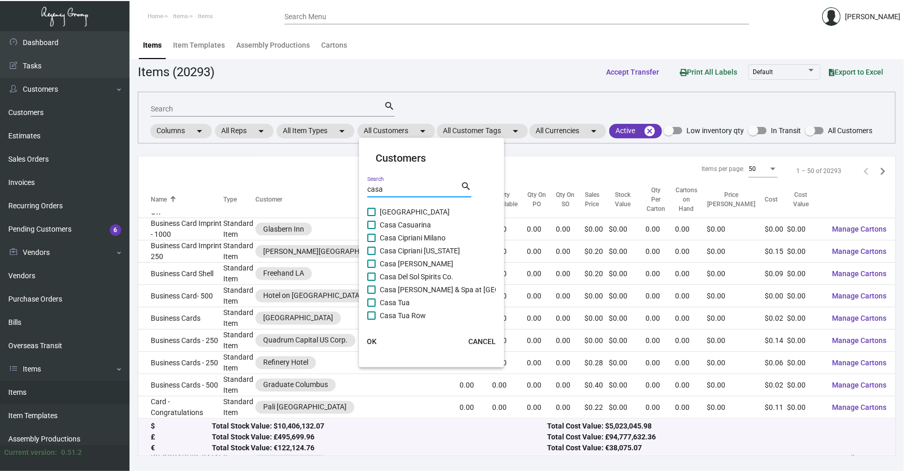
type input "casa"
click at [411, 249] on span "Casa Cipriani [US_STATE]" at bounding box center [420, 250] width 80 height 12
click at [371, 255] on input "Casa Cipriani [US_STATE]" at bounding box center [371, 255] width 1 height 1
checkbox input "true"
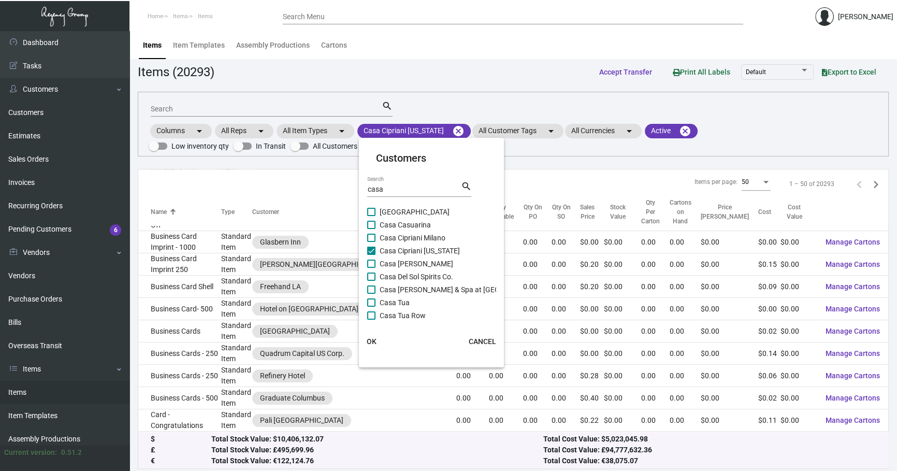
click at [368, 338] on span "OK" at bounding box center [372, 341] width 10 height 8
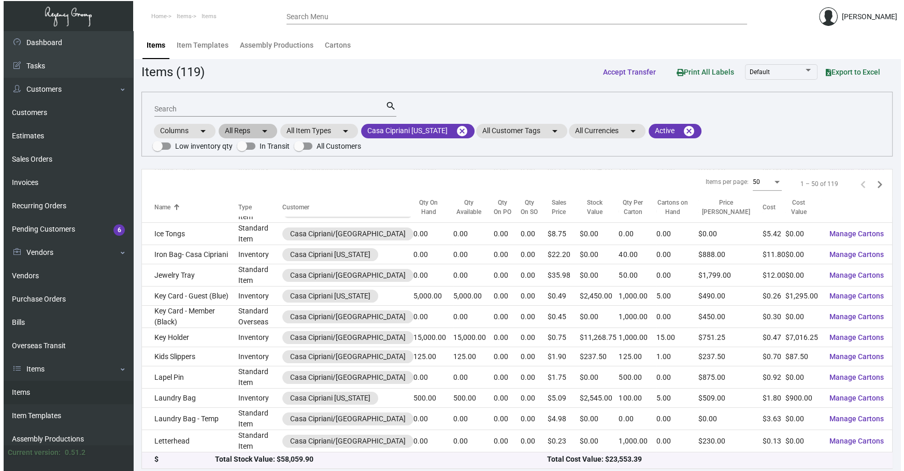
scroll to position [833, 0]
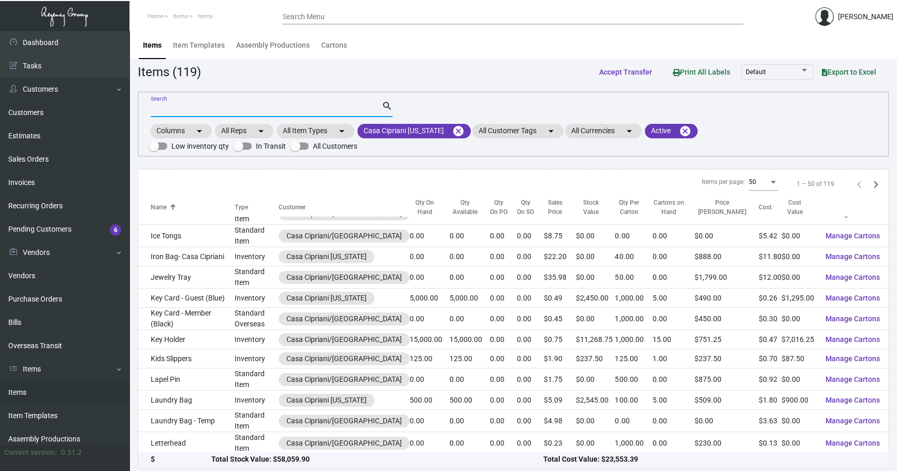
click at [223, 109] on input "Search" at bounding box center [266, 109] width 231 height 8
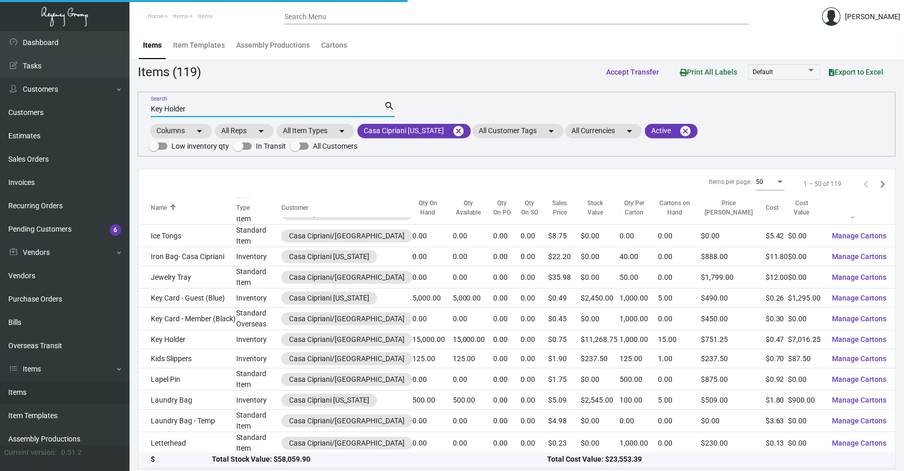
scroll to position [0, 0]
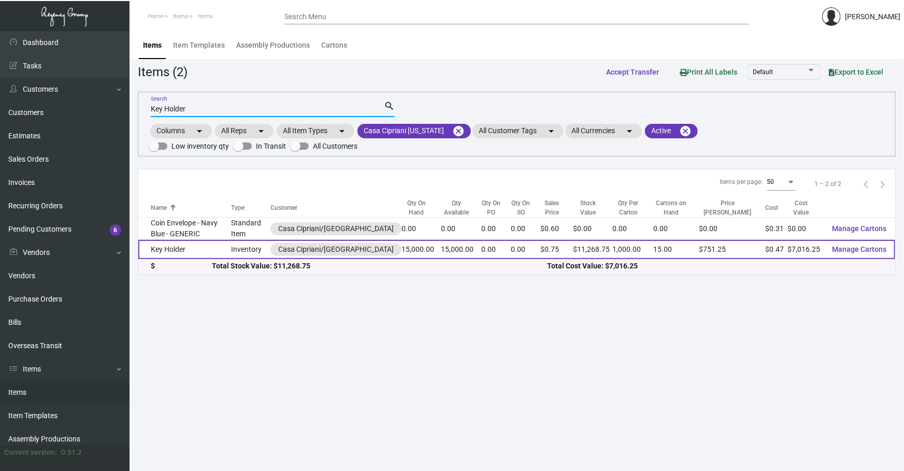
type input "Key Holder"
click at [179, 250] on td "Key Holder" at bounding box center [184, 249] width 93 height 19
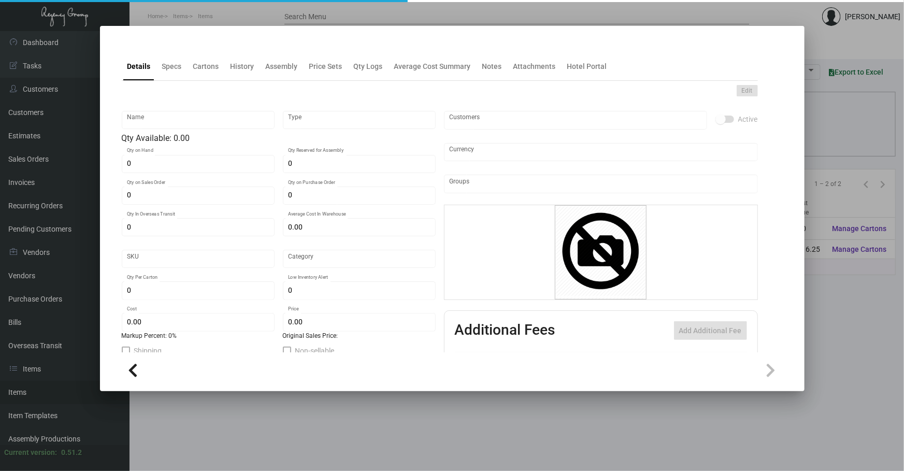
type input "Key Holder"
type input "Inventory"
type input "15,000"
type input "$ 0.53147"
type input "CACI-Key Holder-58"
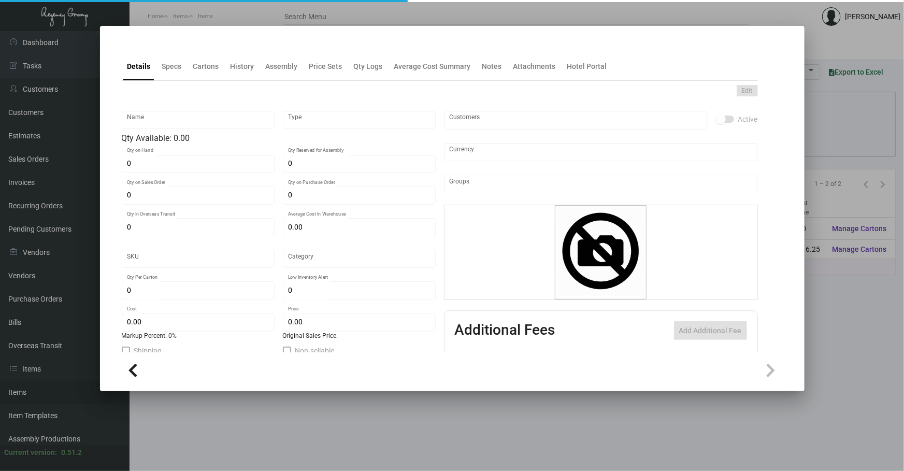
type input "Inventory"
type input "1,000"
type input "$ 0.46775"
type input "$ 0.75125"
checkbox input "true"
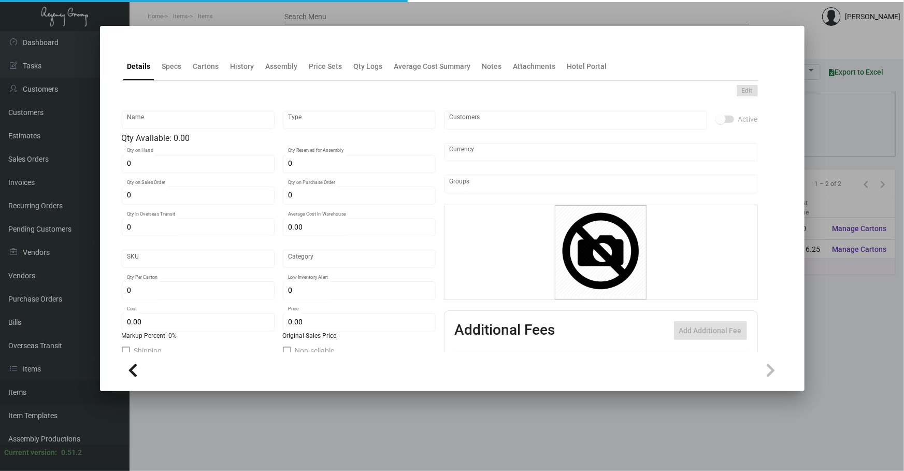
checkbox input "true"
type input "United States Dollar $"
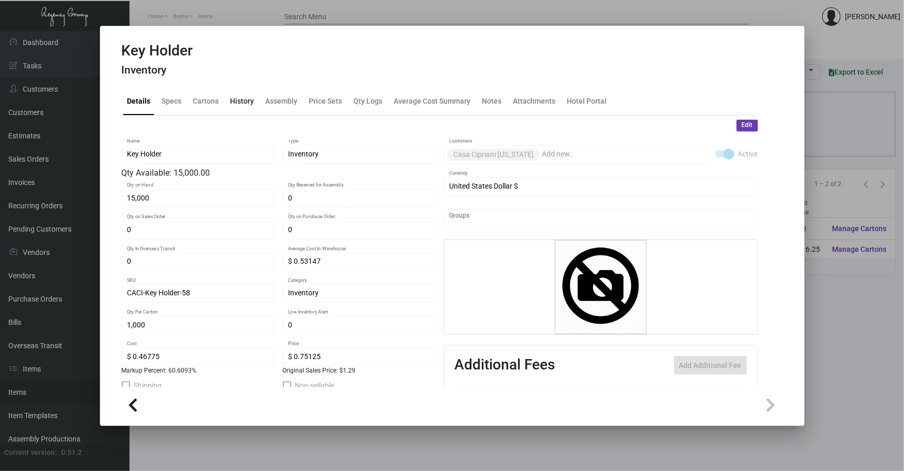
click at [248, 101] on div "History" at bounding box center [242, 100] width 24 height 11
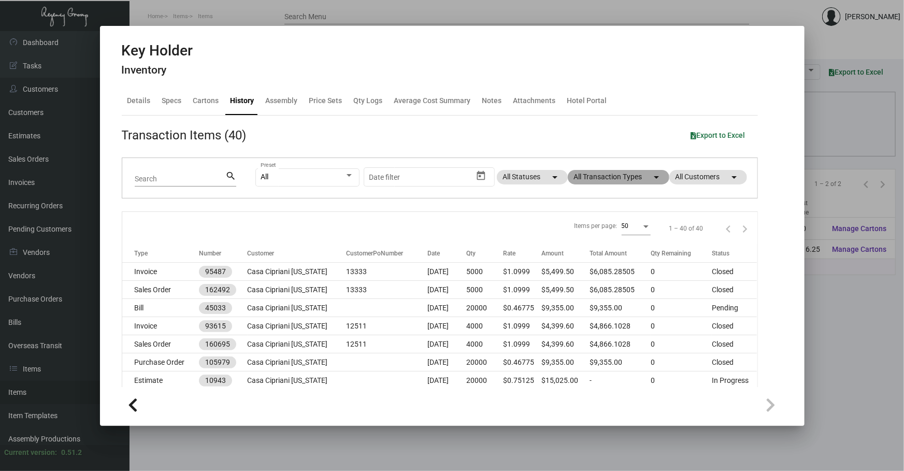
click at [583, 178] on mat-chip "All Transaction Types arrow_drop_down" at bounding box center [618, 177] width 101 height 14
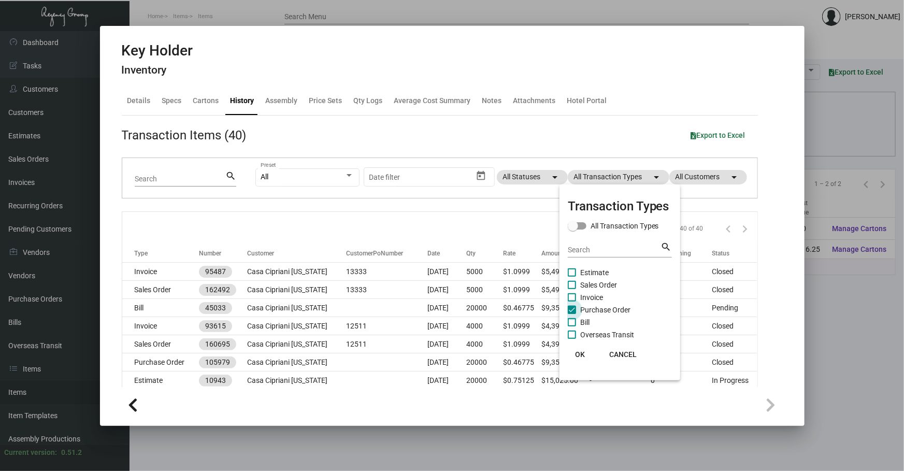
click at [585, 309] on span "Purchase Order" at bounding box center [605, 309] width 50 height 12
click at [572, 314] on input "Purchase Order" at bounding box center [571, 314] width 1 height 1
click at [585, 309] on span "Purchase Order" at bounding box center [605, 309] width 50 height 12
click at [572, 314] on input "Purchase Order" at bounding box center [571, 314] width 1 height 1
checkbox input "true"
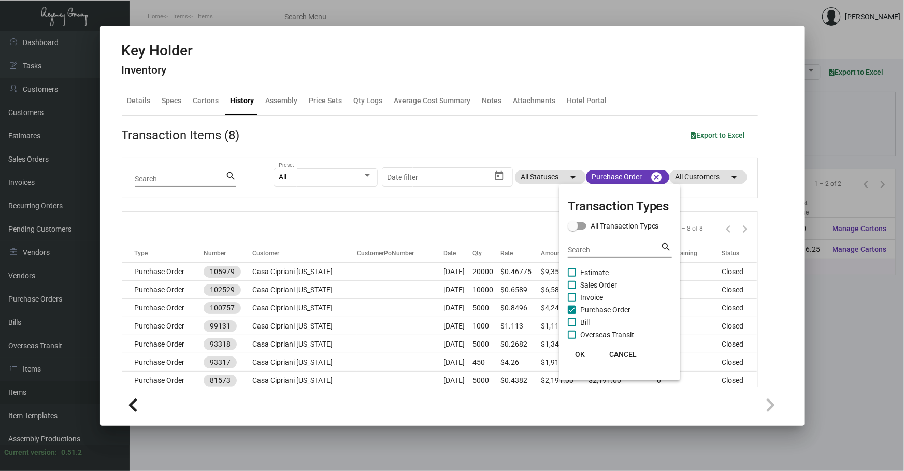
click at [384, 220] on div at bounding box center [452, 235] width 904 height 471
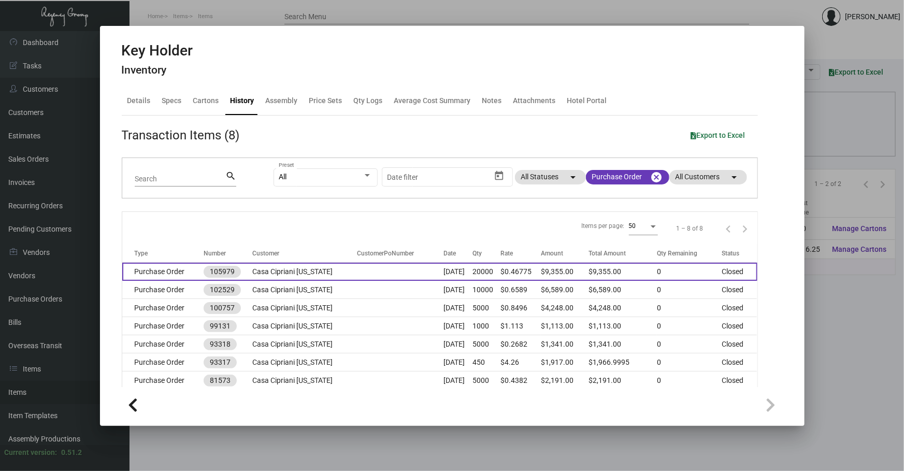
click at [360, 274] on td at bounding box center [400, 272] width 86 height 18
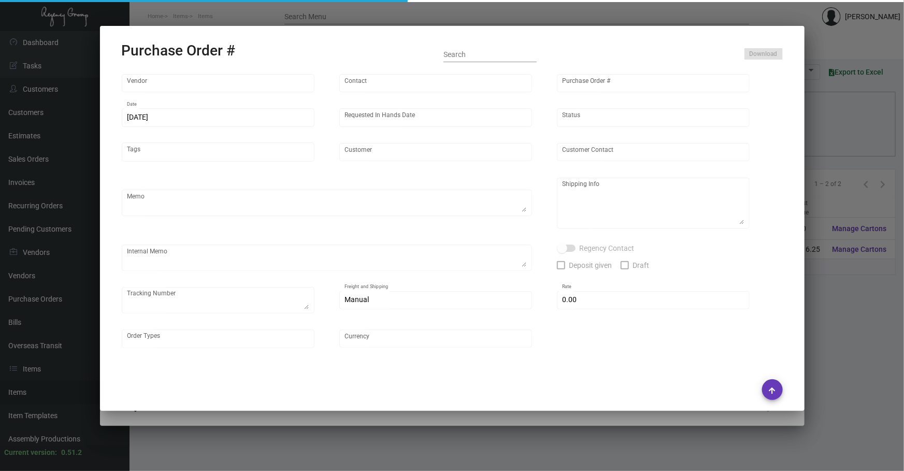
type input "Evergreen Manufacturing"
type input "[PERSON_NAME]"
type input "105979"
type input "[DATE]"
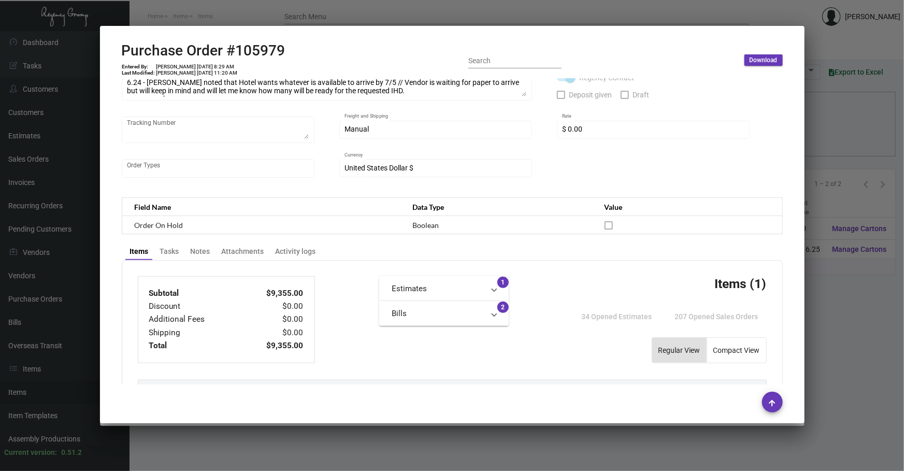
scroll to position [159, 0]
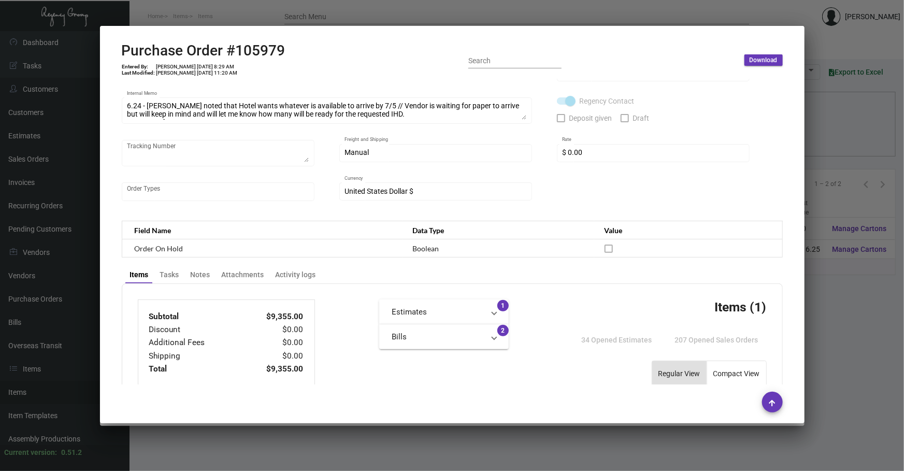
click at [833, 140] on div at bounding box center [452, 235] width 904 height 471
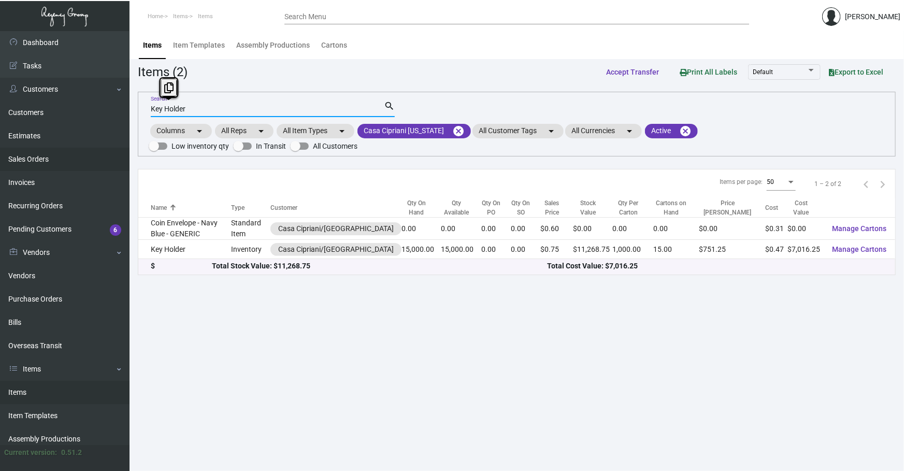
drag, startPoint x: 295, startPoint y: 109, endPoint x: 0, endPoint y: 164, distance: 300.3
click at [0, 165] on div "Dashboard Dashboard Tasks Customers Customers Estimates Sales Orders Invoices R…" at bounding box center [452, 251] width 904 height 440
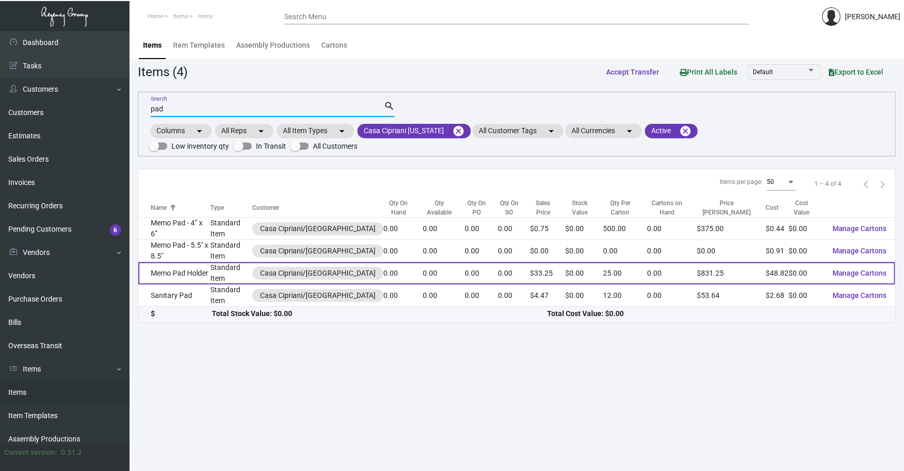
click at [204, 267] on td "Memo Pad Holder" at bounding box center [174, 273] width 72 height 22
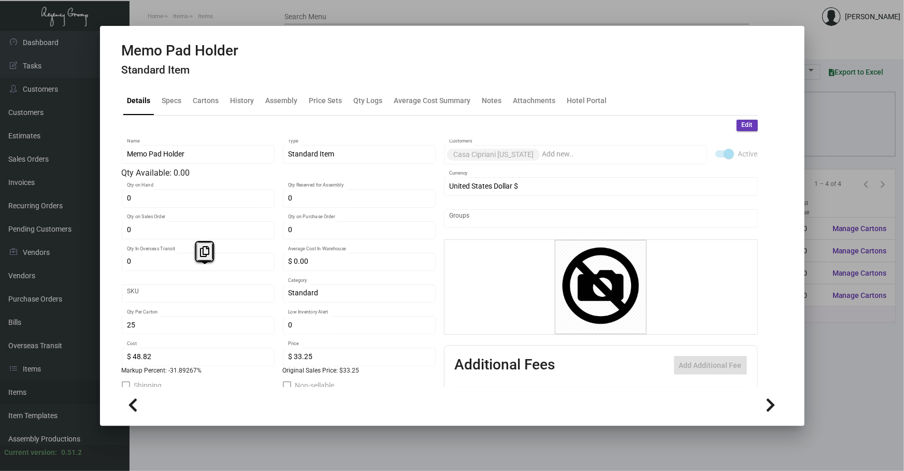
click at [838, 373] on div at bounding box center [452, 235] width 904 height 471
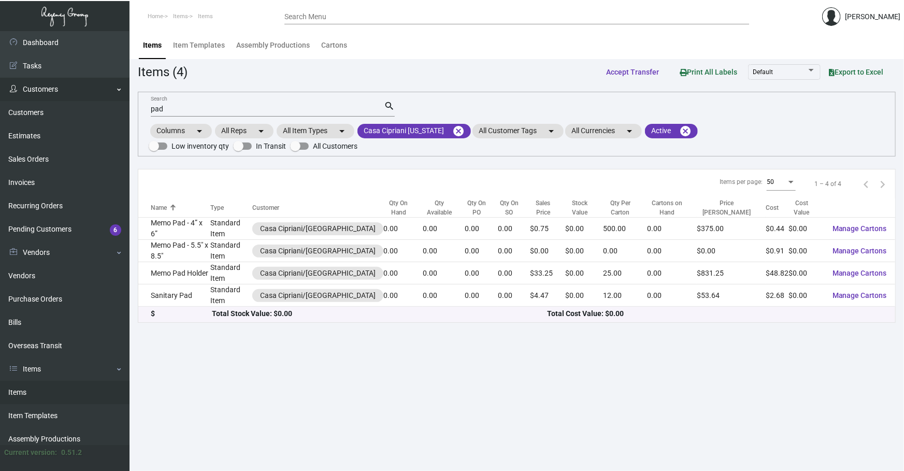
drag, startPoint x: 268, startPoint y: 107, endPoint x: 0, endPoint y: 92, distance: 268.1
click at [0, 98] on div "Dashboard Dashboard Tasks Customers Customers Estimates Sales Orders Invoices R…" at bounding box center [452, 251] width 904 height 440
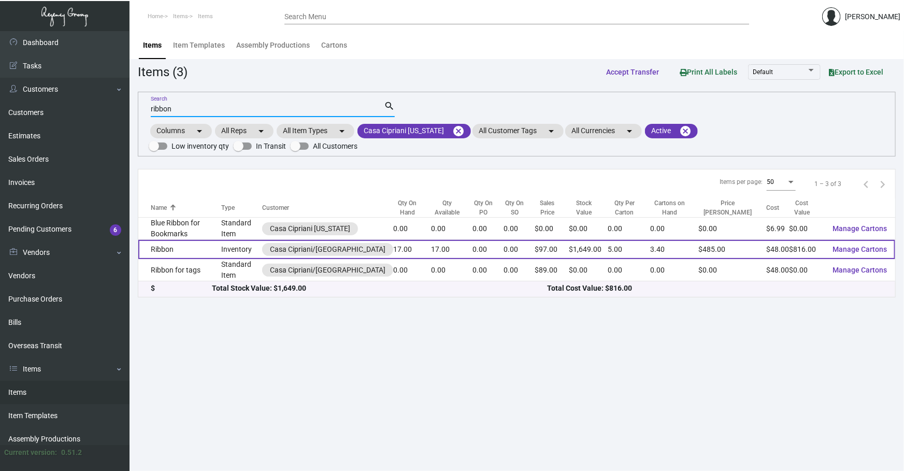
click at [207, 253] on td "Ribbon" at bounding box center [179, 249] width 83 height 19
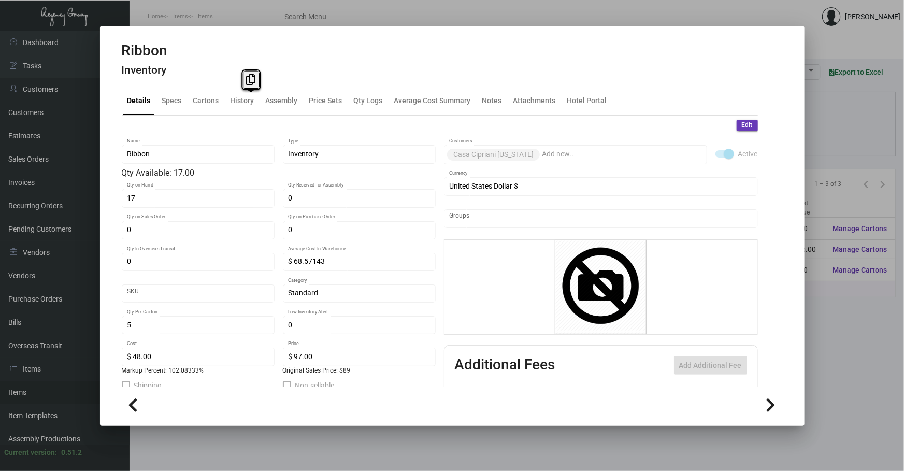
click at [251, 114] on div "Details Specs Cartons History Assembly Price Sets Qty Logs Average Cost Summary…" at bounding box center [440, 101] width 636 height 28
drag, startPoint x: 251, startPoint y: 114, endPoint x: 234, endPoint y: 104, distance: 19.3
click at [234, 104] on div "History" at bounding box center [242, 100] width 24 height 11
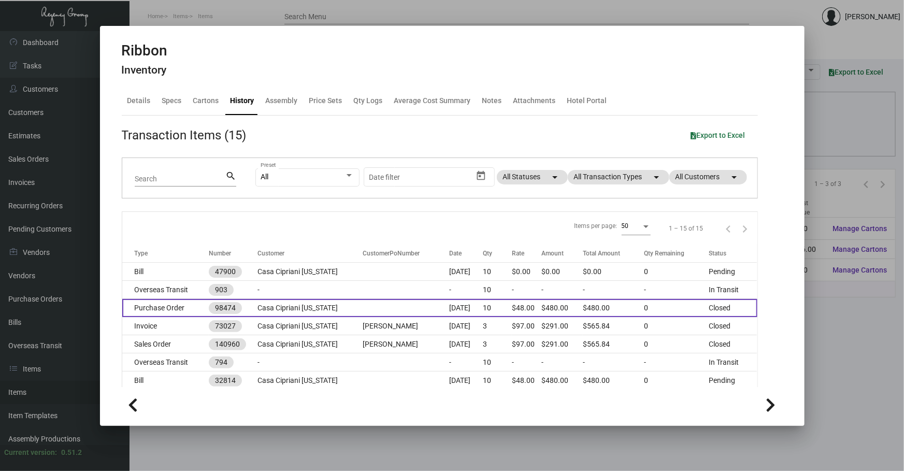
click at [512, 305] on td "$48.00" at bounding box center [527, 308] width 30 height 18
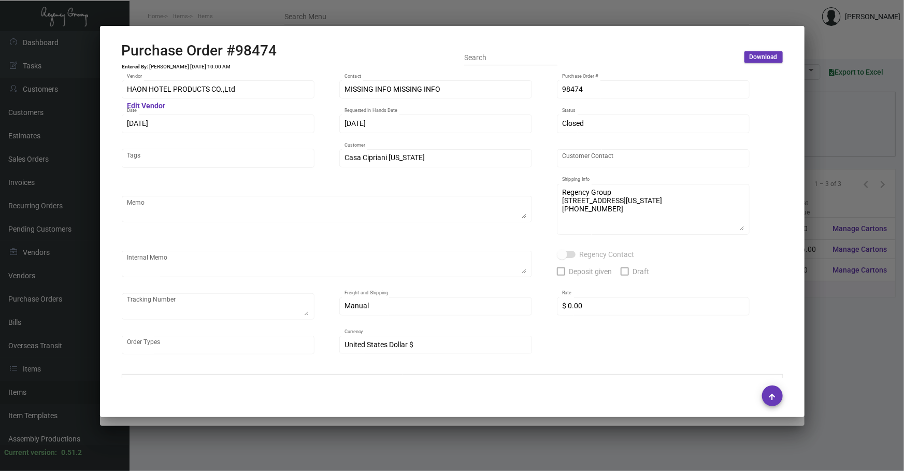
click at [631, 456] on div at bounding box center [452, 235] width 904 height 471
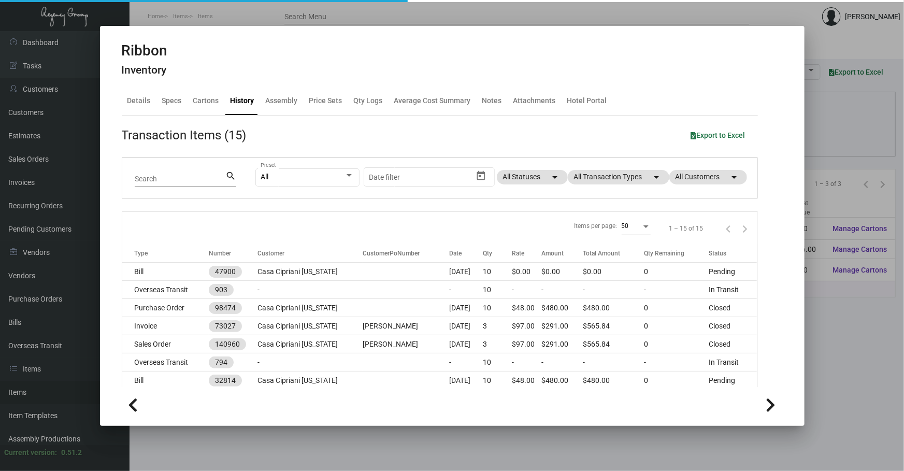
click at [596, 451] on div at bounding box center [452, 235] width 904 height 471
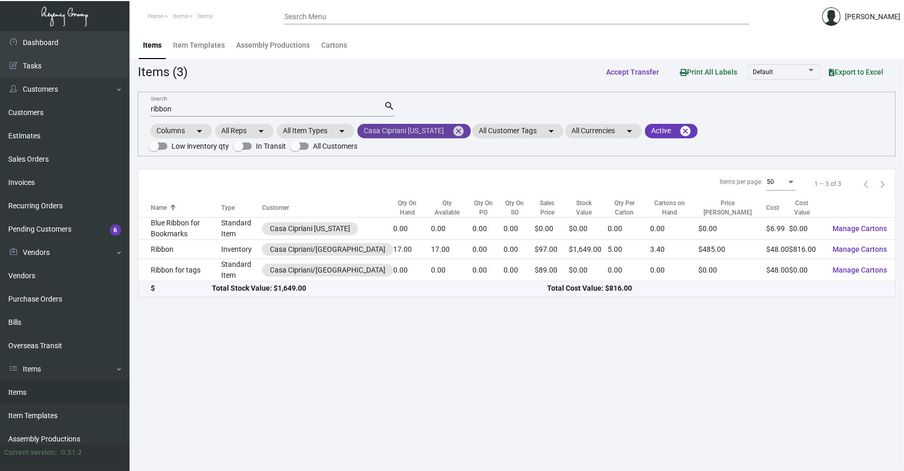
click at [452, 133] on mat-icon "cancel" at bounding box center [458, 131] width 12 height 12
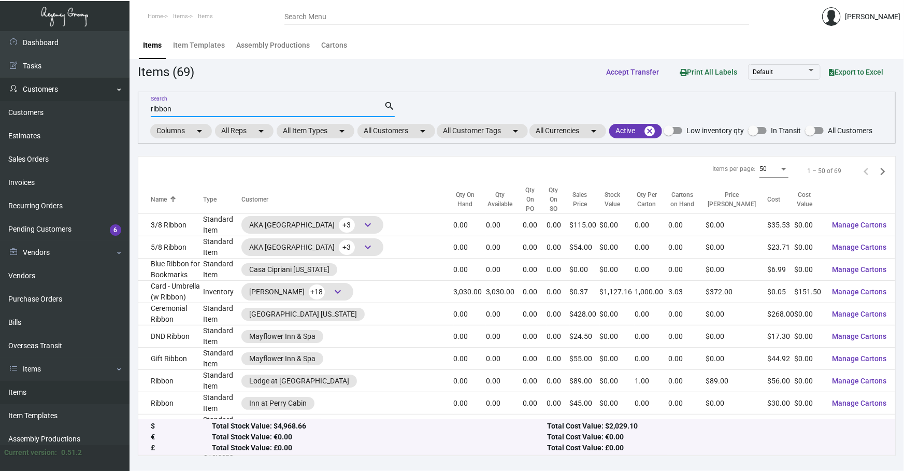
drag, startPoint x: 230, startPoint y: 108, endPoint x: 91, endPoint y: 96, distance: 139.3
click at [143, 103] on div "ribbon Search search Columns arrow_drop_down All Reps arrow_drop_down All Item …" at bounding box center [517, 118] width 758 height 52
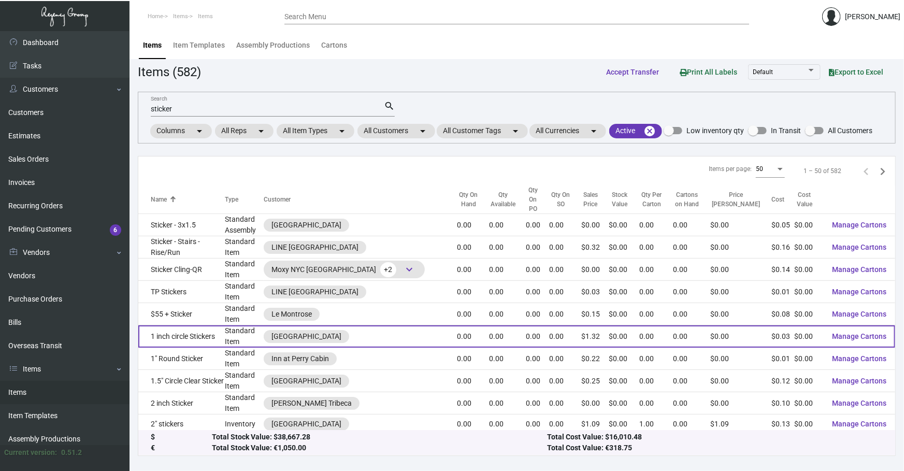
click at [200, 325] on td "1 inch circle Stickers" at bounding box center [181, 336] width 86 height 22
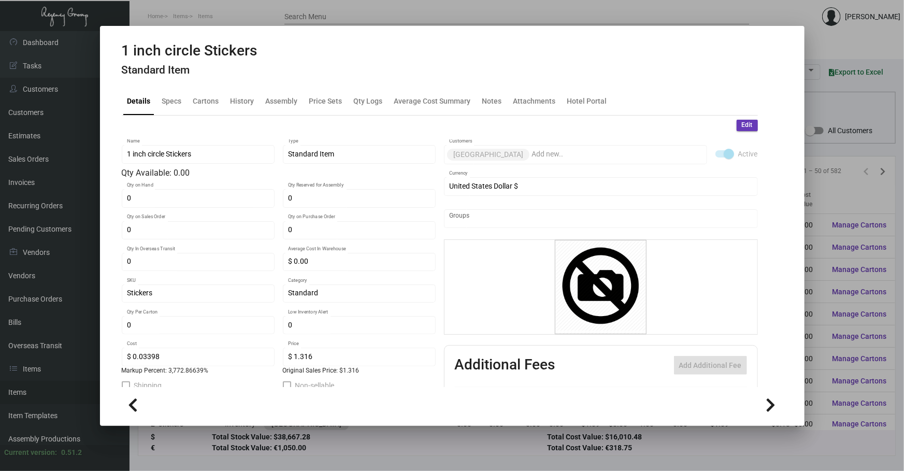
drag, startPoint x: 239, startPoint y: 83, endPoint x: 237, endPoint y: 93, distance: 10.1
click at [237, 93] on mat-tab-group "Details Specs Cartons History Assembly Price Sets Qty Logs Average Cost Summary…" at bounding box center [439, 234] width 661 height 306
drag, startPoint x: 237, startPoint y: 93, endPoint x: 234, endPoint y: 107, distance: 13.8
click at [234, 107] on div "History" at bounding box center [242, 101] width 32 height 25
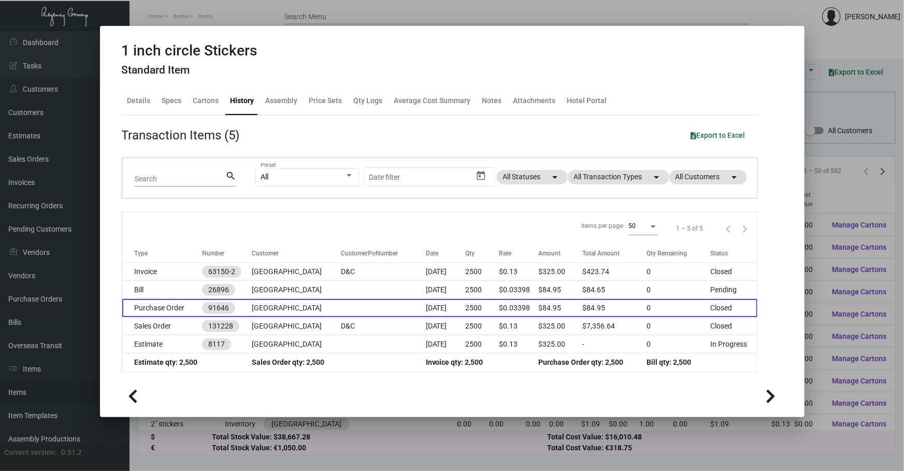
click at [285, 314] on td "[GEOGRAPHIC_DATA]" at bounding box center [296, 308] width 89 height 18
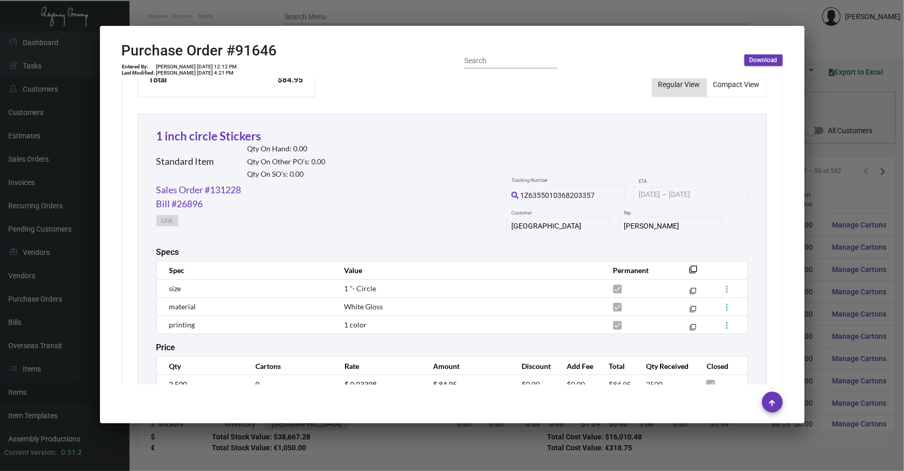
scroll to position [490, 0]
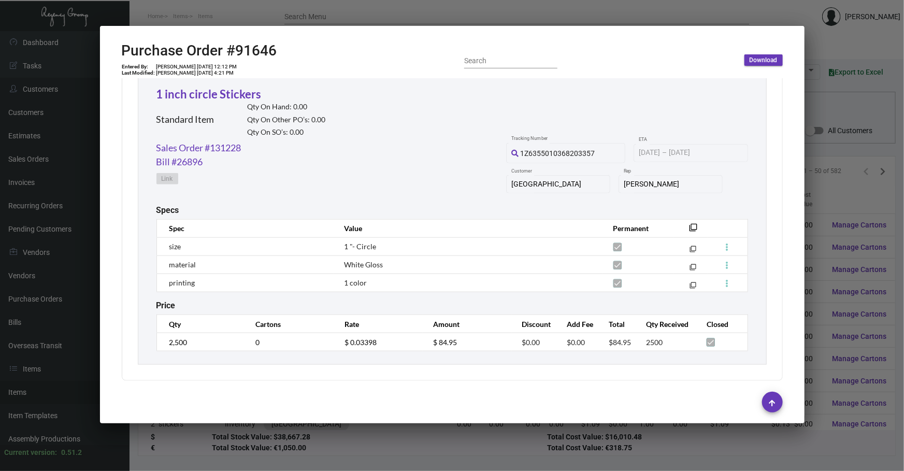
click at [591, 434] on div at bounding box center [452, 235] width 904 height 471
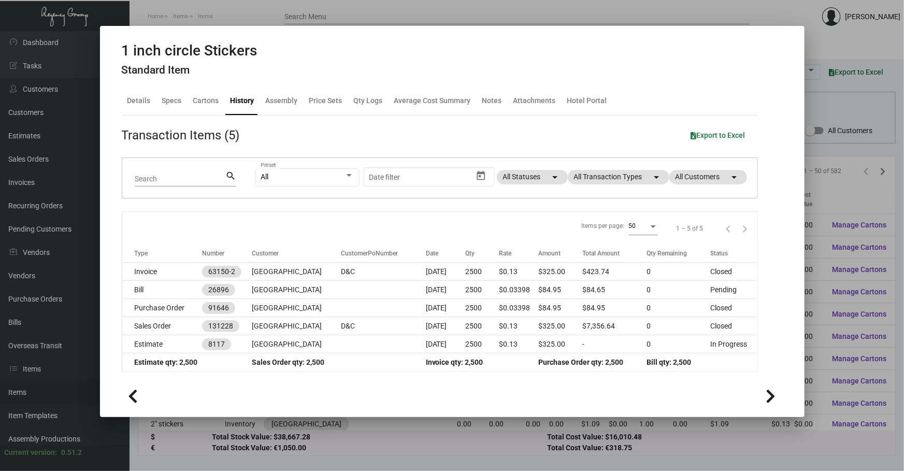
click at [246, 442] on div at bounding box center [452, 235] width 904 height 471
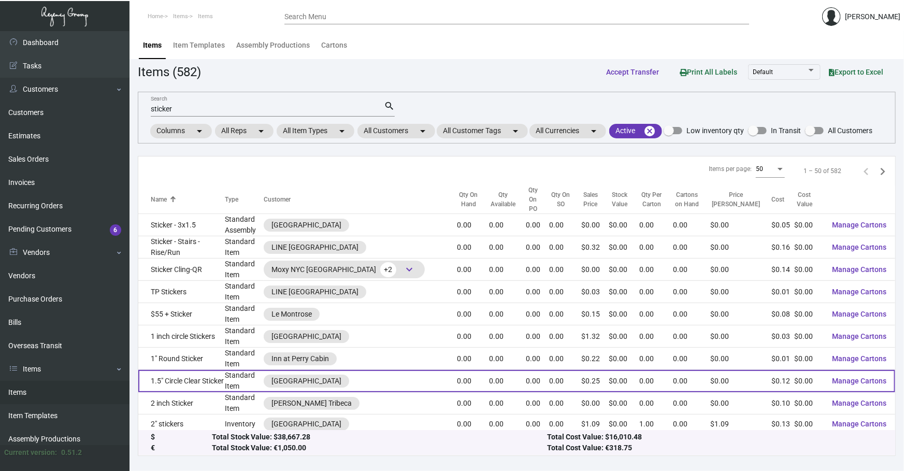
click at [228, 370] on td "Standard Item" at bounding box center [244, 381] width 39 height 22
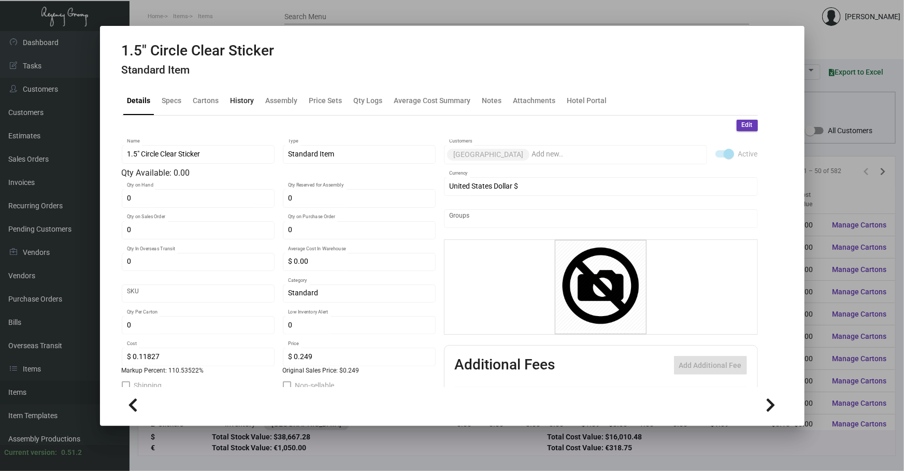
click at [236, 103] on div "History" at bounding box center [242, 100] width 24 height 11
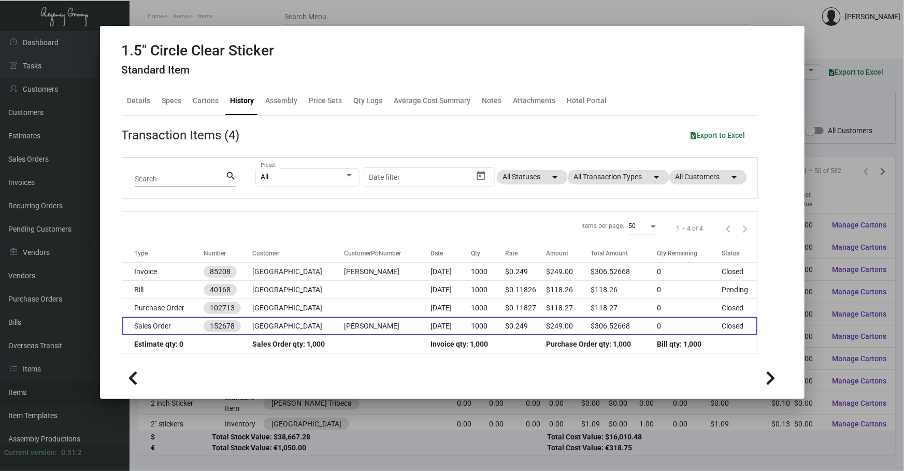
click at [344, 317] on td "[PERSON_NAME]" at bounding box center [387, 326] width 86 height 18
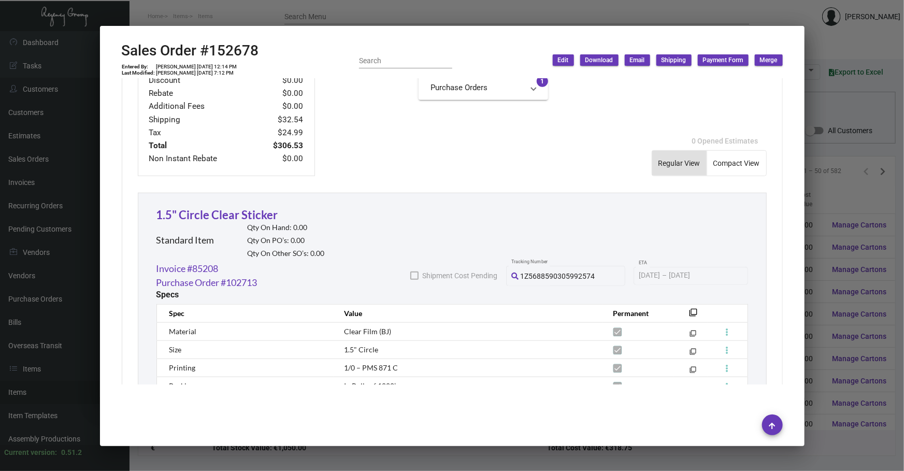
scroll to position [549, 0]
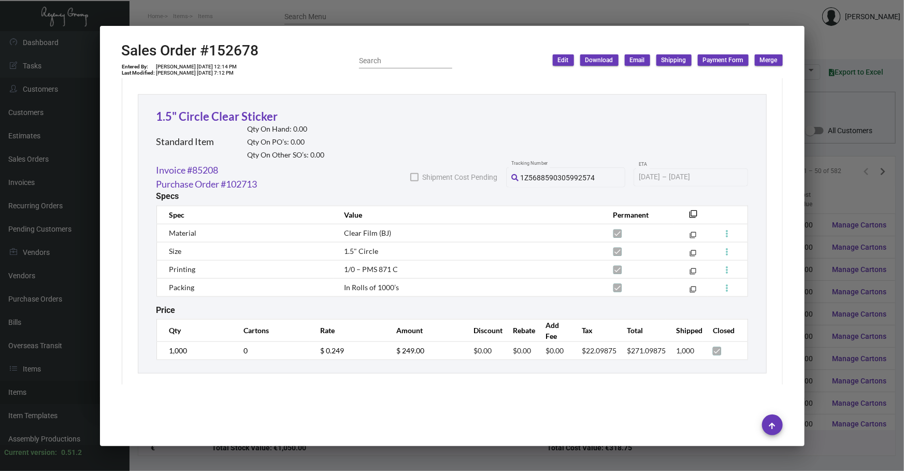
click at [836, 212] on div at bounding box center [452, 235] width 904 height 471
